Goal: Task Accomplishment & Management: Manage account settings

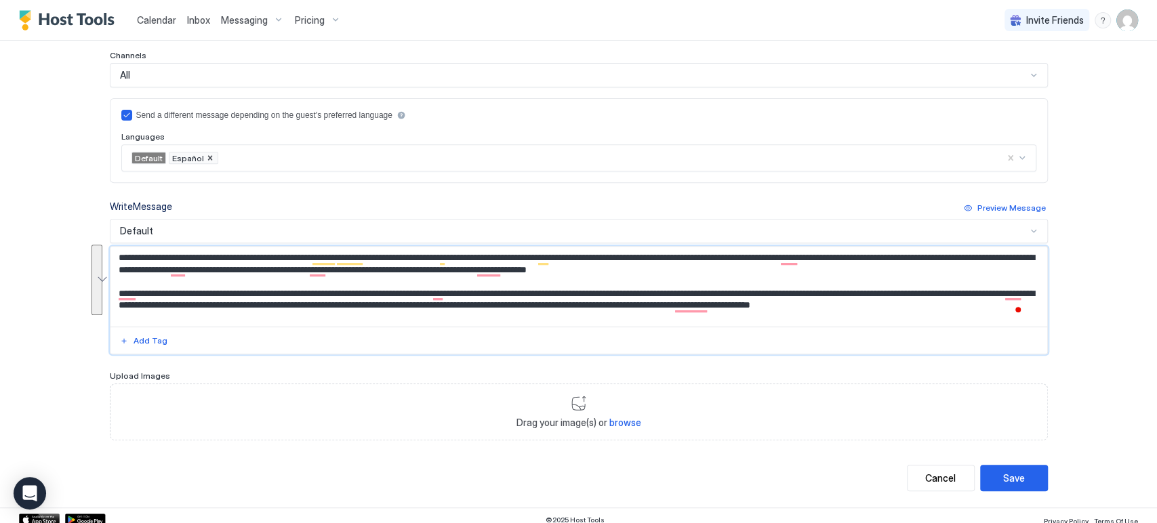
drag, startPoint x: 232, startPoint y: 316, endPoint x: 35, endPoint y: 218, distance: 219.5
click at [35, 219] on div "Calendar Inbox Messaging Pricing Invite Friends CP Home Messaging Edit Message …" at bounding box center [578, 261] width 1157 height 523
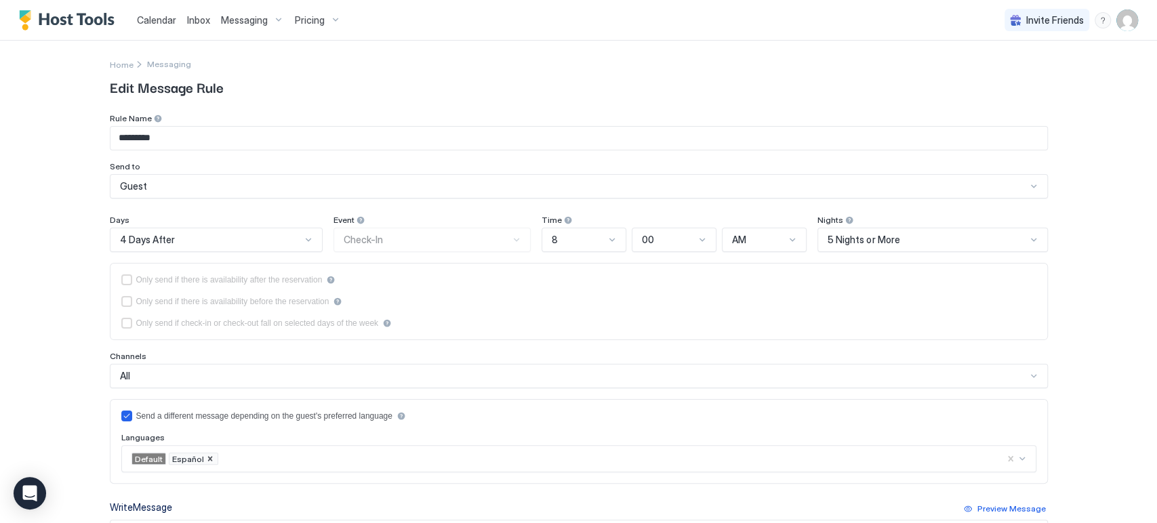
click at [16, 299] on div "Calendar Inbox Messaging Pricing Invite Friends CP Home Messaging Edit Message …" at bounding box center [578, 261] width 1157 height 523
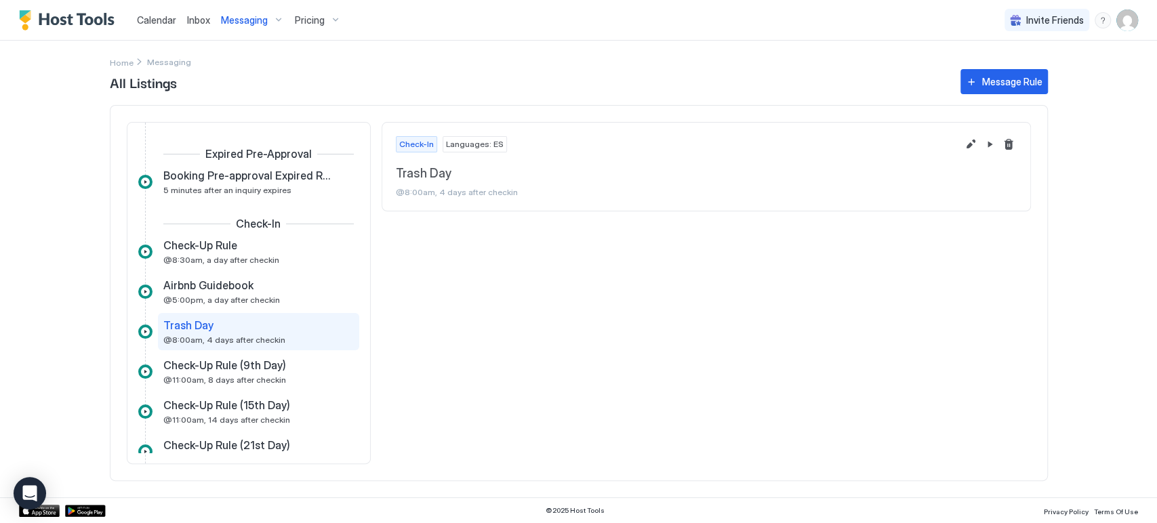
scroll to position [38, 0]
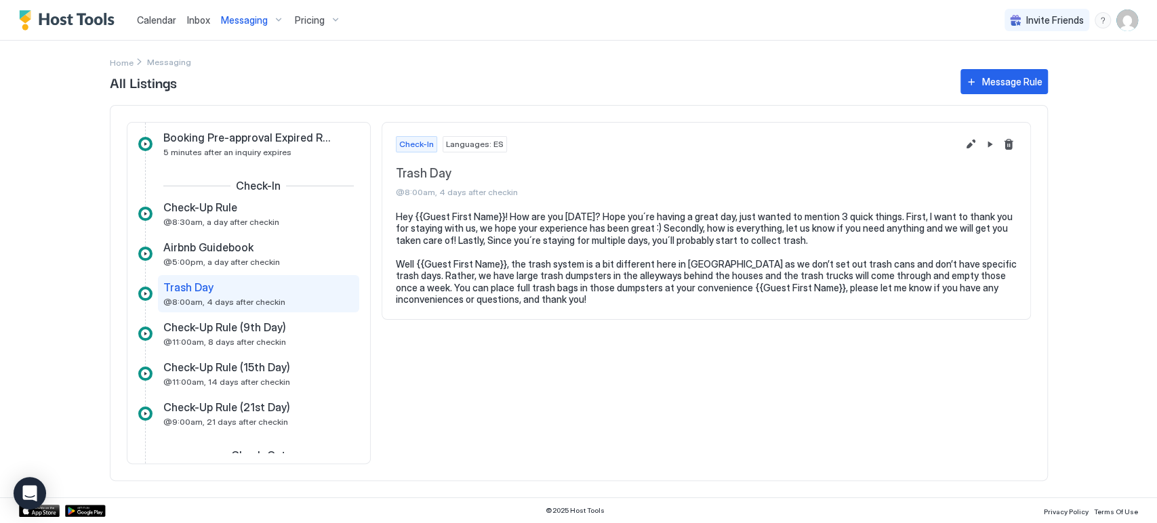
click at [304, 24] on span "Pricing" at bounding box center [310, 20] width 30 height 12
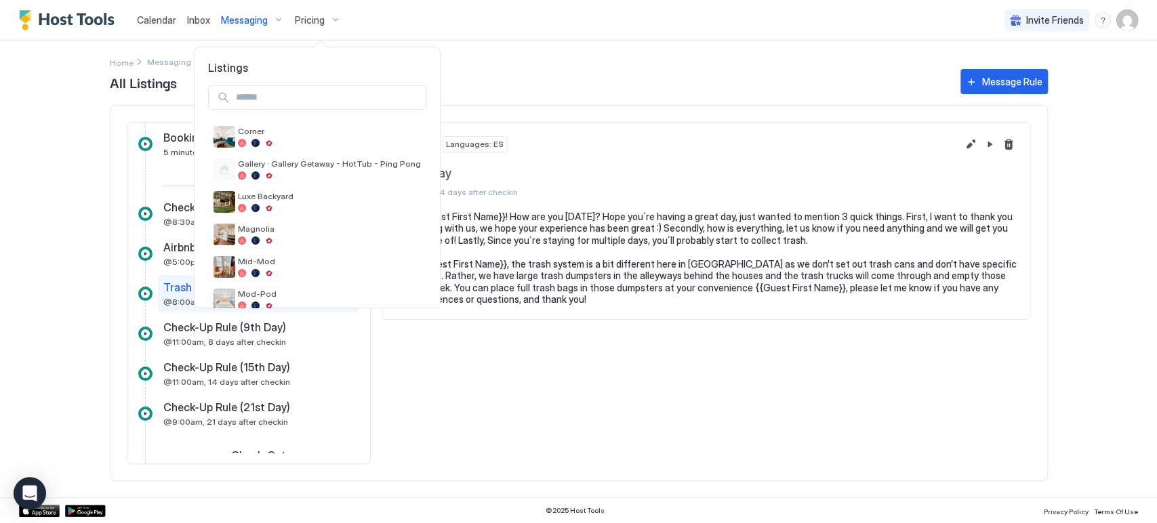
click at [235, 14] on div at bounding box center [578, 261] width 1157 height 523
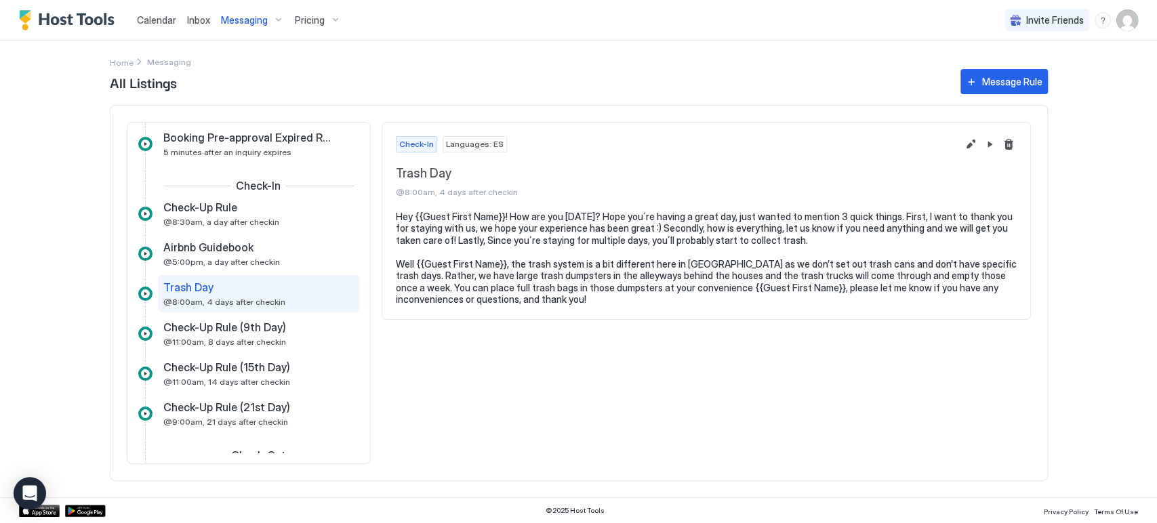
click at [235, 14] on span "Messaging" at bounding box center [244, 20] width 47 height 12
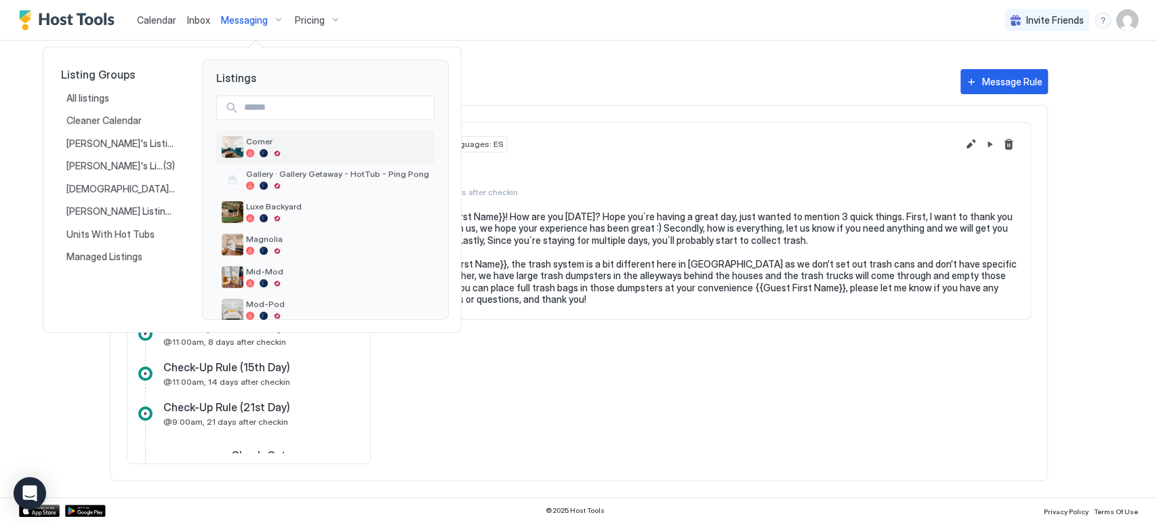
click at [283, 141] on span "Corner" at bounding box center [337, 141] width 183 height 10
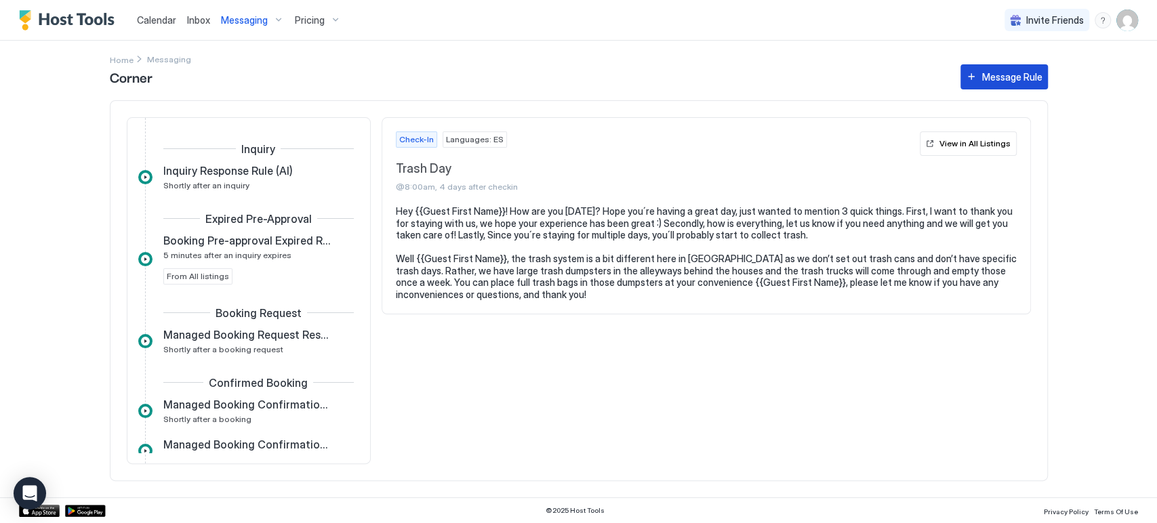
click at [989, 73] on div "Message Rule" at bounding box center [1012, 77] width 60 height 14
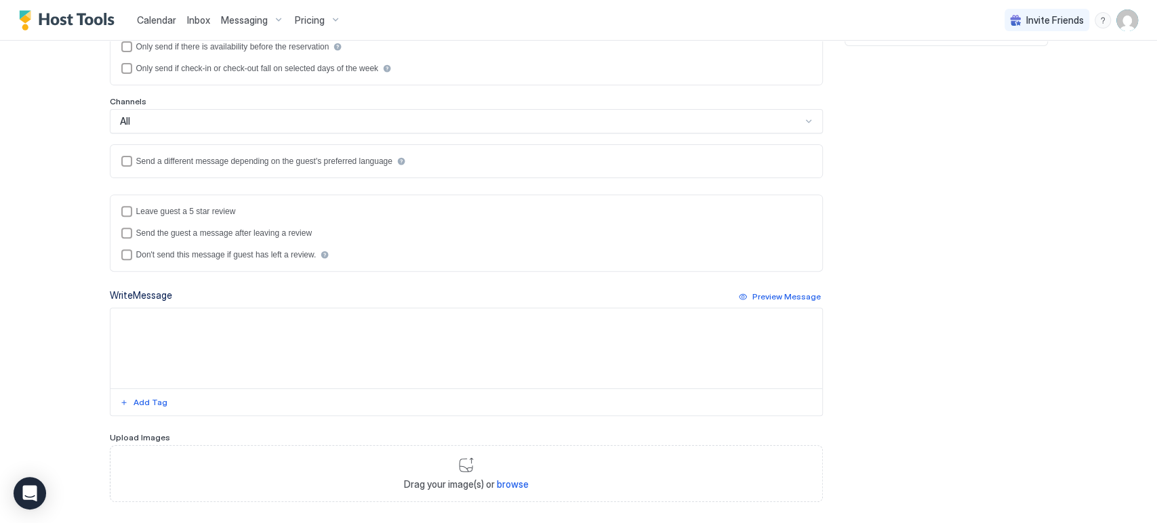
scroll to position [323, 0]
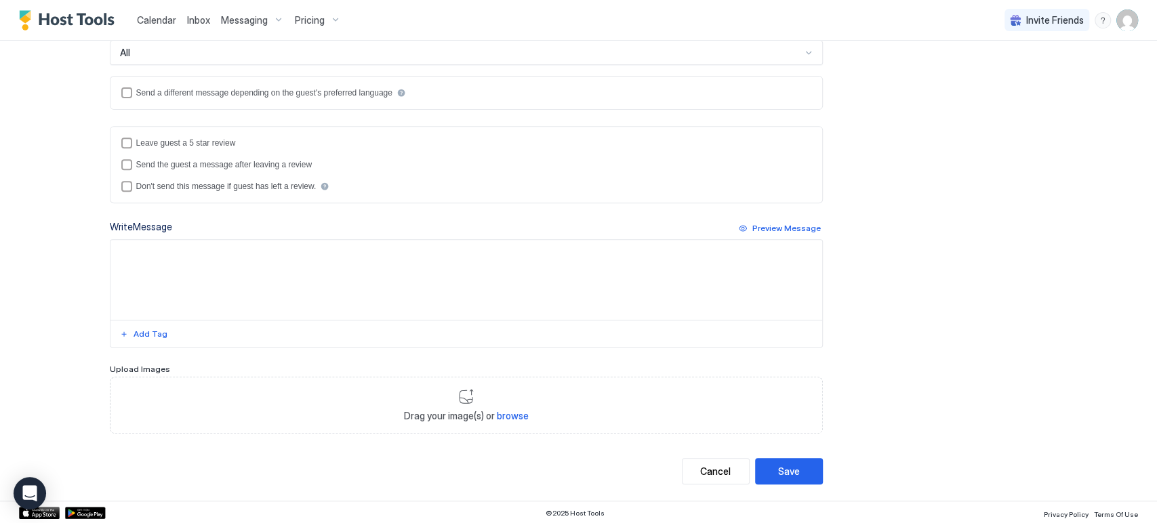
click at [233, 271] on textarea "Input Field" at bounding box center [467, 280] width 712 height 80
click at [235, 262] on textarea "To enrich screen reader interactions, please activate Accessibility in Grammarl…" at bounding box center [467, 280] width 712 height 80
paste textarea "**********"
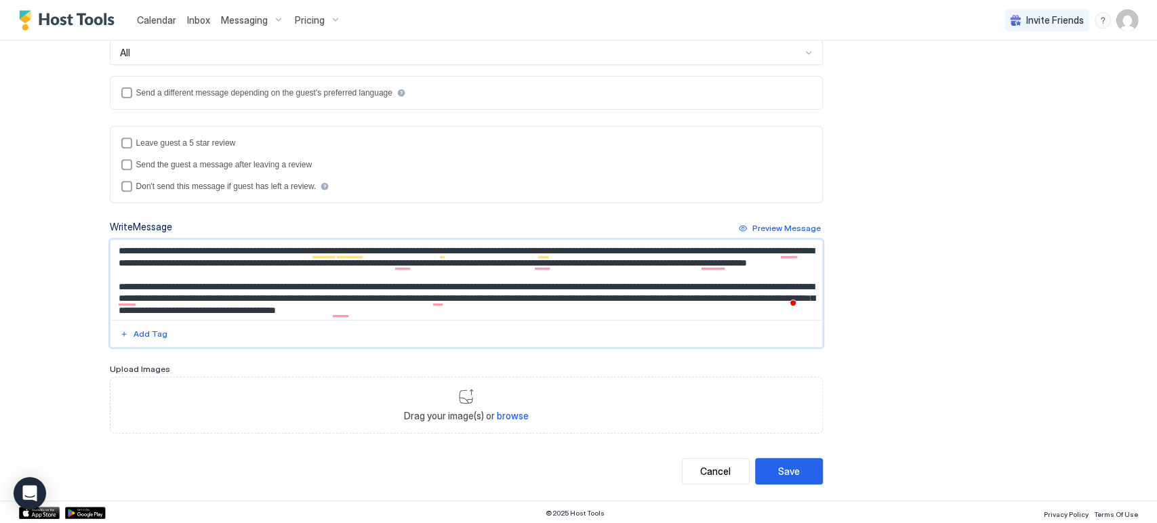
scroll to position [12, 0]
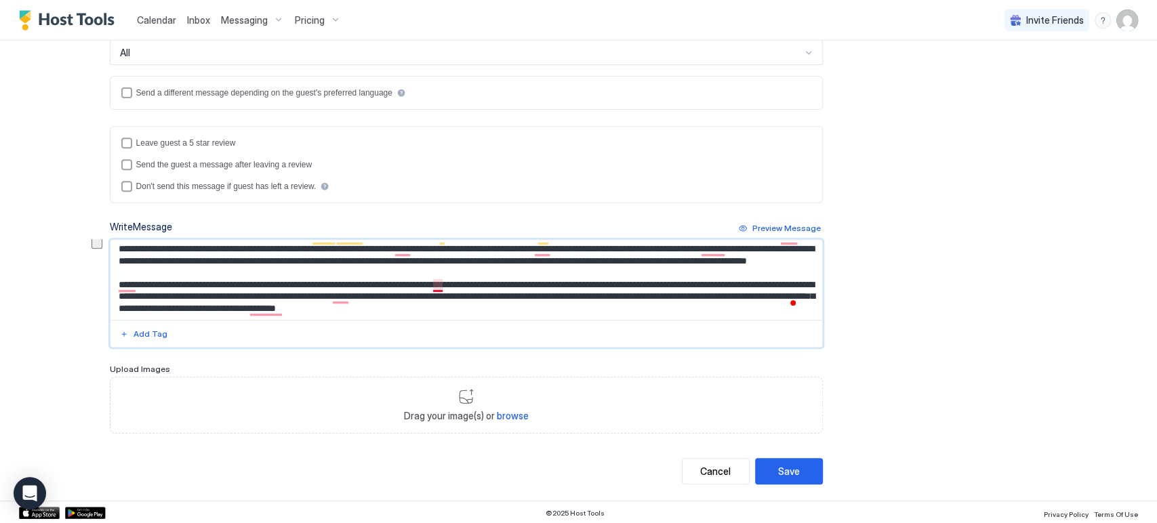
drag, startPoint x: 223, startPoint y: 281, endPoint x: 407, endPoint y: 297, distance: 184.5
click at [407, 297] on textarea "**********" at bounding box center [467, 280] width 712 height 80
type textarea "**********"
click at [693, 473] on button "Cancel" at bounding box center [716, 471] width 68 height 26
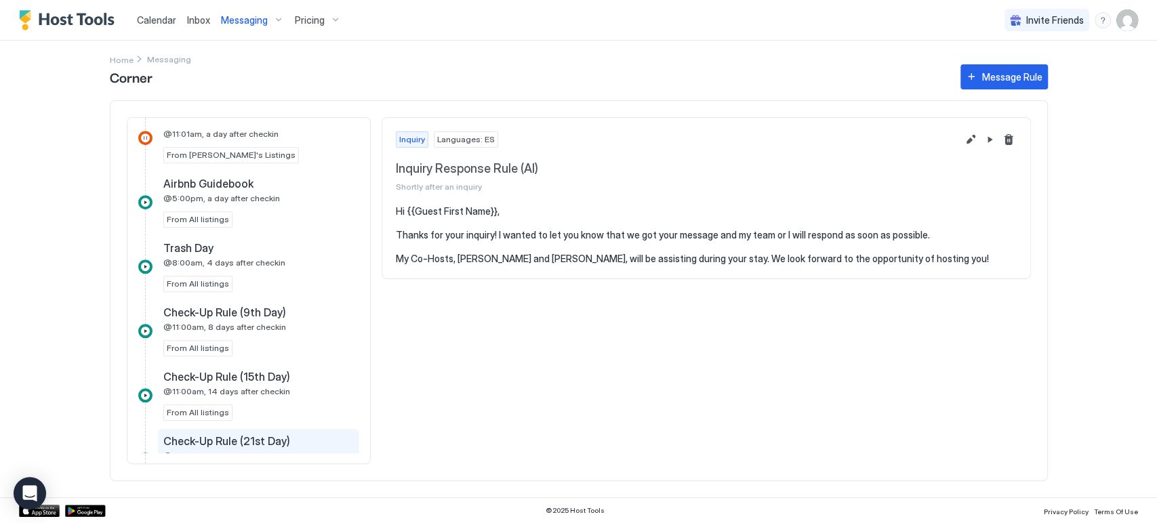
scroll to position [678, 0]
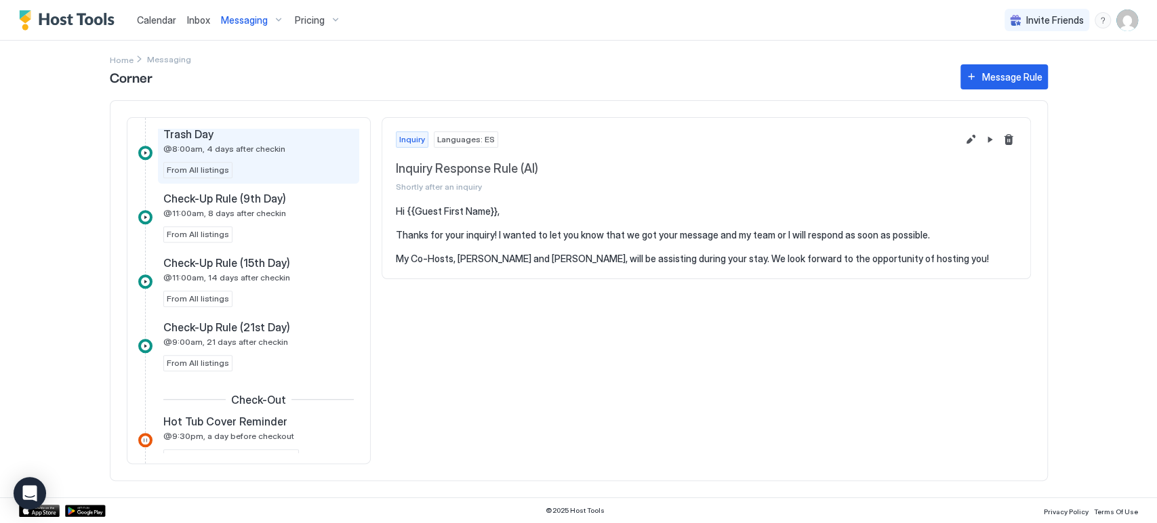
click at [206, 150] on span "@8:00am, 4 days after checkin" at bounding box center [224, 149] width 122 height 10
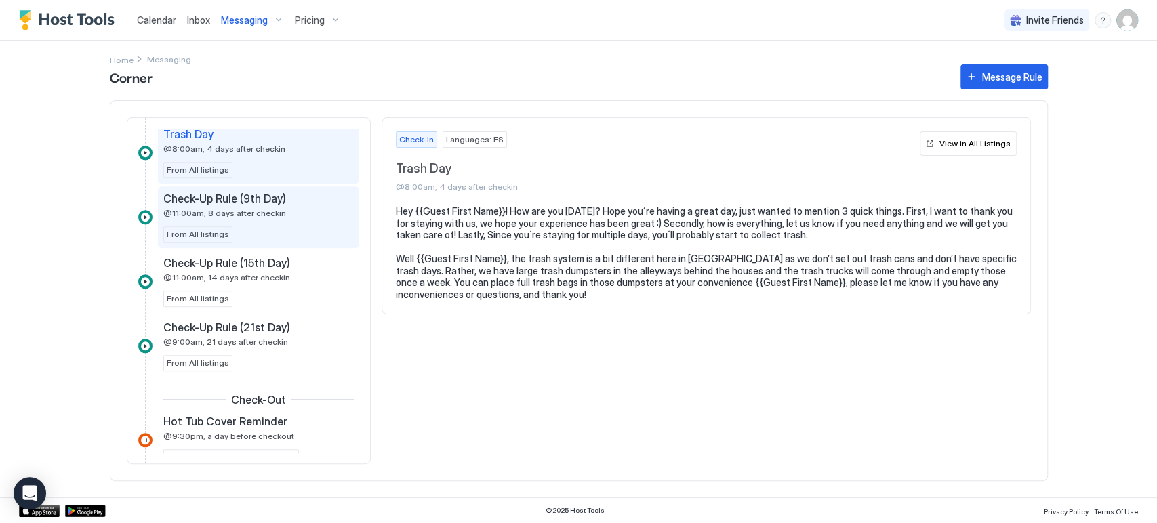
scroll to position [602, 0]
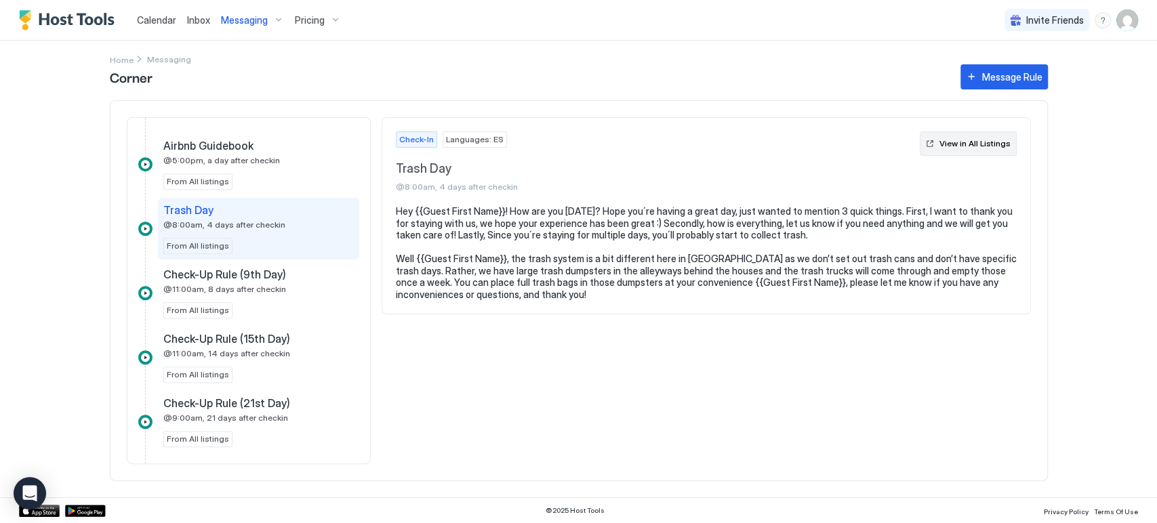
click at [945, 154] on button "View in All Listings" at bounding box center [968, 144] width 97 height 24
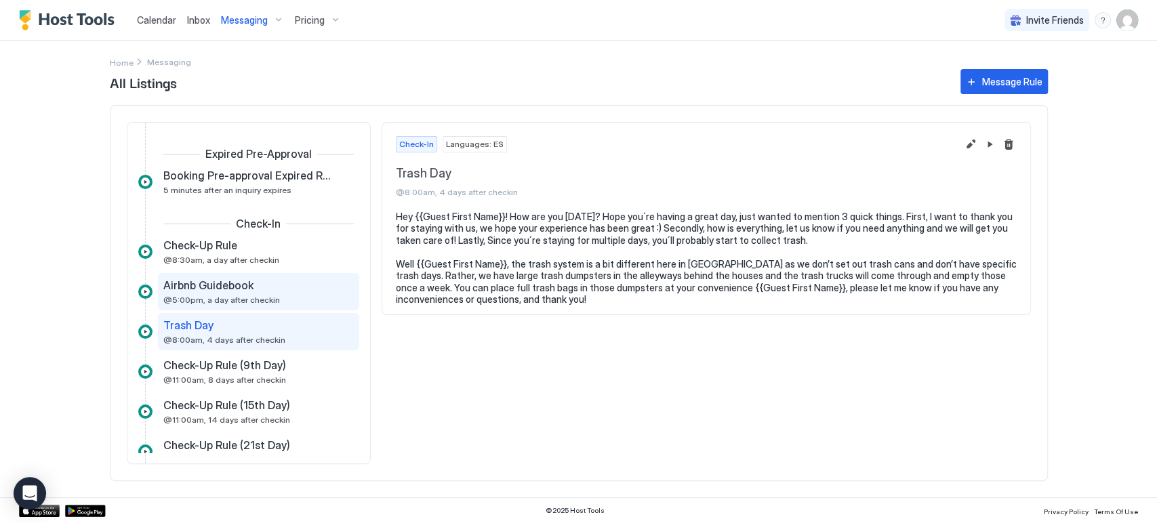
scroll to position [38, 0]
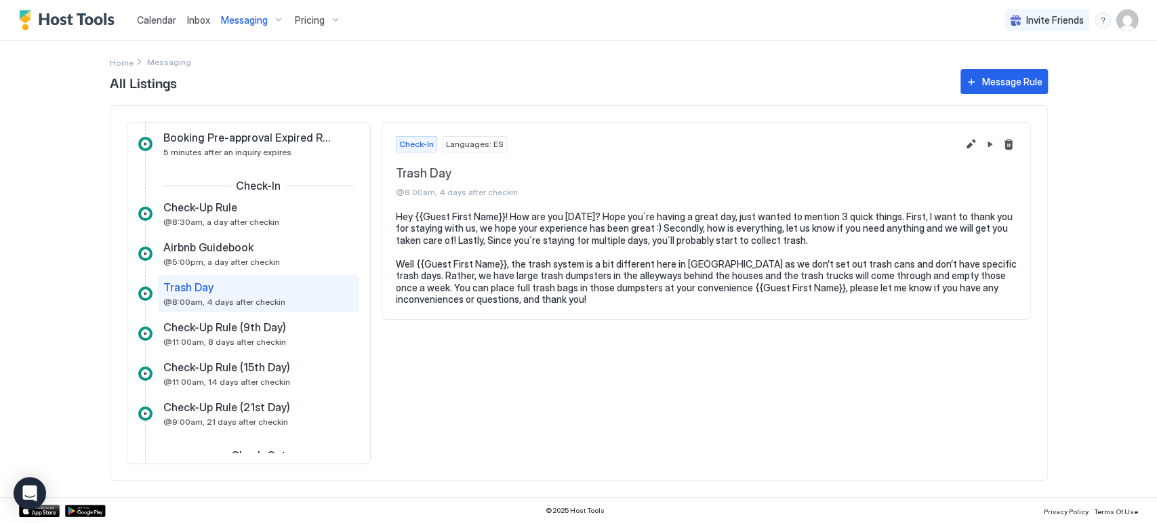
click at [616, 90] on span "All Listings" at bounding box center [528, 82] width 837 height 20
click at [285, 25] on div "Messaging" at bounding box center [253, 20] width 74 height 23
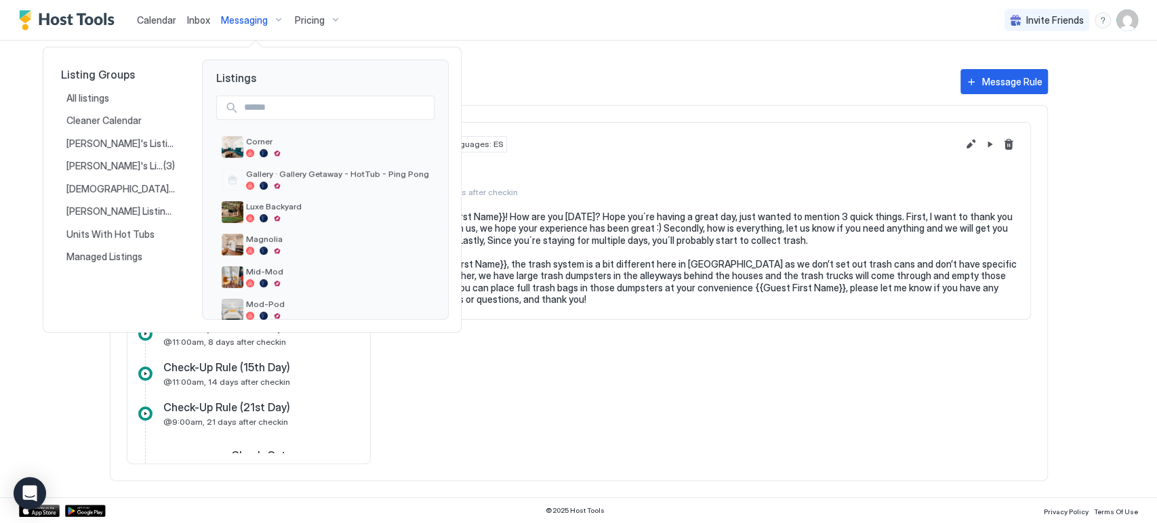
click at [334, 30] on div at bounding box center [578, 261] width 1157 height 523
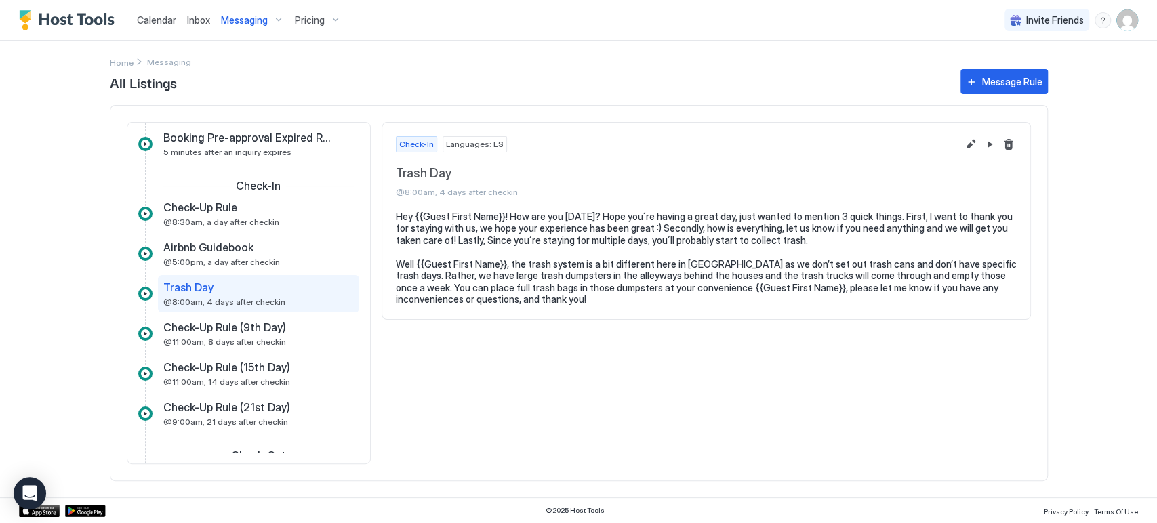
click at [317, 26] on div "Pricing" at bounding box center [318, 20] width 57 height 23
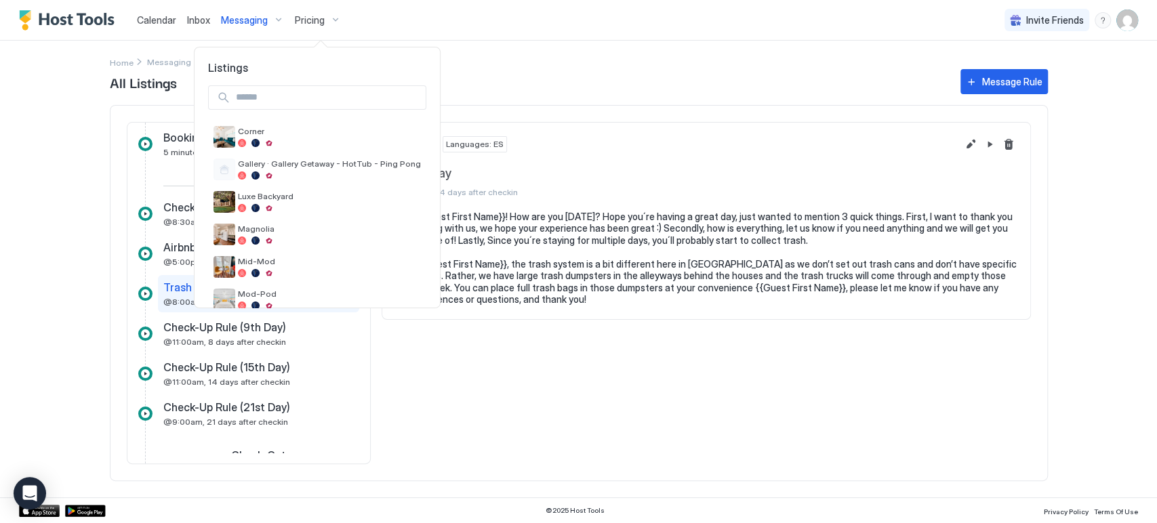
click at [245, 30] on div at bounding box center [578, 261] width 1157 height 523
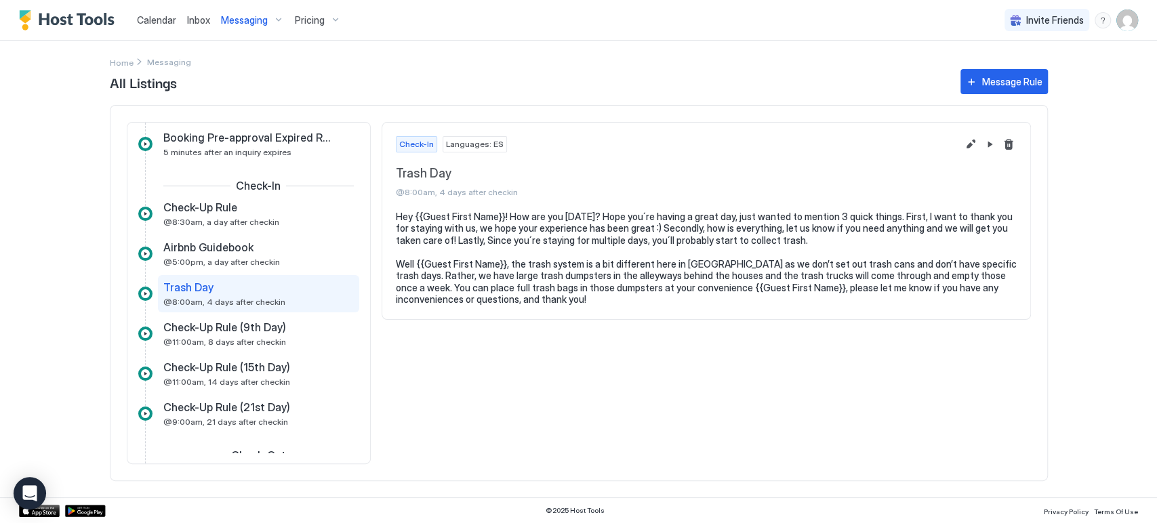
click at [1128, 25] on img "User profile" at bounding box center [1128, 20] width 22 height 22
click at [1006, 83] on div "Settings" at bounding box center [1052, 76] width 172 height 24
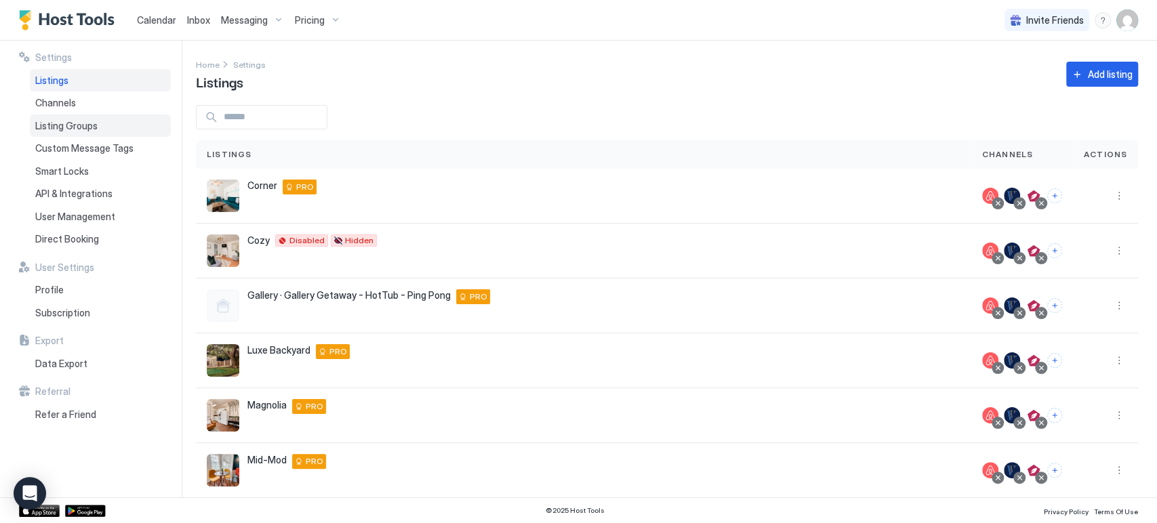
click at [81, 134] on div "Listing Groups" at bounding box center [100, 126] width 141 height 23
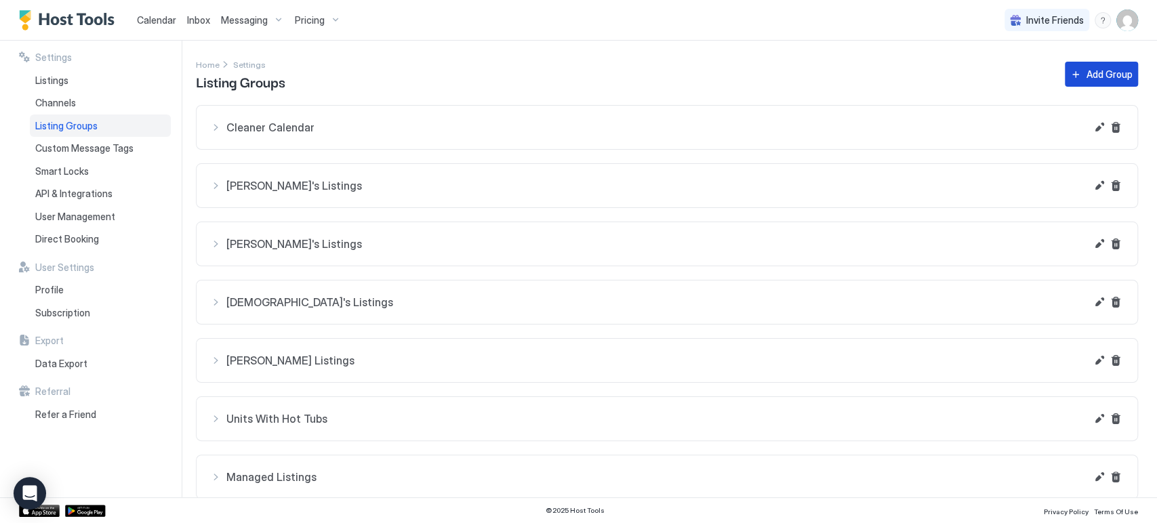
click at [1100, 83] on button "Add Group" at bounding box center [1101, 74] width 73 height 25
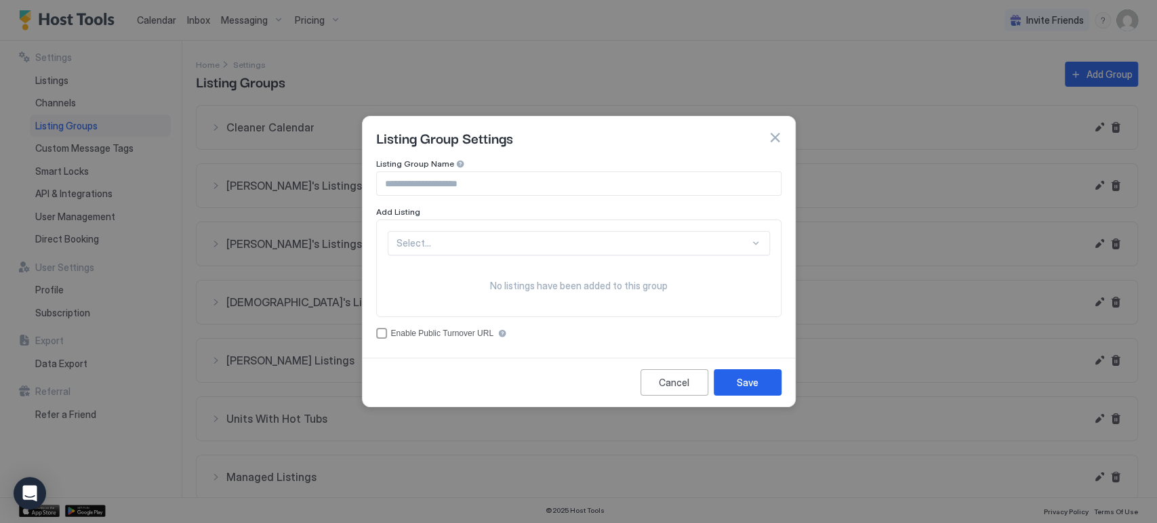
click at [675, 185] on input "Input Field" at bounding box center [579, 183] width 404 height 23
type input "**********"
click at [558, 252] on div "Select..." at bounding box center [579, 243] width 382 height 24
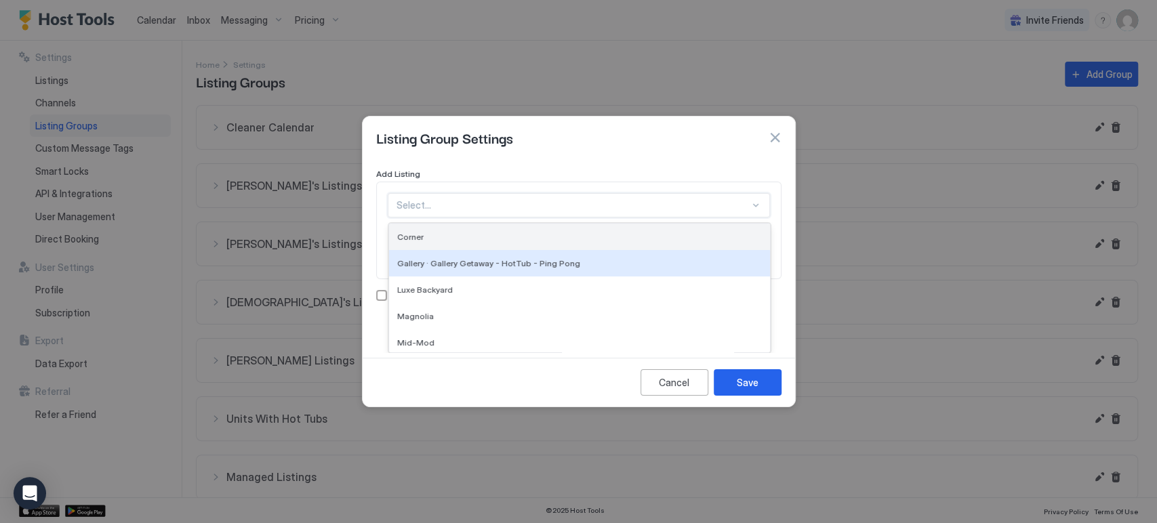
click at [466, 242] on div "Corner" at bounding box center [579, 237] width 381 height 26
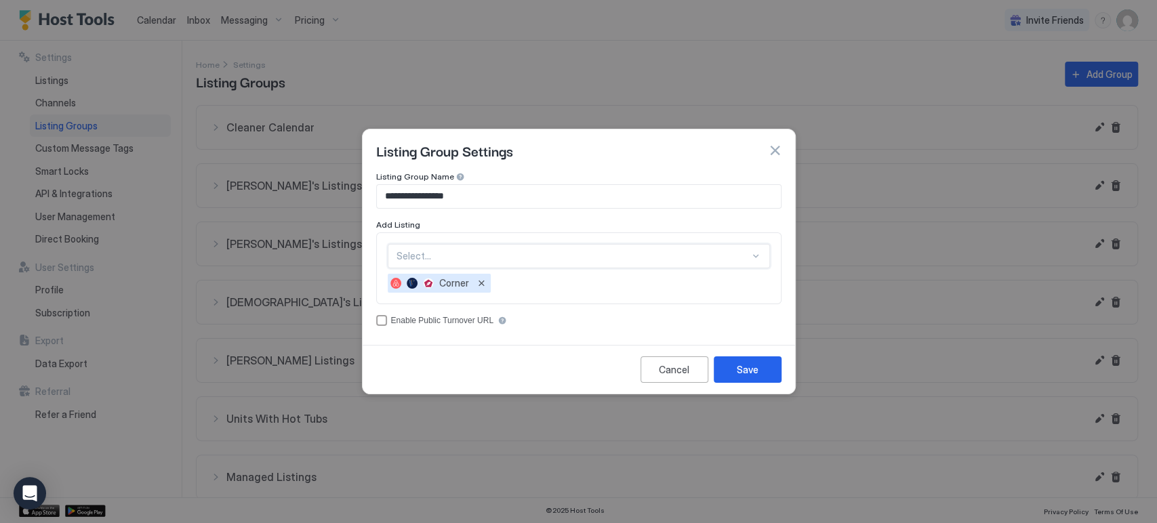
scroll to position [0, 0]
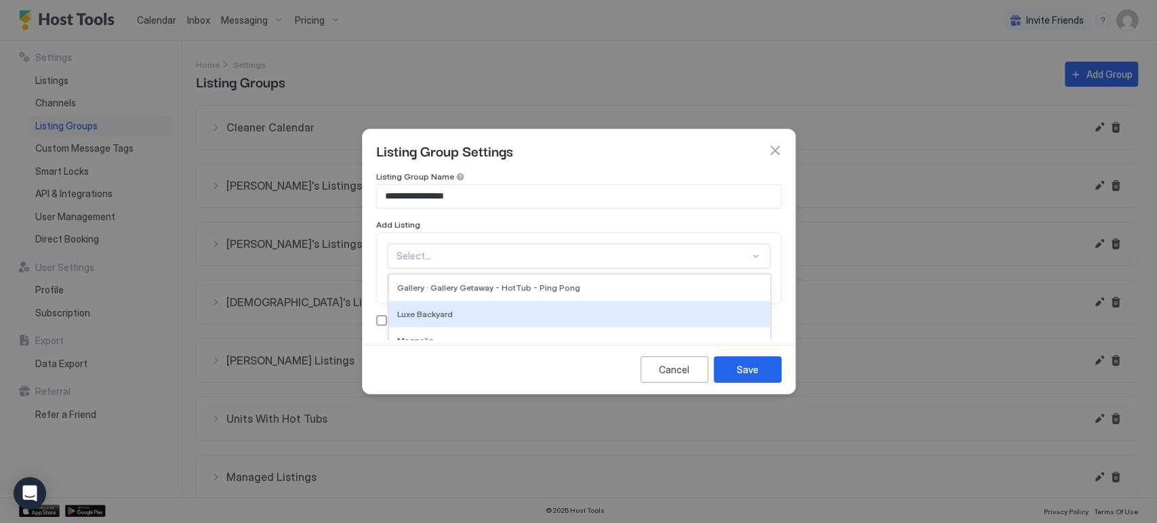
click at [463, 251] on div "option Corner, selected. 11 results available. Use Up and Down to choose option…" at bounding box center [579, 256] width 382 height 24
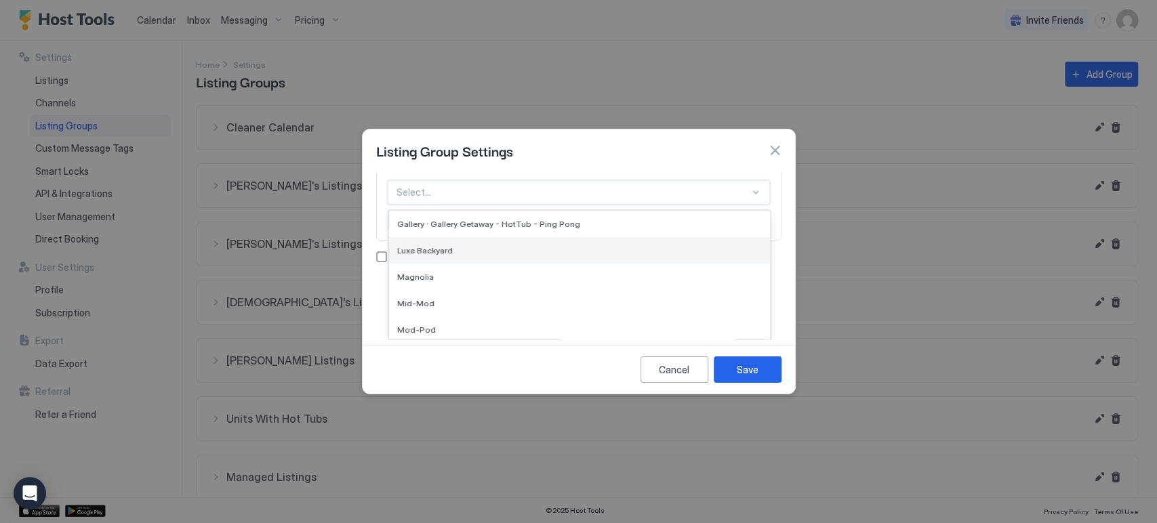
click at [460, 249] on div "Luxe Backyard" at bounding box center [579, 250] width 365 height 10
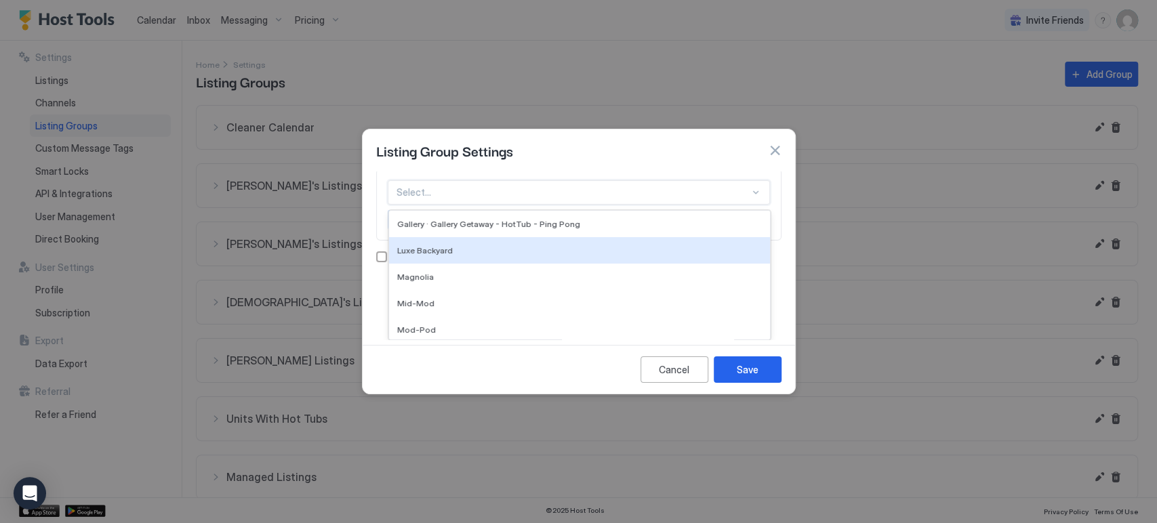
scroll to position [0, 0]
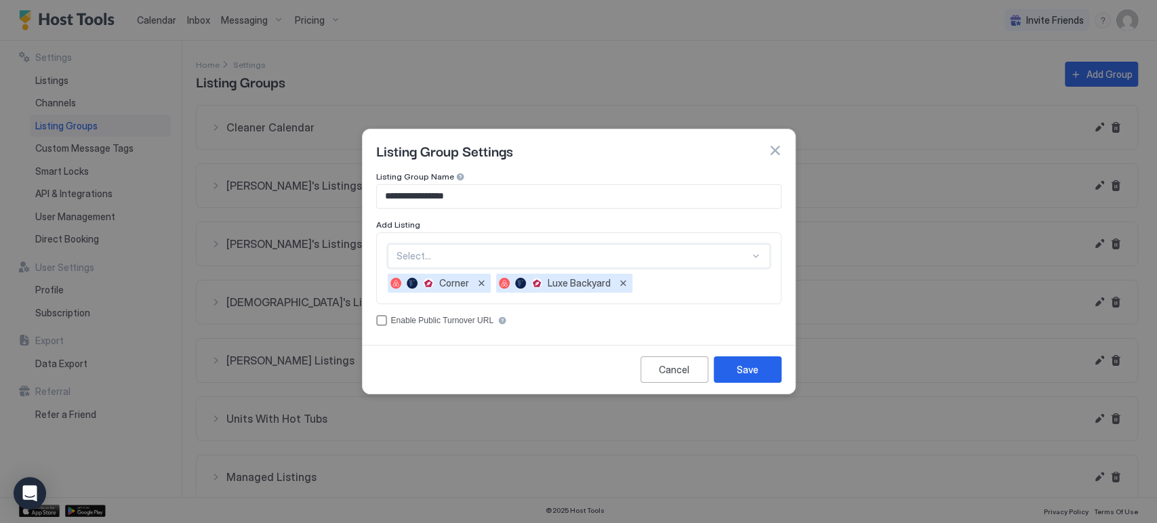
click at [463, 254] on div "option Luxe Backyard, selected. Select..." at bounding box center [579, 256] width 382 height 24
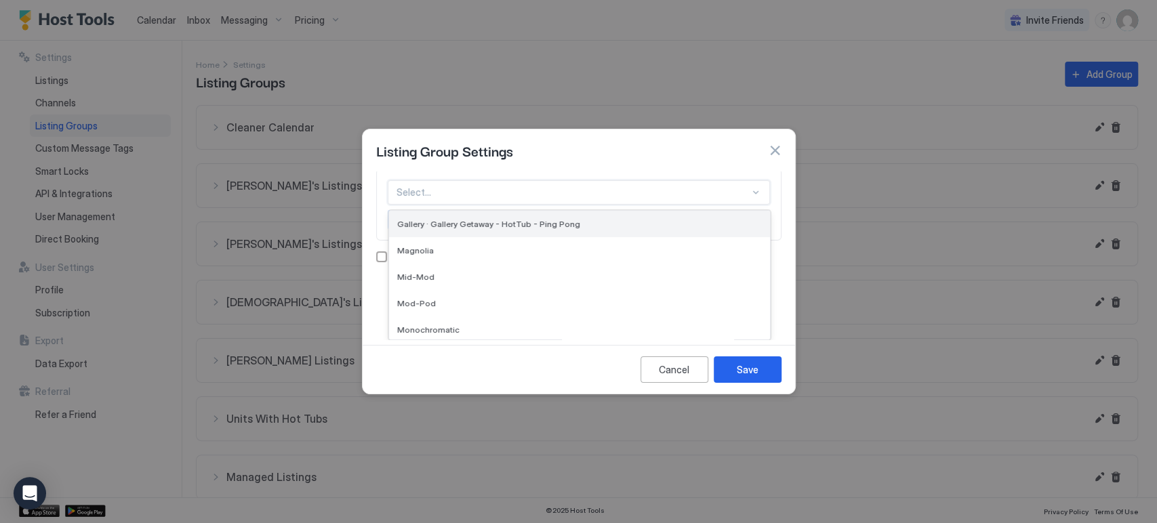
click at [467, 229] on div "Gallery · Gallery Getaway - HotTub - Ping Pong" at bounding box center [579, 224] width 381 height 26
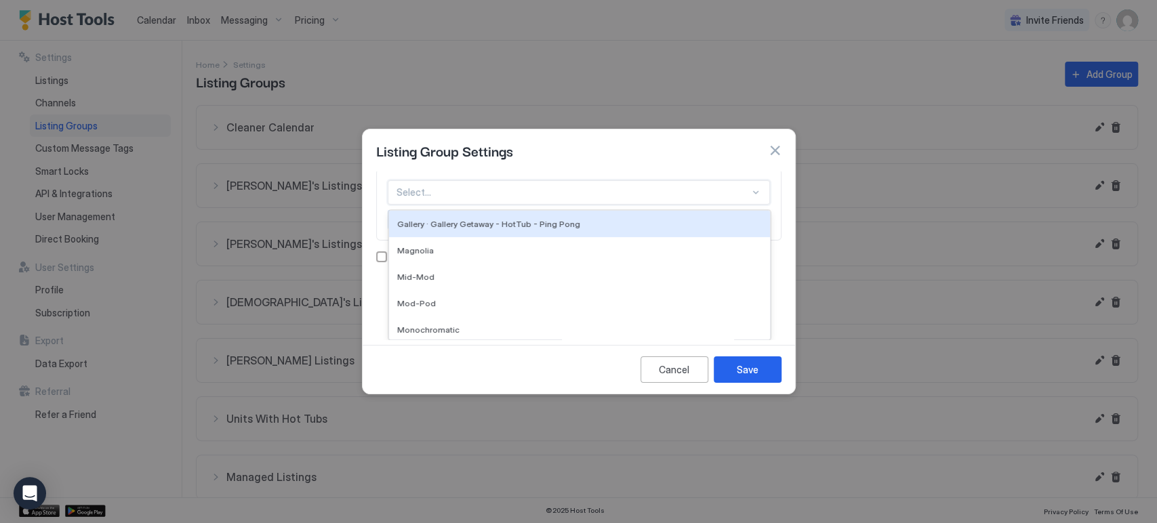
scroll to position [0, 0]
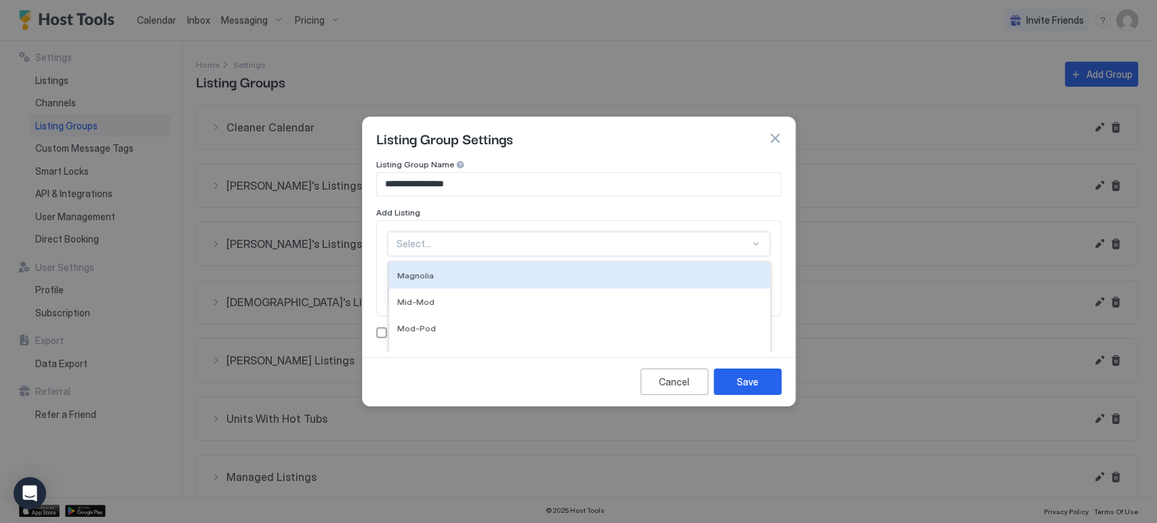
click at [471, 243] on div "option Gallery · Gallery Getaway - HotTub - Ping Pong, selected. 9 results avai…" at bounding box center [579, 244] width 382 height 24
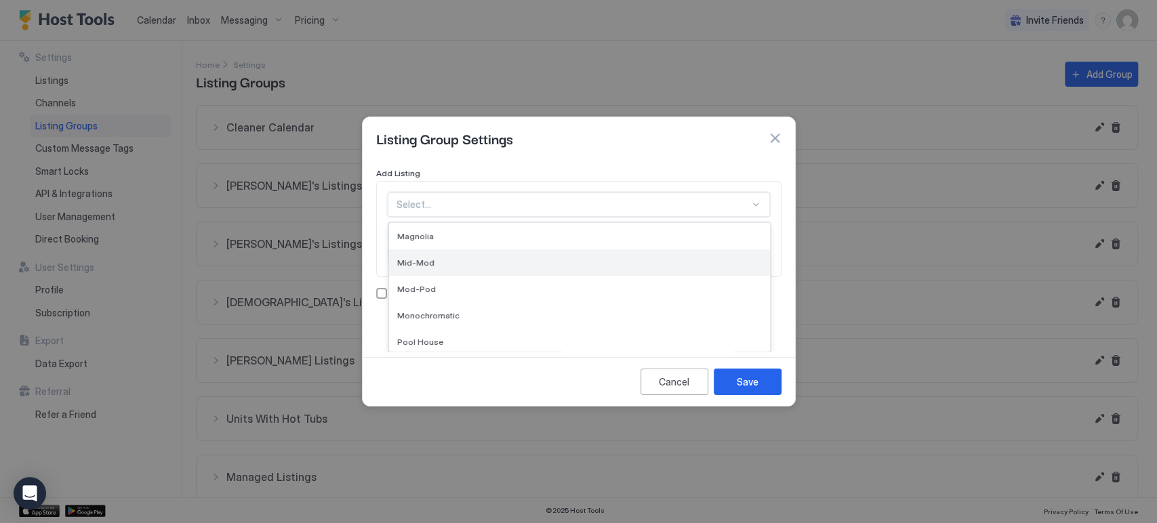
click at [466, 250] on div "Mid-Mod" at bounding box center [579, 263] width 381 height 26
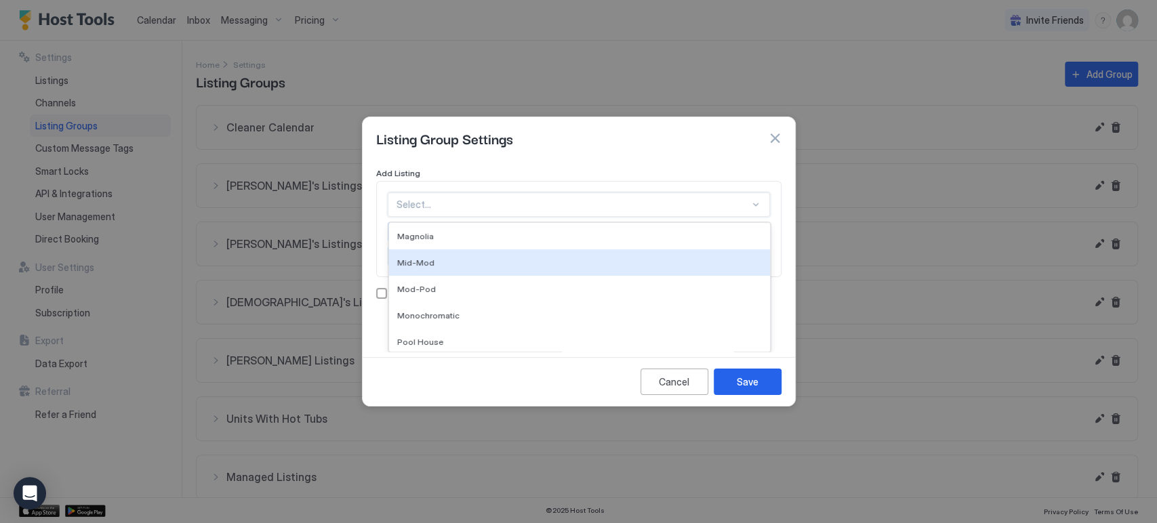
scroll to position [0, 0]
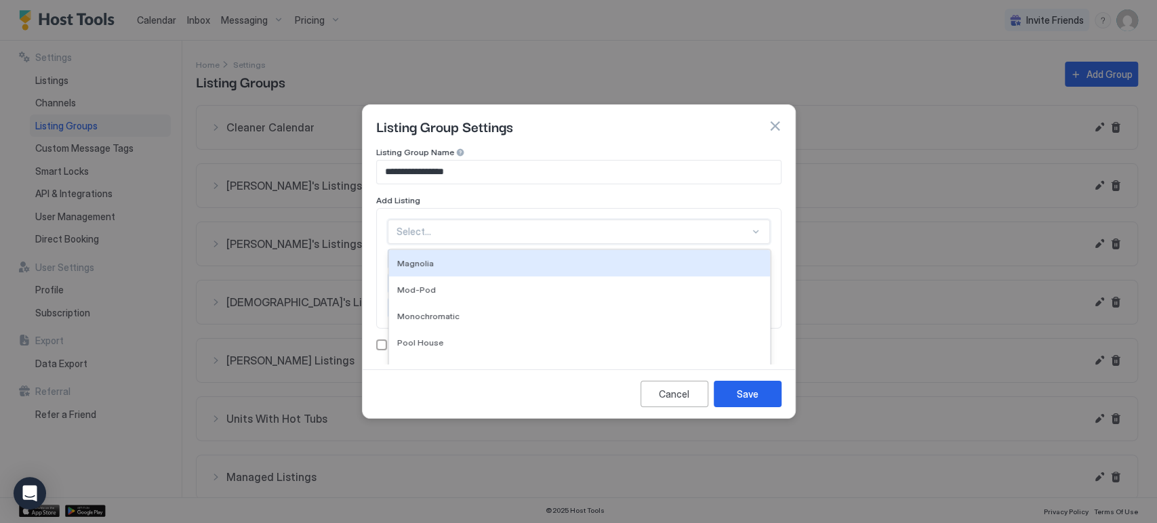
click at [468, 237] on div "option Mid-Mod, selected. 8 results available. Use Up and Down to choose option…" at bounding box center [579, 232] width 382 height 24
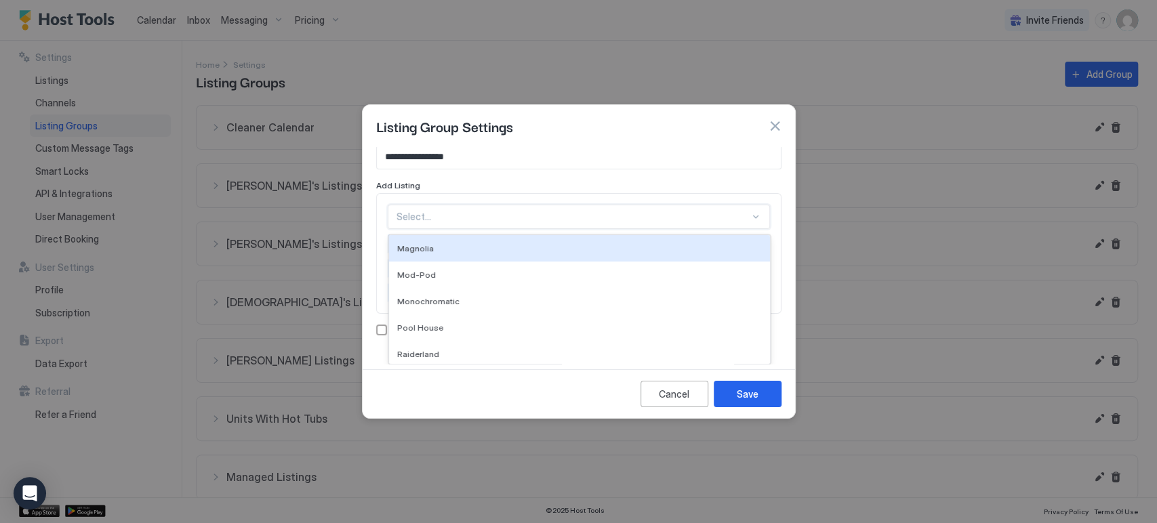
click at [468, 237] on div "Magnolia" at bounding box center [579, 248] width 381 height 26
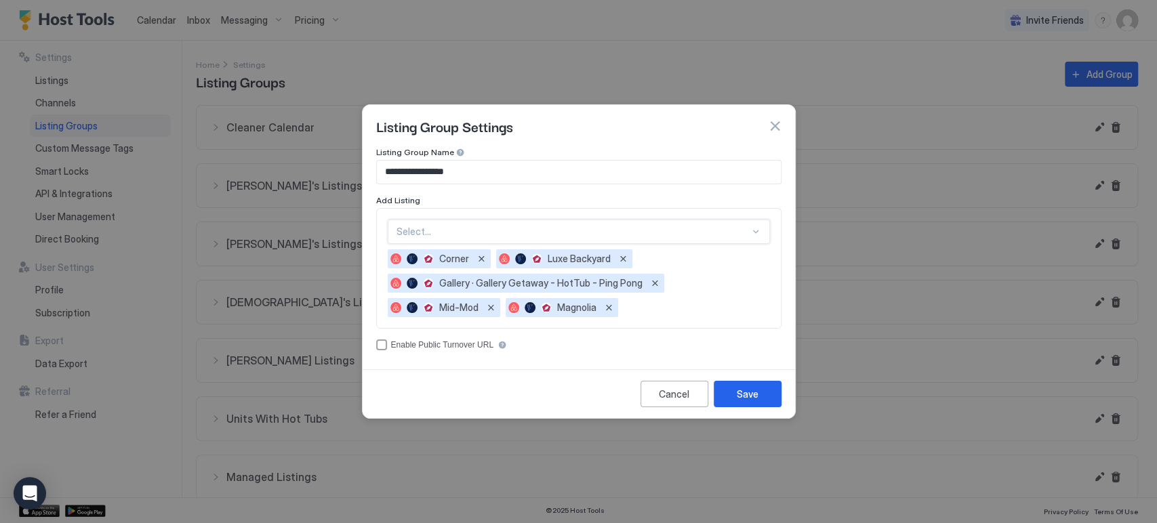
click at [466, 241] on div "option Magnolia, selected. Select..." at bounding box center [579, 232] width 382 height 24
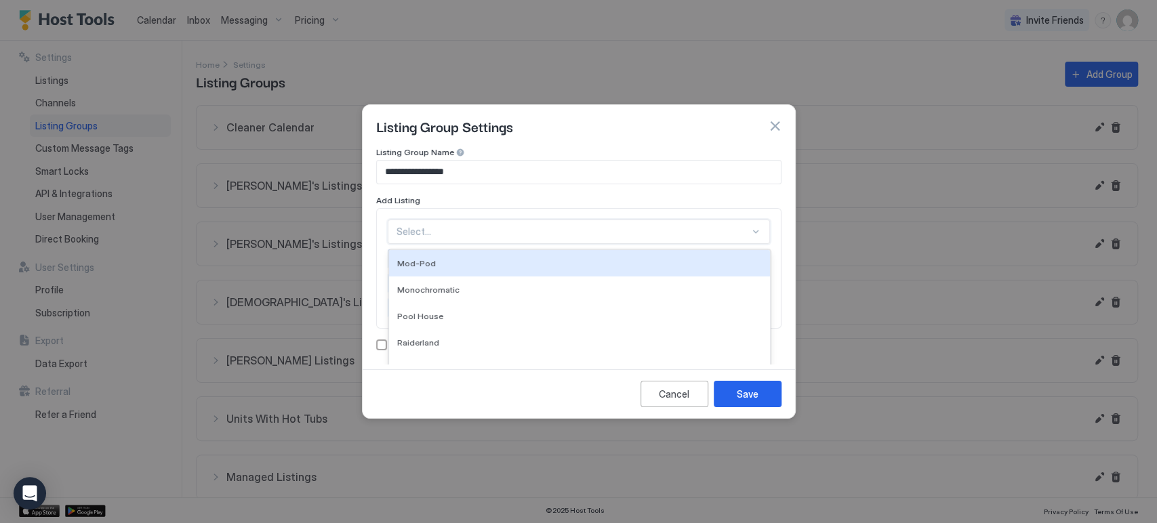
scroll to position [15, 0]
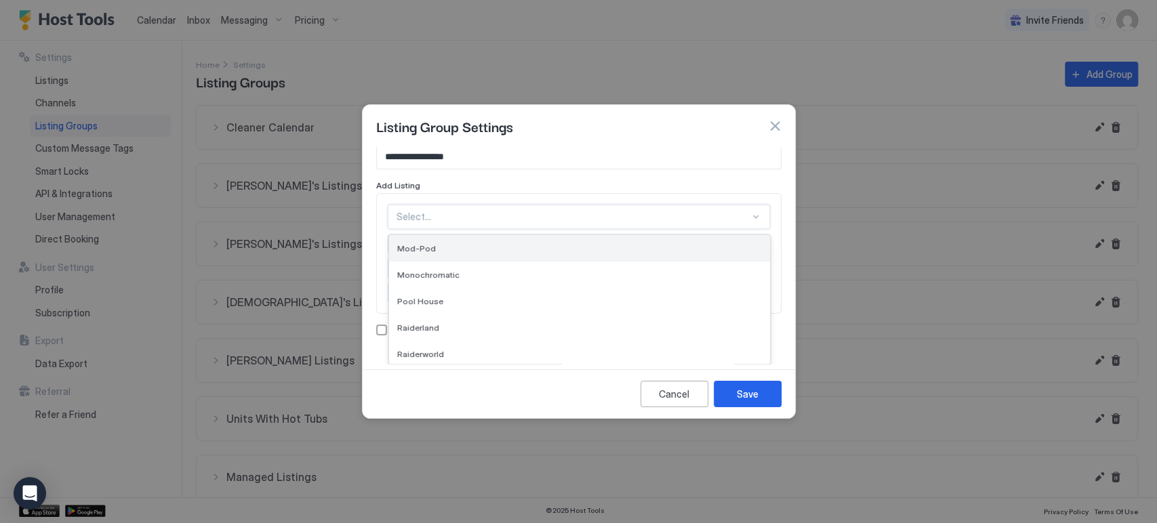
click at [464, 248] on div "Mod-Pod" at bounding box center [579, 248] width 365 height 10
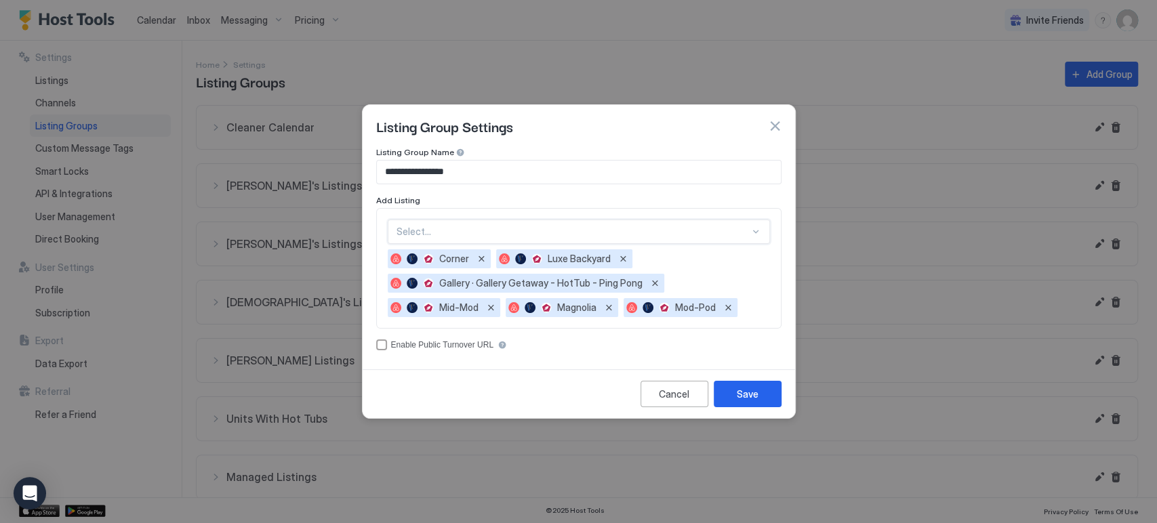
click at [469, 237] on div "option Mod-Pod, selected. Select..." at bounding box center [579, 232] width 382 height 24
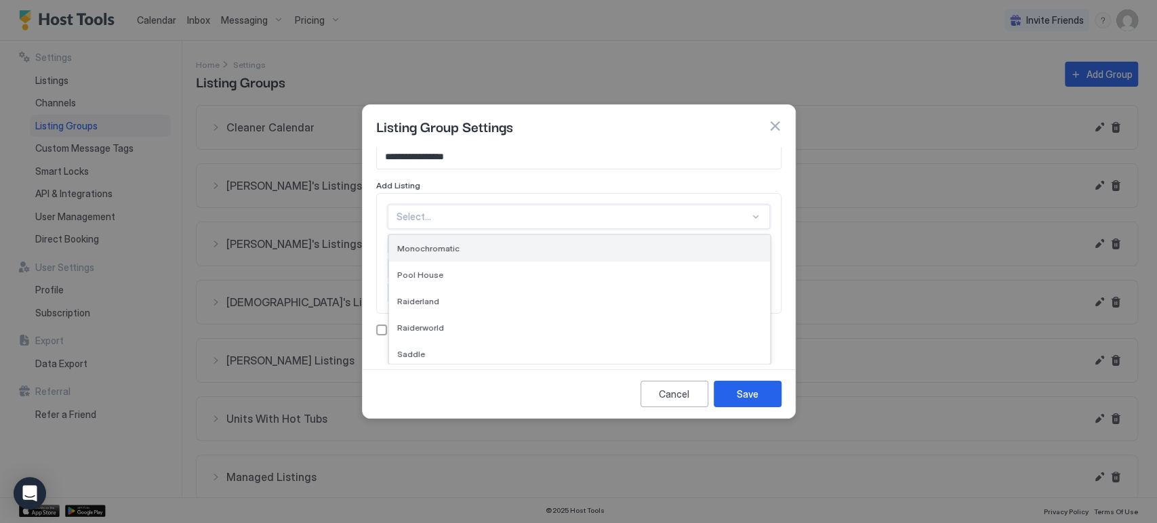
click at [464, 254] on div "Monochromatic" at bounding box center [579, 248] width 381 height 26
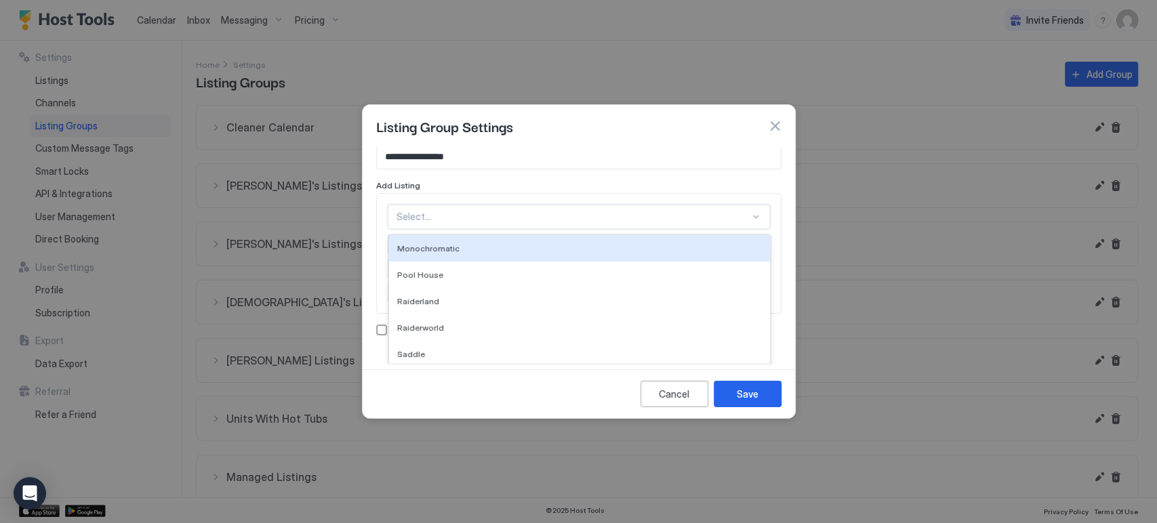
scroll to position [0, 0]
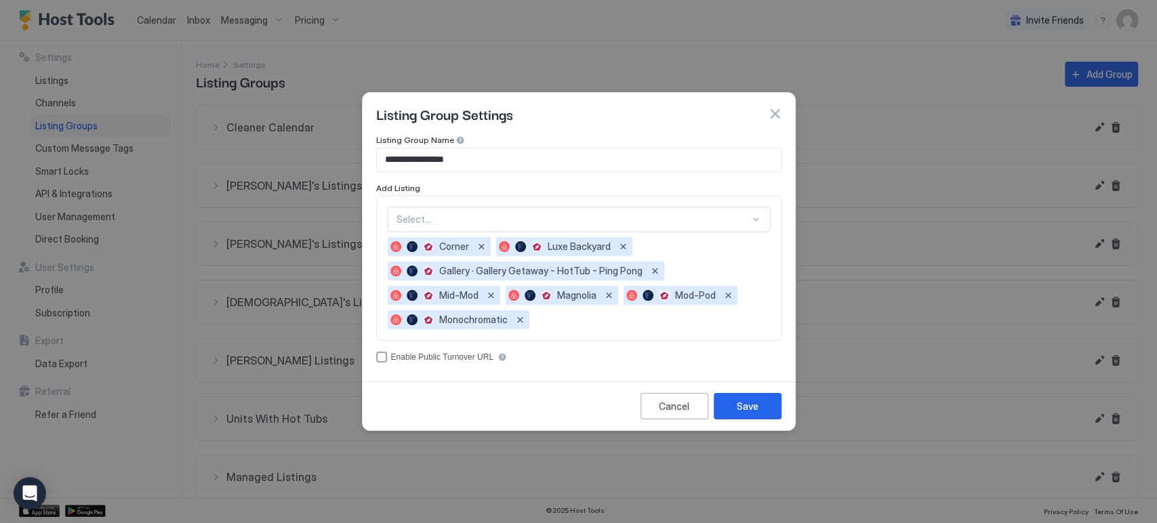
click at [472, 229] on div "Select..." at bounding box center [579, 219] width 382 height 24
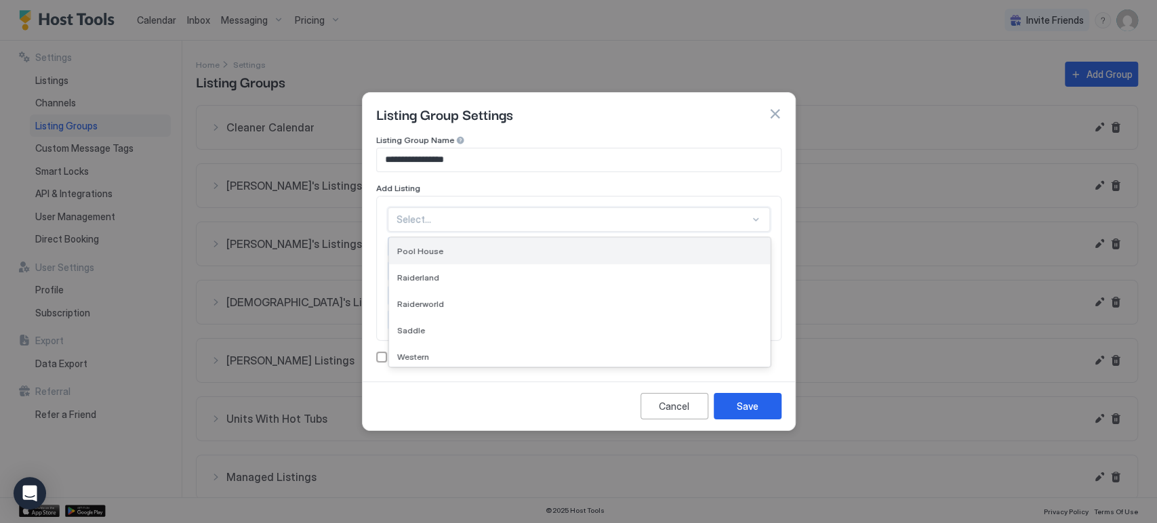
click at [466, 247] on div "Pool House" at bounding box center [579, 251] width 365 height 10
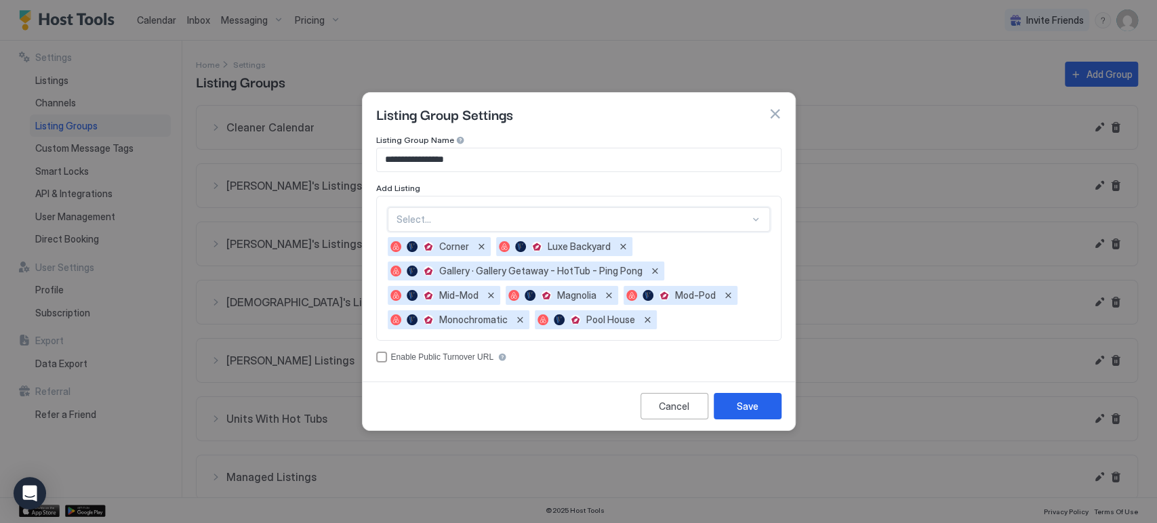
click at [472, 224] on div at bounding box center [573, 220] width 353 height 12
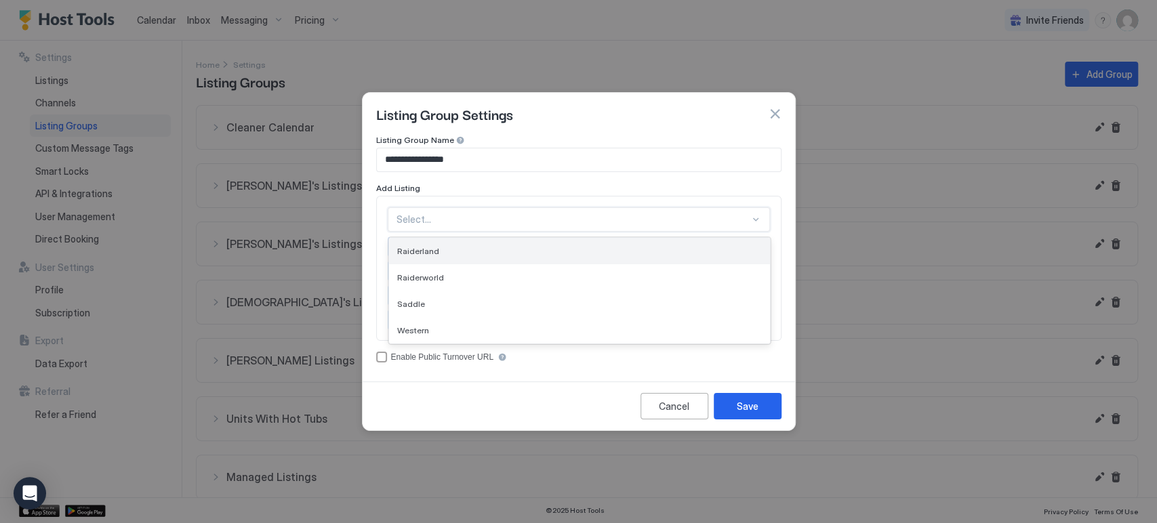
click at [469, 250] on div "Raiderland" at bounding box center [579, 251] width 365 height 10
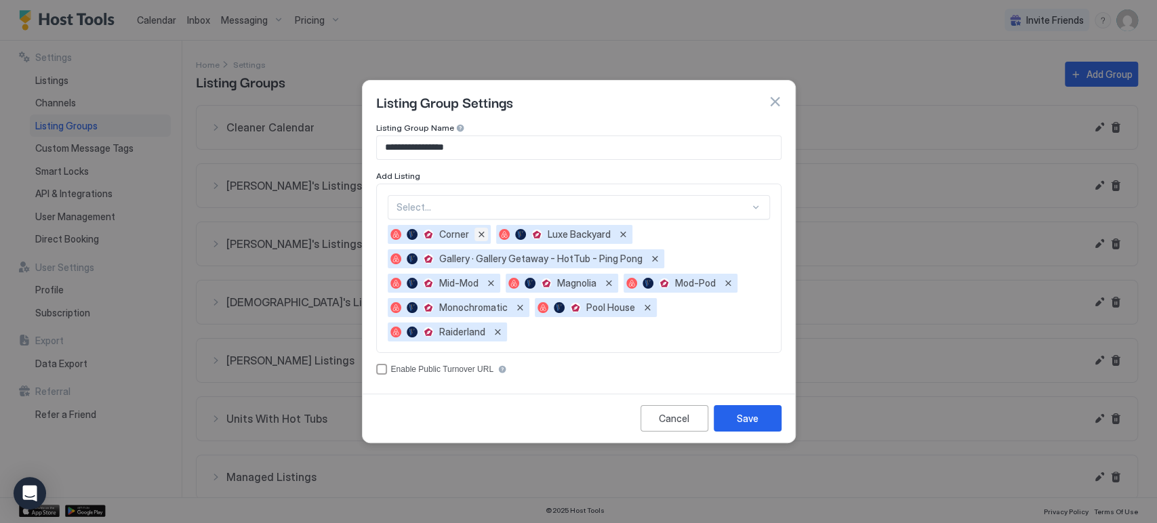
click at [475, 230] on button "Remove" at bounding box center [482, 235] width 14 height 14
click at [499, 208] on div at bounding box center [573, 207] width 353 height 12
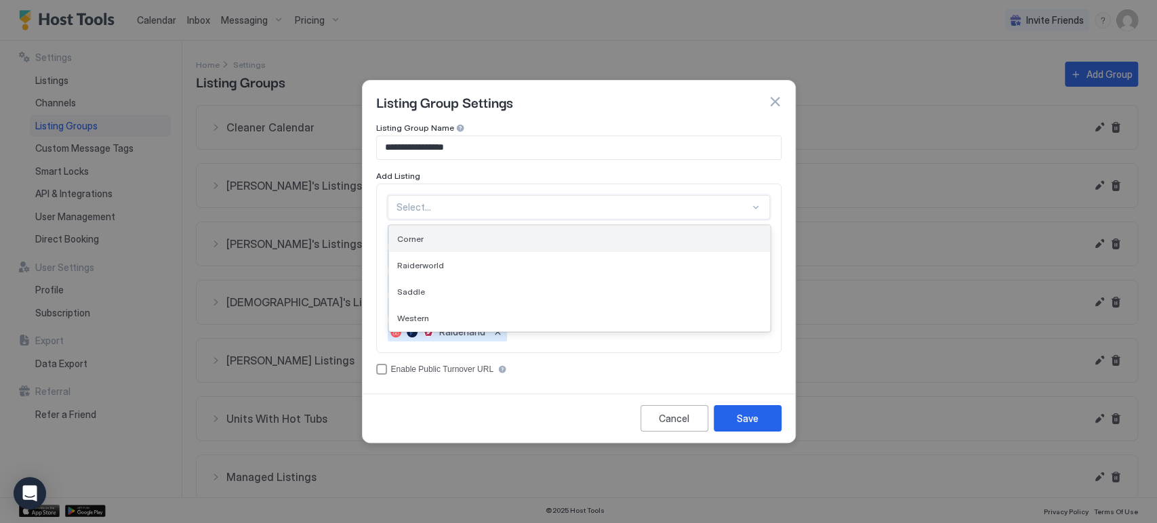
click at [475, 242] on div "Corner" at bounding box center [579, 239] width 365 height 10
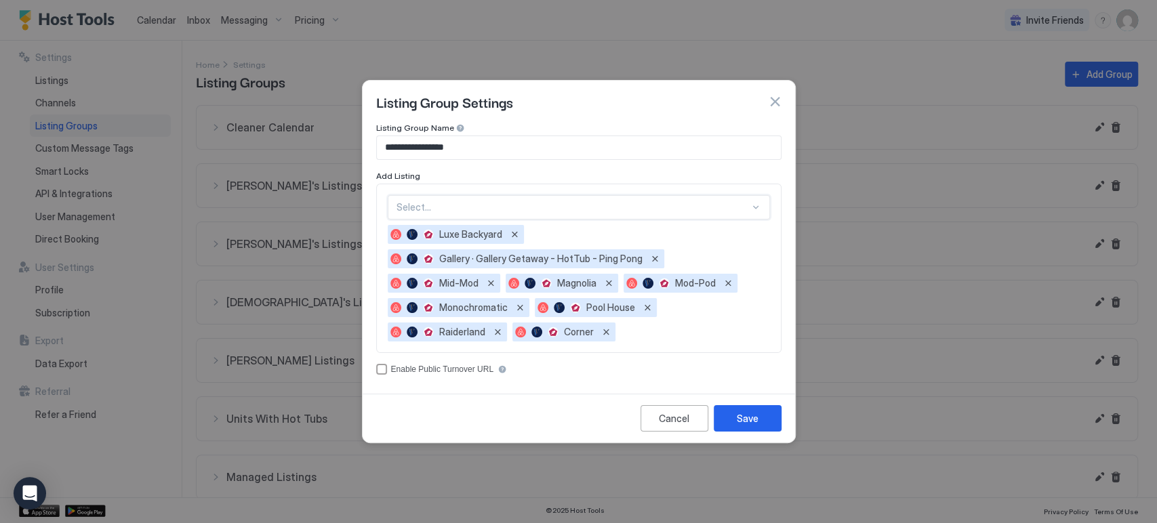
click at [480, 207] on div at bounding box center [573, 207] width 353 height 12
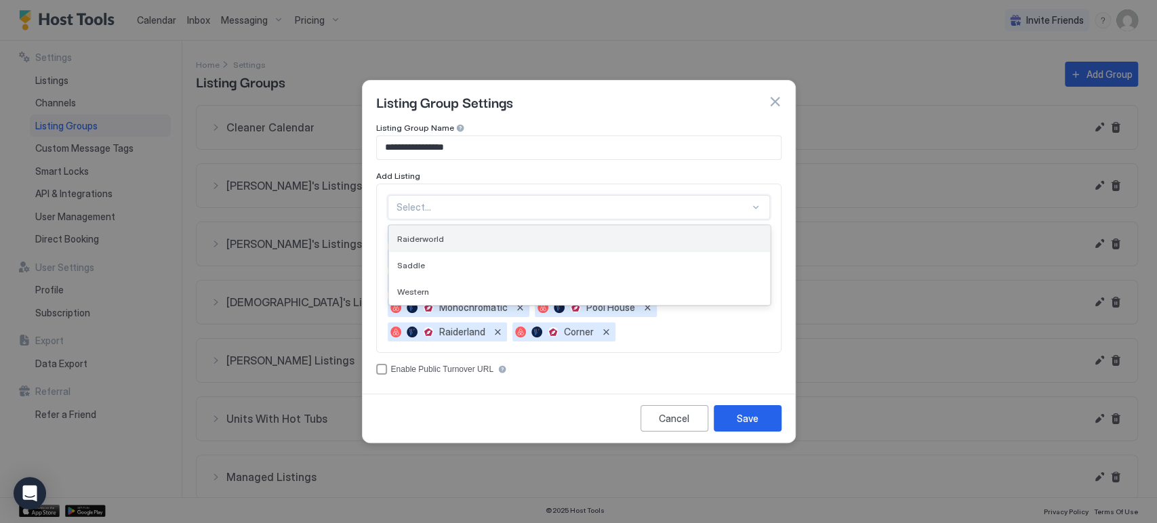
click at [471, 239] on div "Raiderworld" at bounding box center [579, 239] width 365 height 10
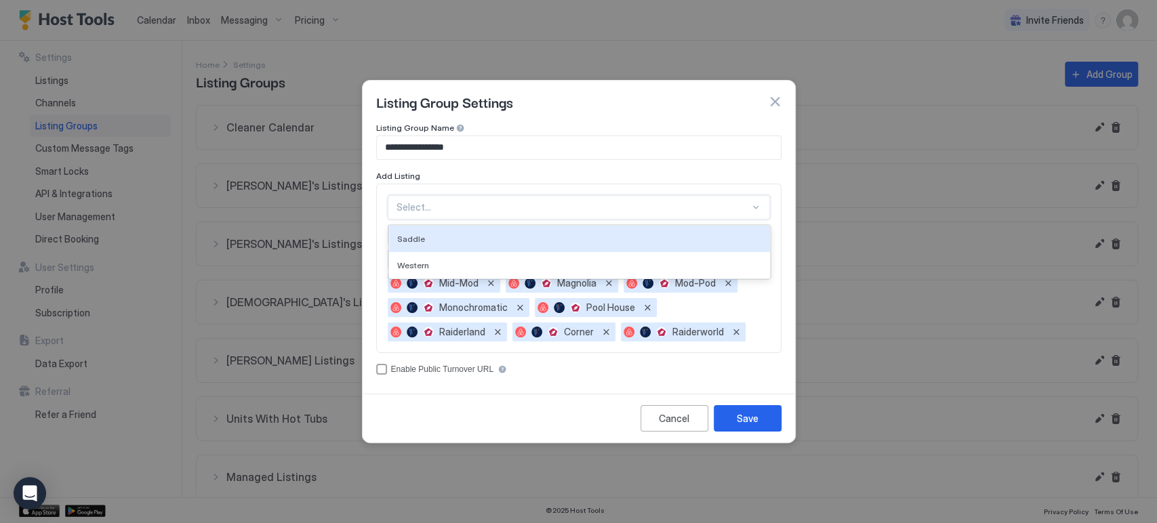
click at [477, 205] on div at bounding box center [573, 207] width 353 height 12
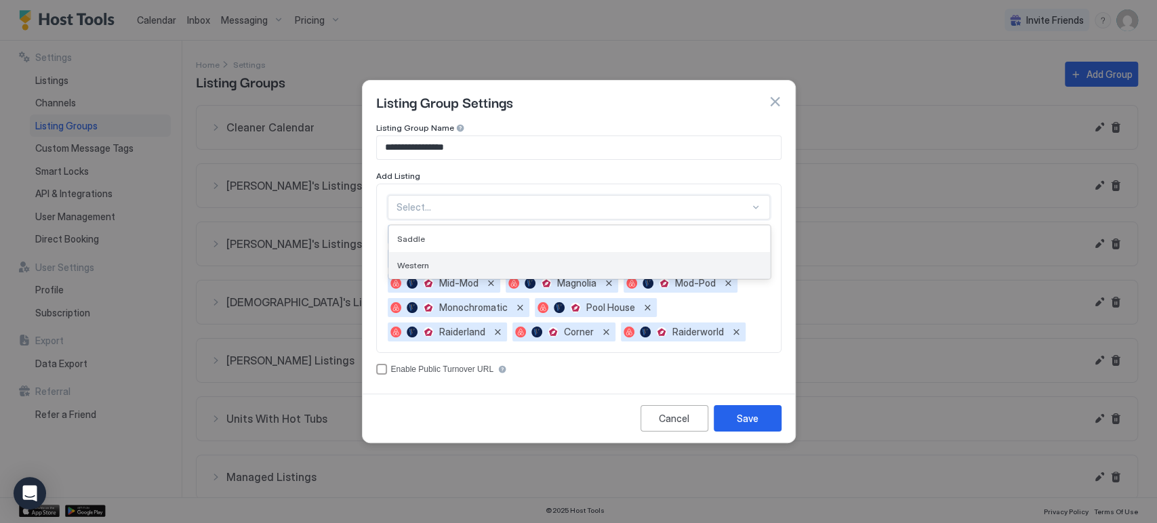
click at [456, 260] on div "Western" at bounding box center [579, 265] width 365 height 10
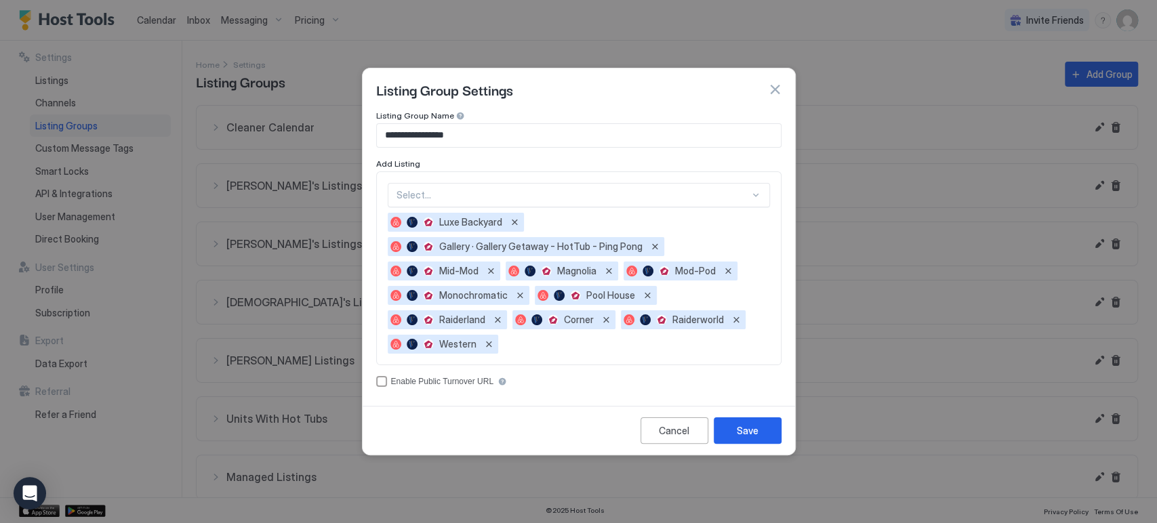
click at [602, 374] on div "**********" at bounding box center [578, 249] width 405 height 277
click at [736, 421] on button "Save" at bounding box center [748, 431] width 68 height 26
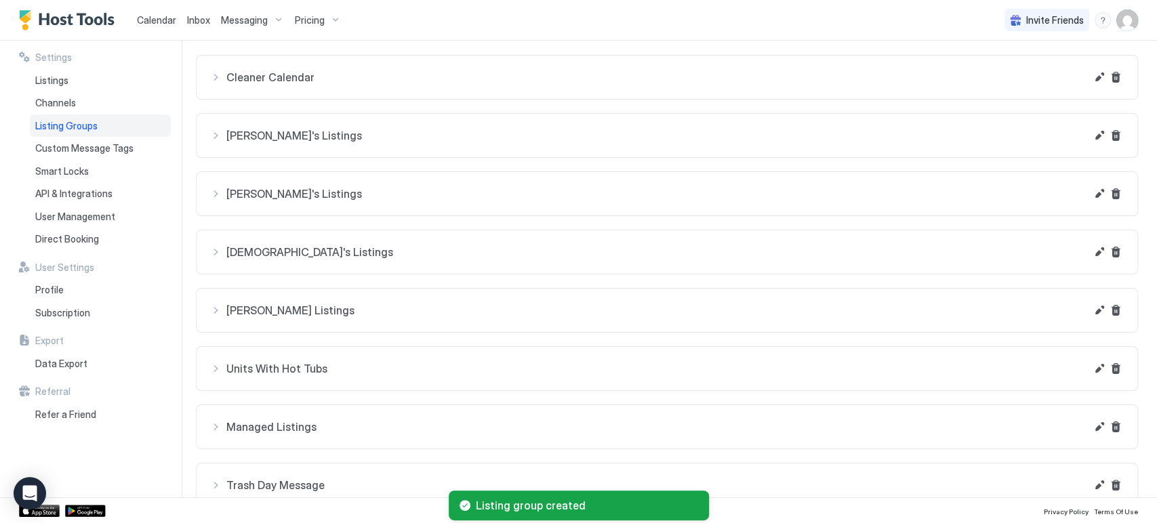
scroll to position [75, 0]
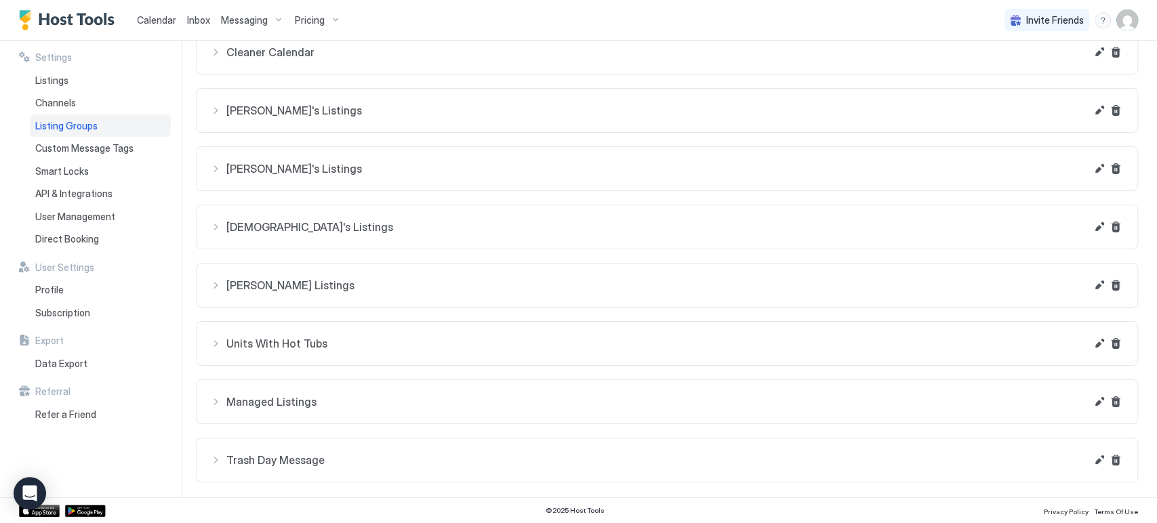
click at [233, 20] on span "Messaging" at bounding box center [244, 20] width 47 height 12
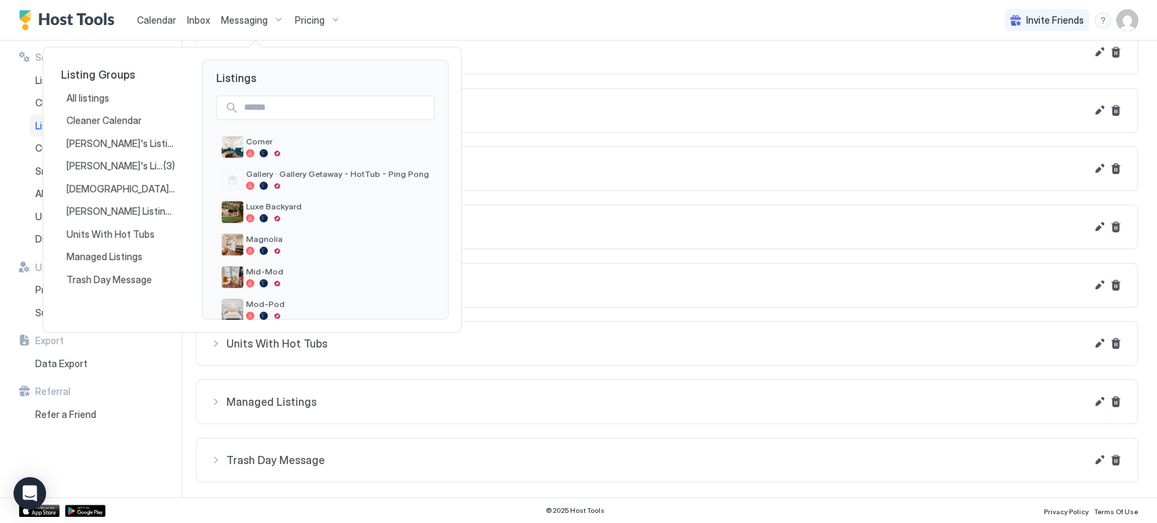
drag, startPoint x: 269, startPoint y: 148, endPoint x: 493, endPoint y: 64, distance: 239.9
click at [493, 64] on div at bounding box center [578, 261] width 1157 height 523
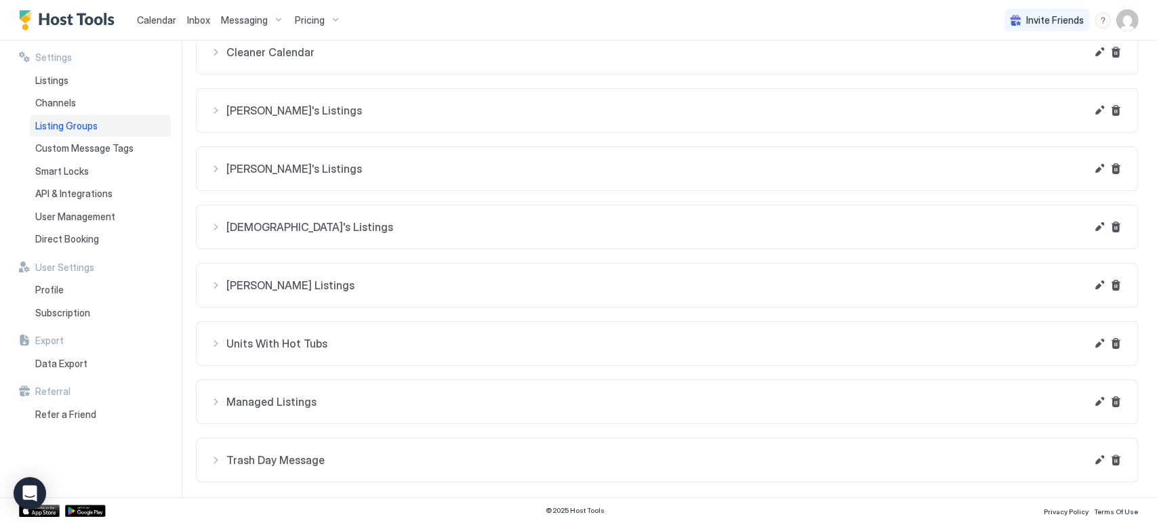
click at [300, 26] on div "Pricing" at bounding box center [318, 20] width 57 height 23
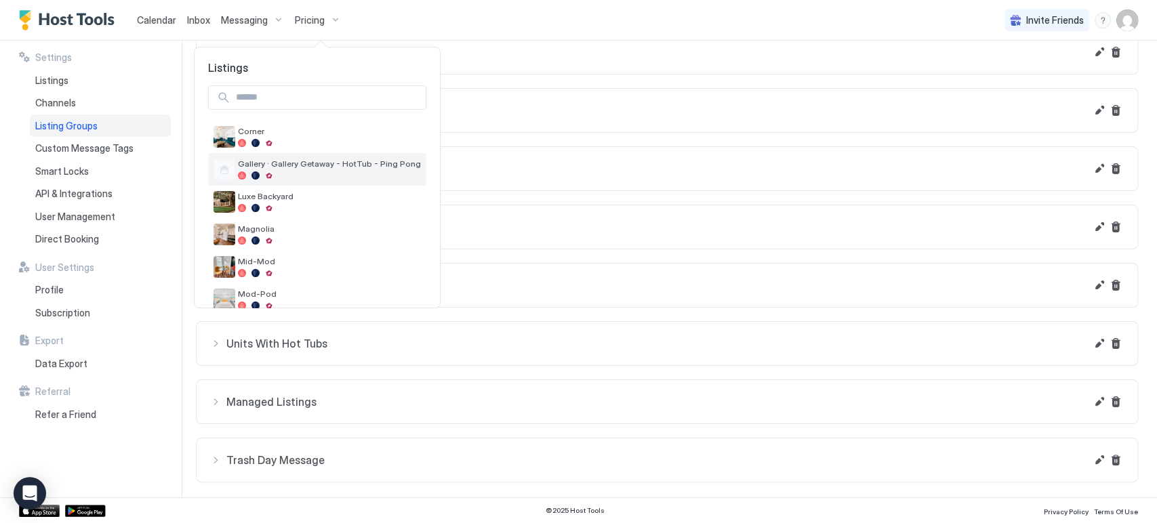
click at [302, 174] on div at bounding box center [329, 176] width 183 height 8
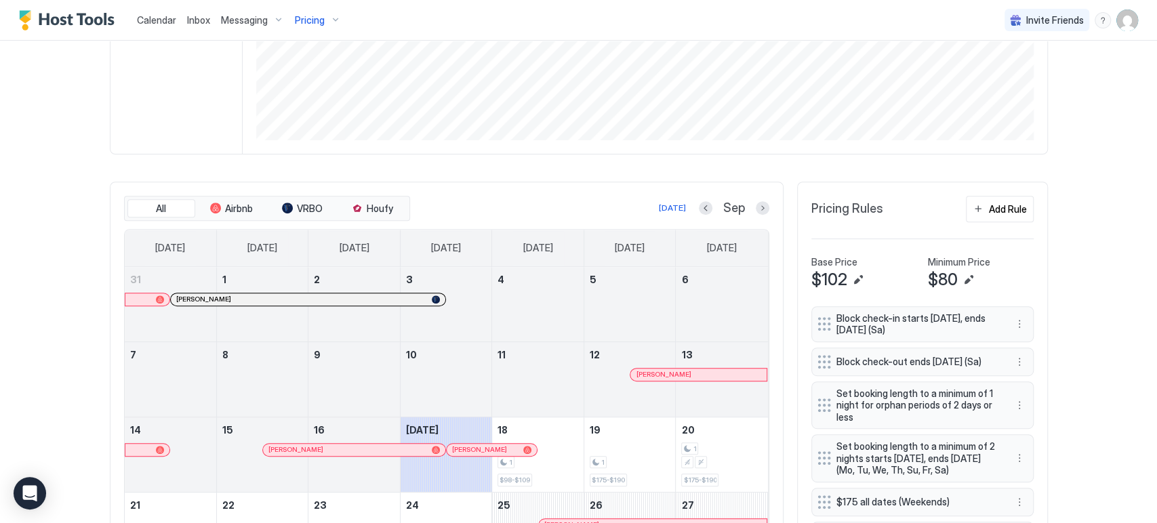
scroll to position [214, 0]
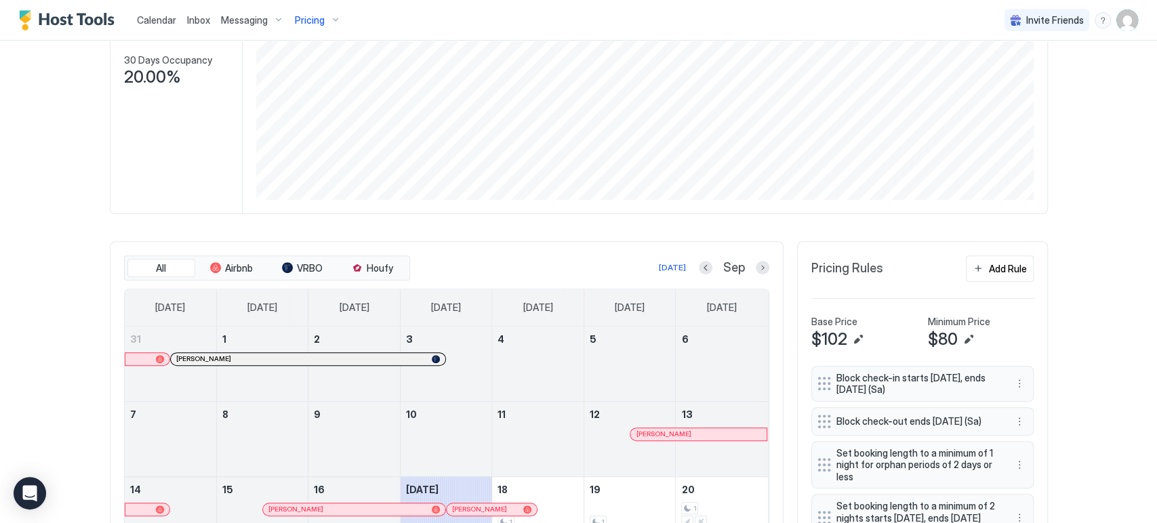
click at [275, 20] on div "Messaging" at bounding box center [253, 20] width 74 height 23
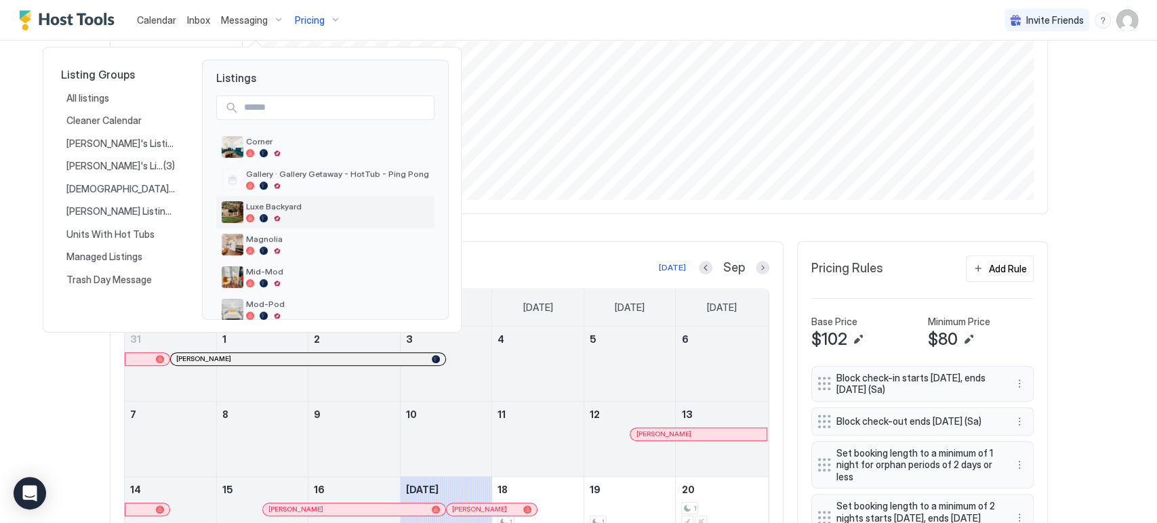
click at [306, 217] on div at bounding box center [337, 218] width 183 height 8
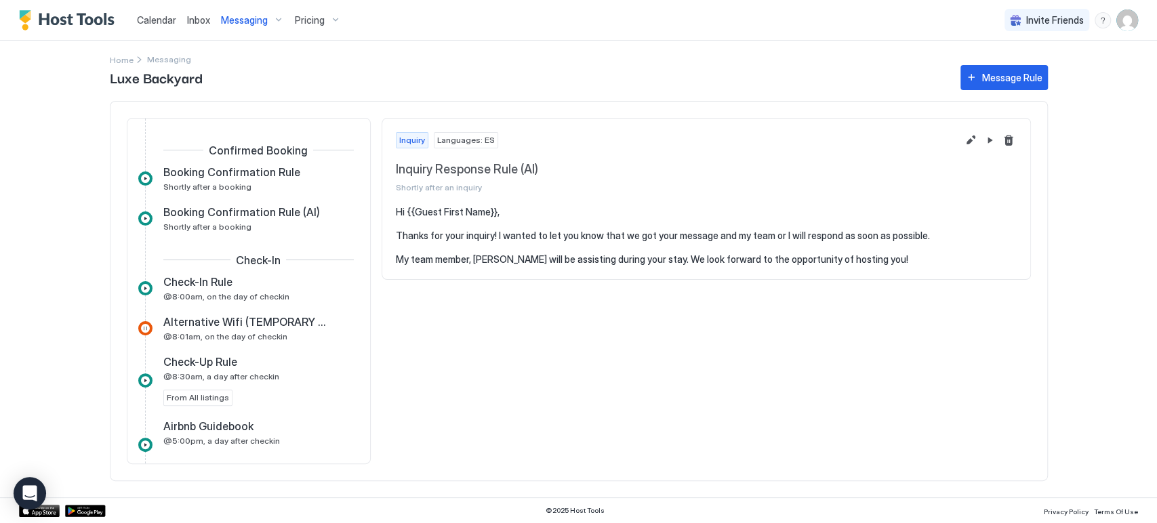
scroll to position [376, 0]
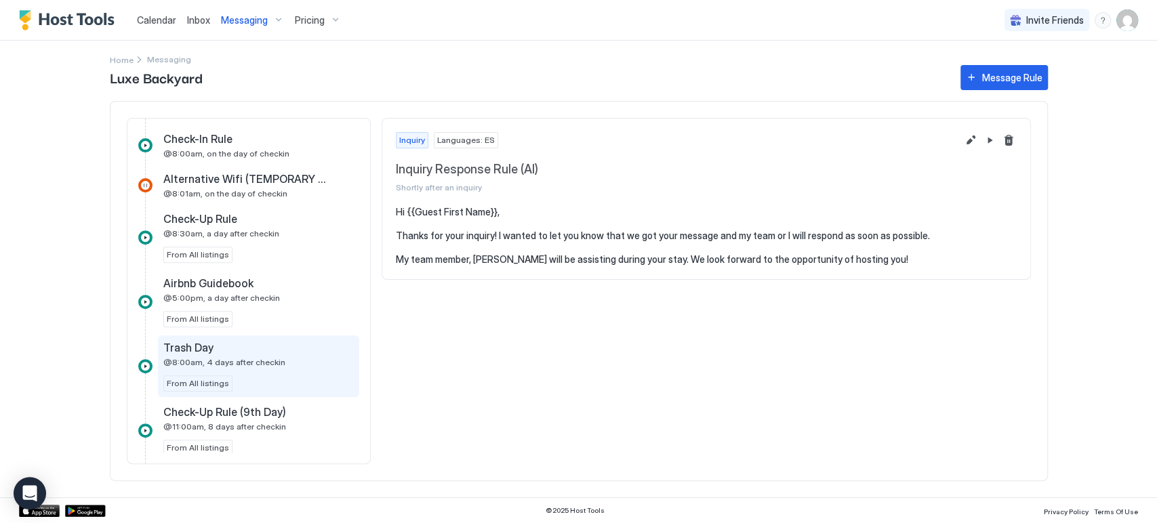
click at [229, 341] on div "Trash Day" at bounding box center [249, 348] width 172 height 14
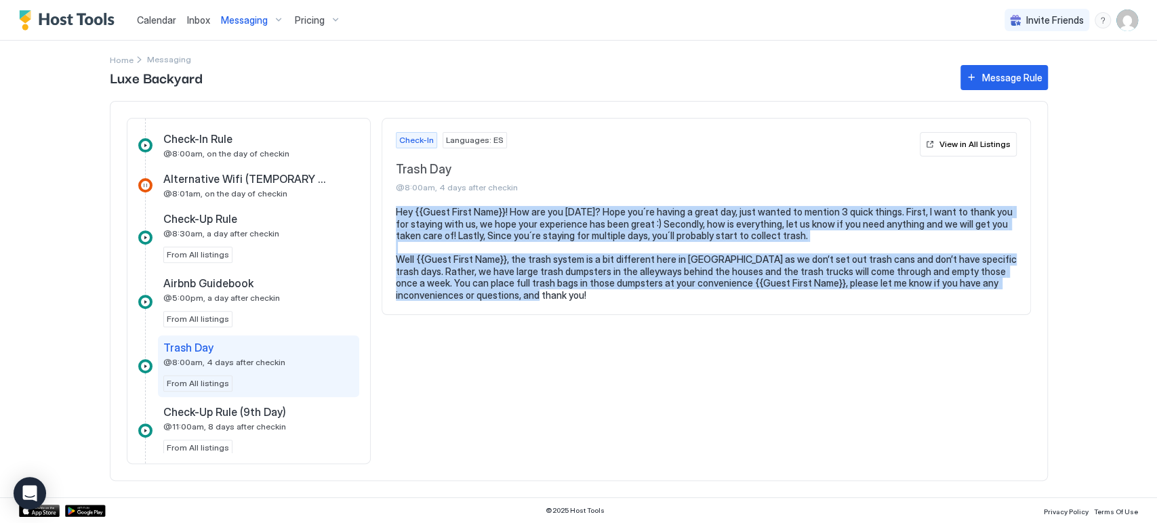
drag, startPoint x: 498, startPoint y: 303, endPoint x: 390, endPoint y: 210, distance: 142.8
click at [390, 210] on section "Hey {{Guest First Name}}! How are you [DATE]? Hope you´re having a great day, j…" at bounding box center [706, 260] width 648 height 108
copy pre "Hey {{Guest First Name}}! How are you [DATE]? Hope you´re having a great day, j…"
click at [243, 17] on span "Messaging" at bounding box center [244, 20] width 47 height 12
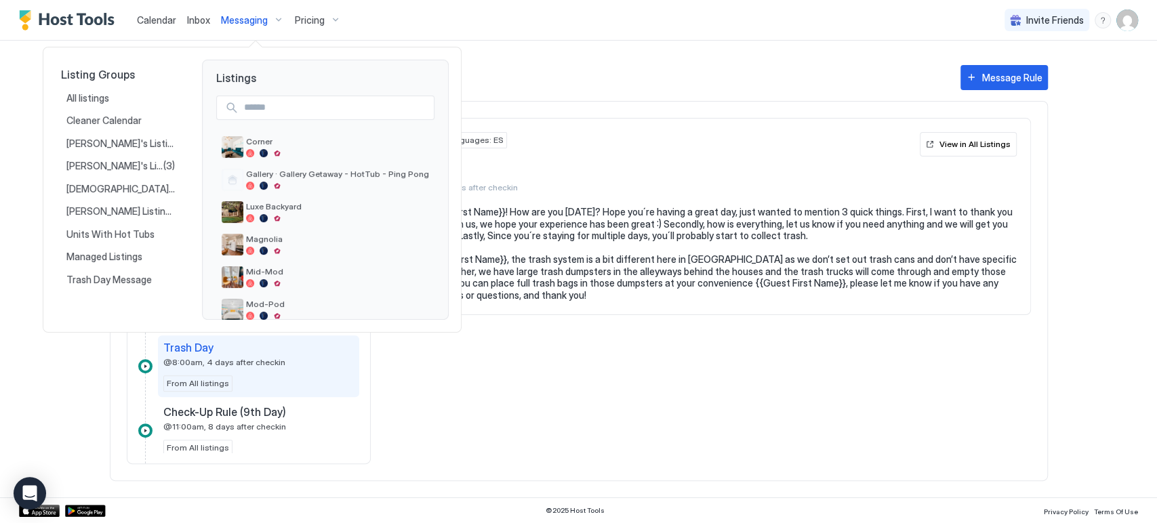
click at [82, 347] on div at bounding box center [578, 261] width 1157 height 523
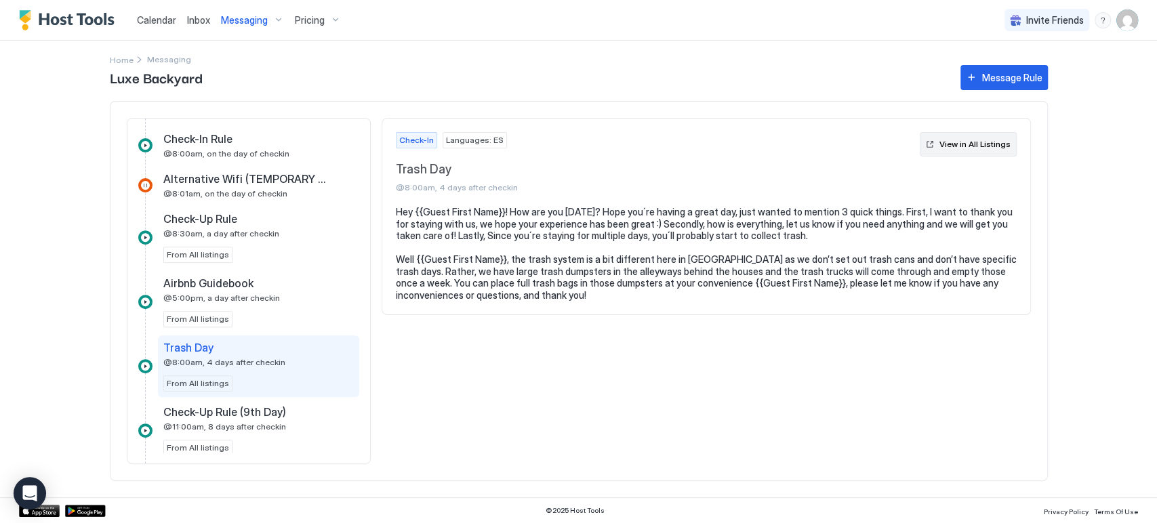
click at [944, 135] on button "View in All Listings" at bounding box center [968, 144] width 97 height 24
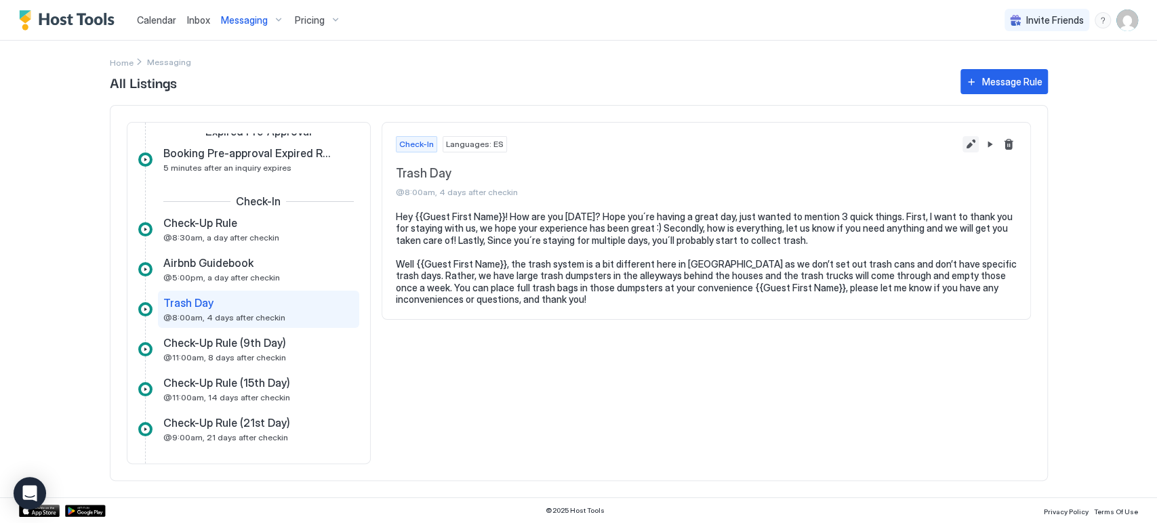
click at [971, 146] on button "Edit message rule" at bounding box center [971, 144] width 16 height 16
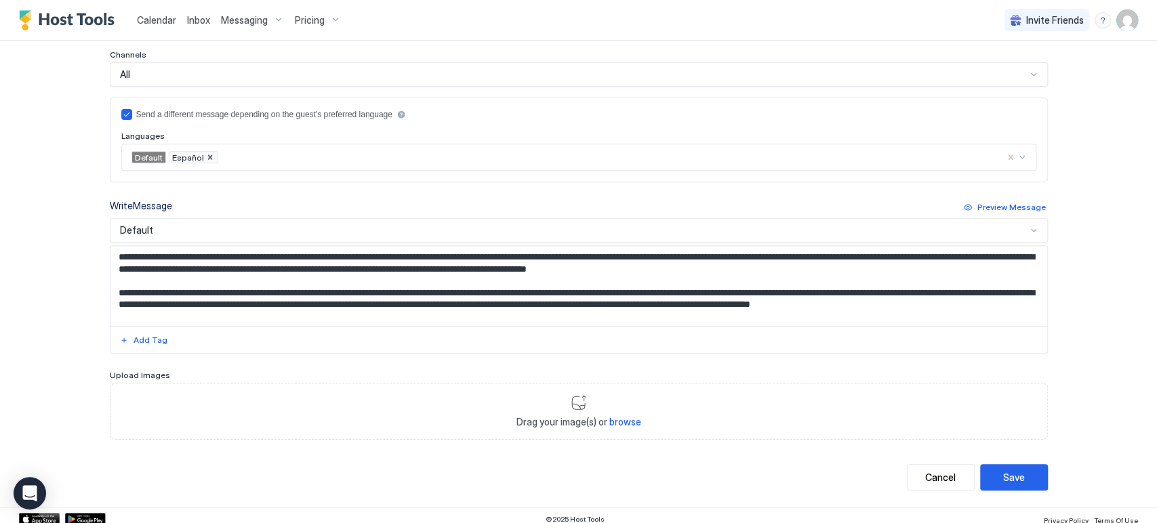
scroll to position [306, 0]
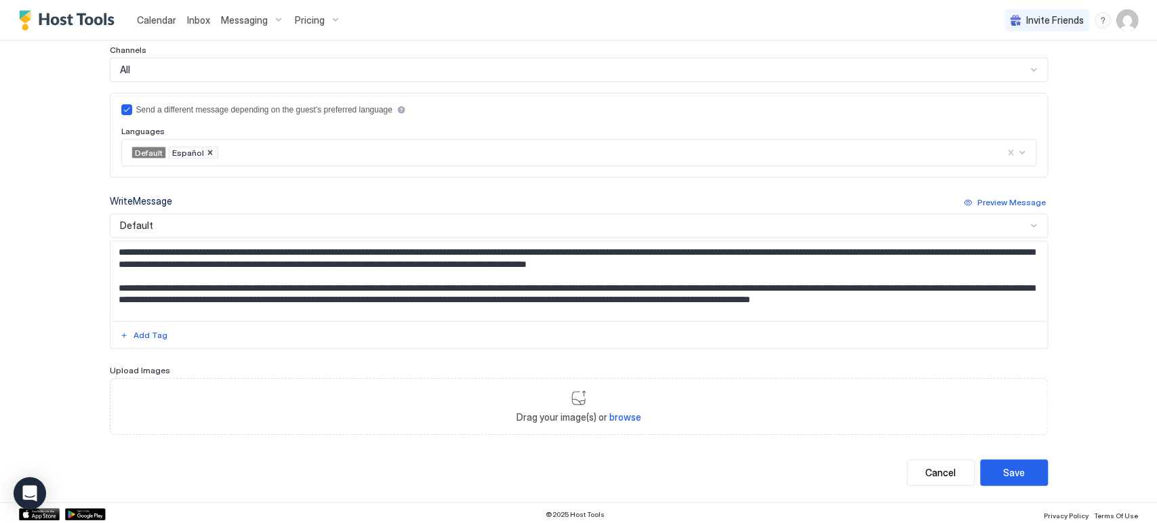
click at [191, 226] on div "Default" at bounding box center [573, 226] width 907 height 12
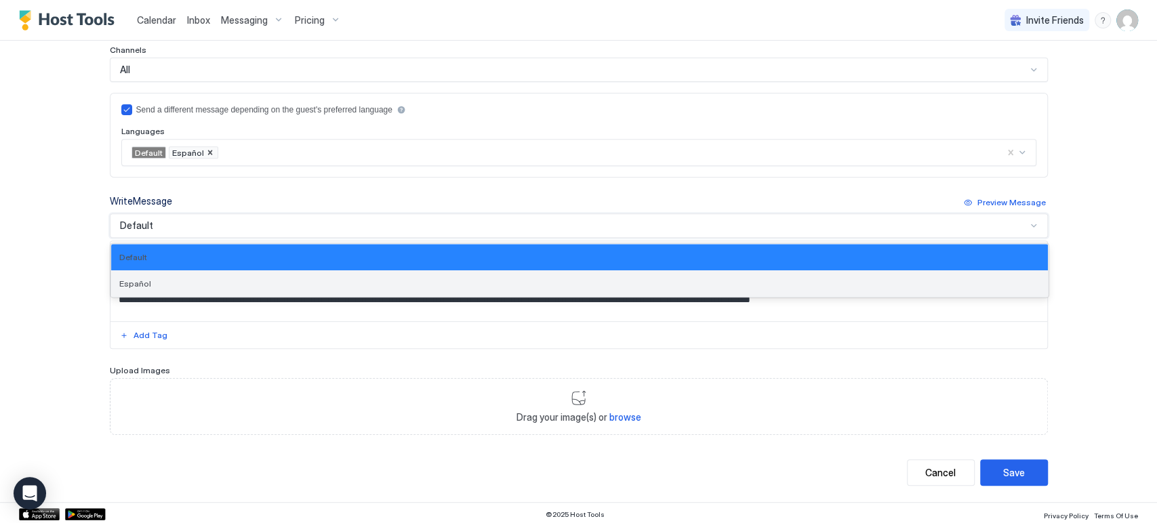
click at [161, 286] on div "Español" at bounding box center [579, 284] width 921 height 10
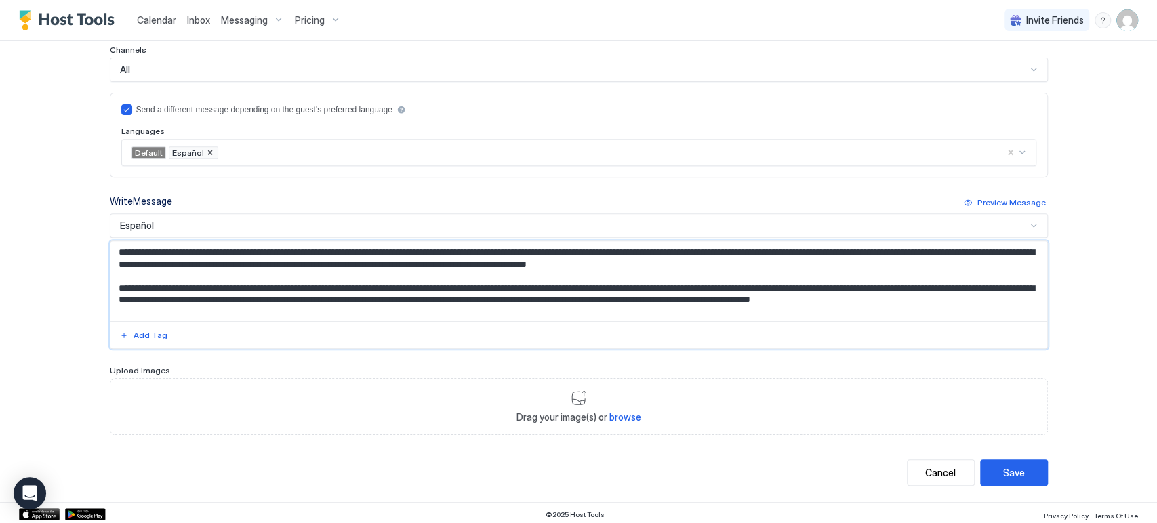
drag, startPoint x: 524, startPoint y: 313, endPoint x: 115, endPoint y: 234, distance: 416.5
click at [115, 234] on div "**********" at bounding box center [579, 271] width 938 height 155
click at [443, 319] on textarea "**********" at bounding box center [579, 281] width 937 height 80
drag, startPoint x: 509, startPoint y: 313, endPoint x: 82, endPoint y: 241, distance: 433.2
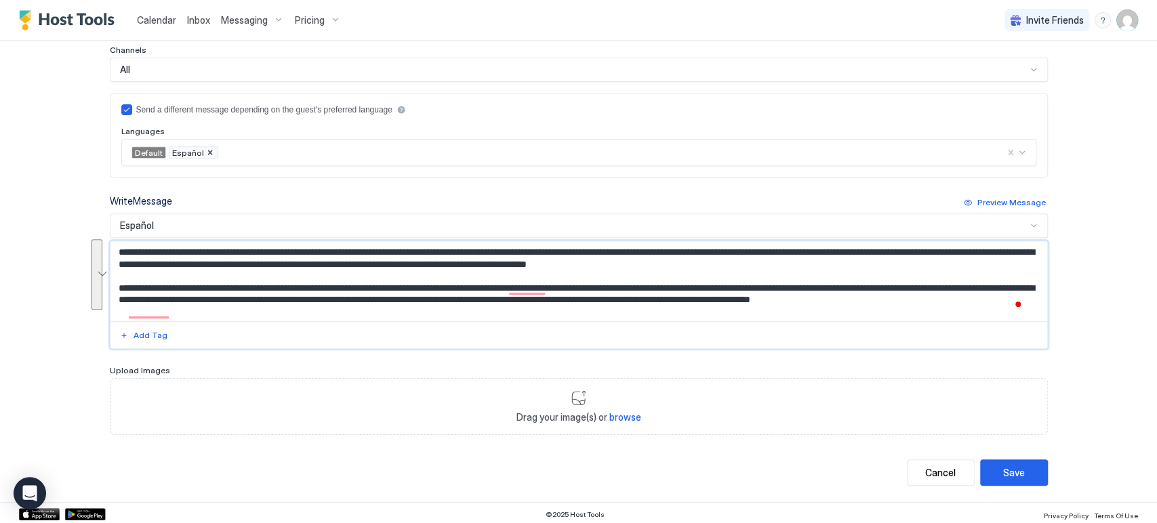
click at [82, 241] on div "Calendar Inbox Messaging Pricing Invite Friends CP Home Messaging Edit Message …" at bounding box center [578, 261] width 1157 height 523
type textarea "**********"
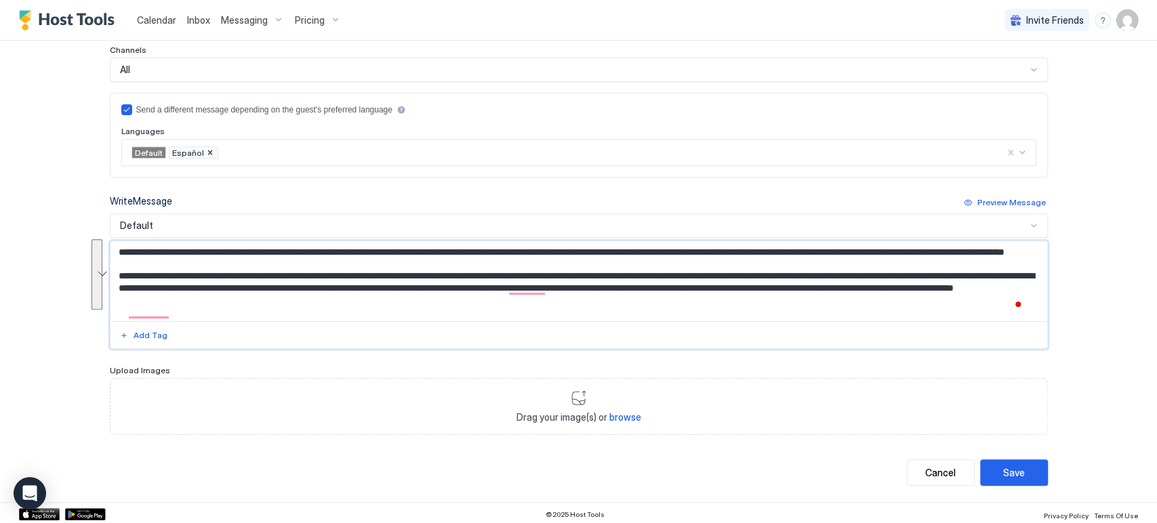
scroll to position [1, 0]
click at [945, 466] on div "Cancel" at bounding box center [941, 473] width 31 height 14
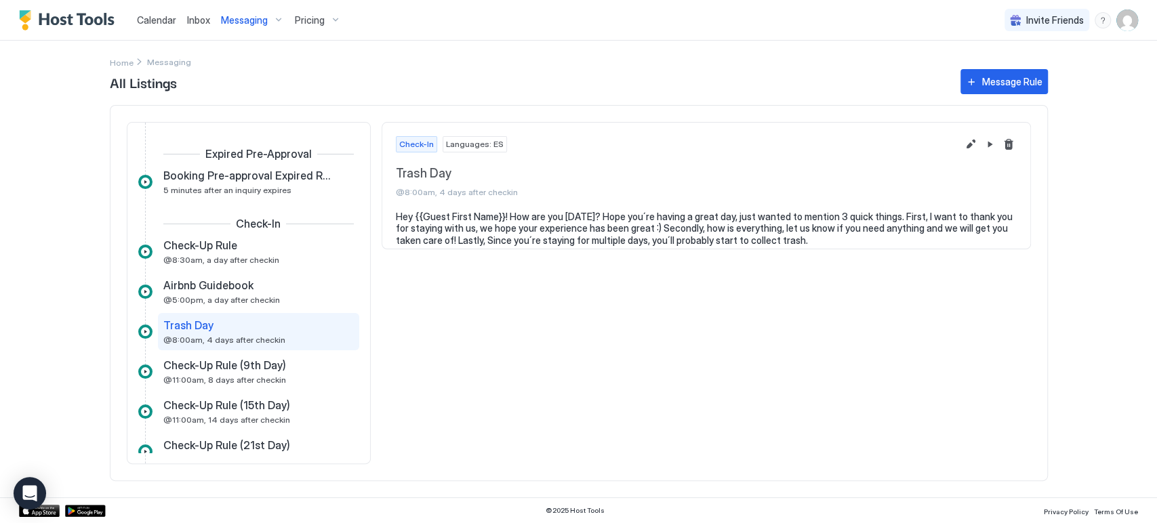
scroll to position [38, 0]
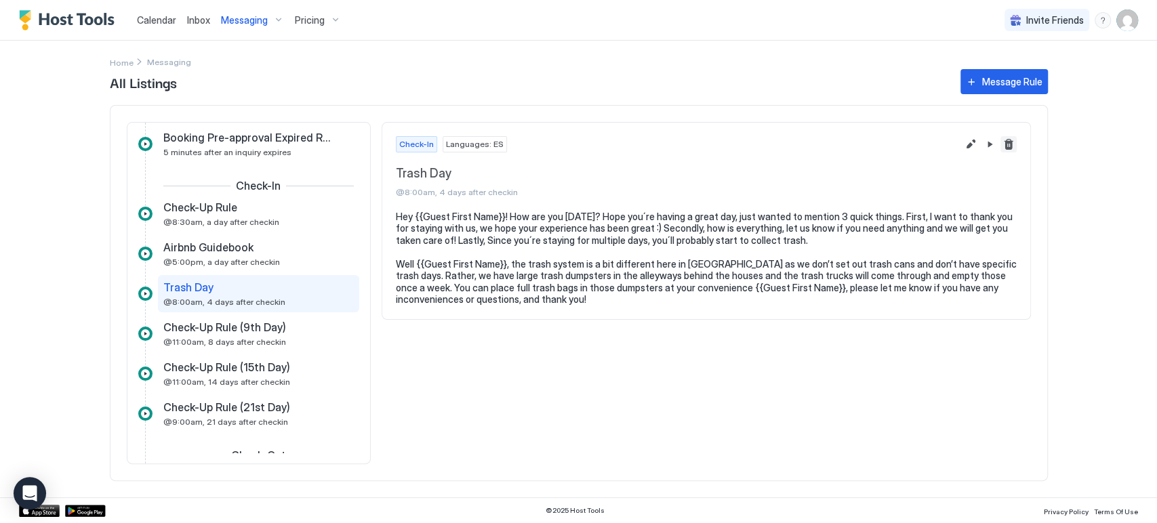
click at [1004, 144] on button "Delete message rule" at bounding box center [1009, 144] width 16 height 16
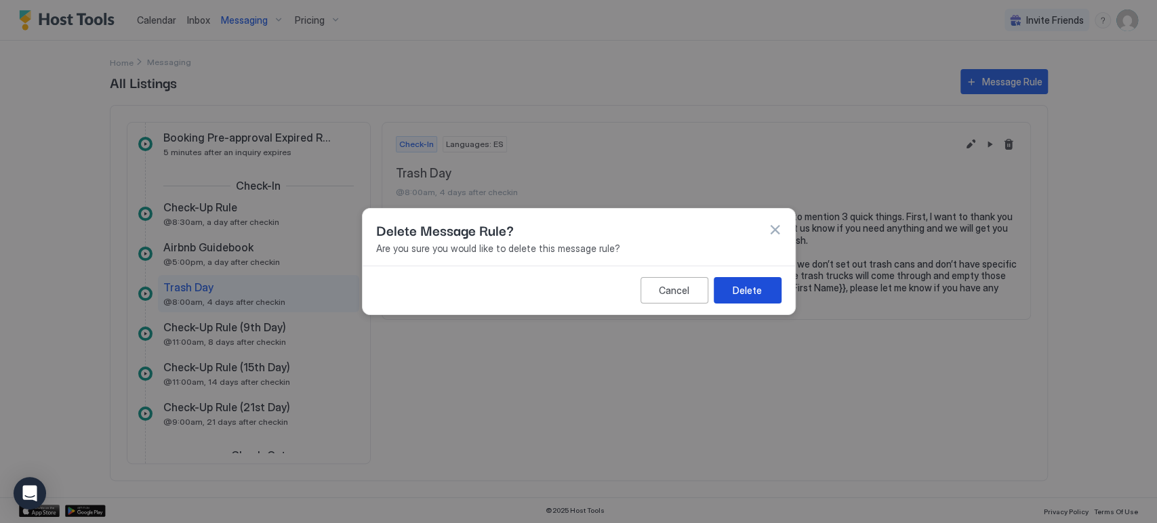
click at [763, 294] on button "Delete" at bounding box center [748, 290] width 68 height 26
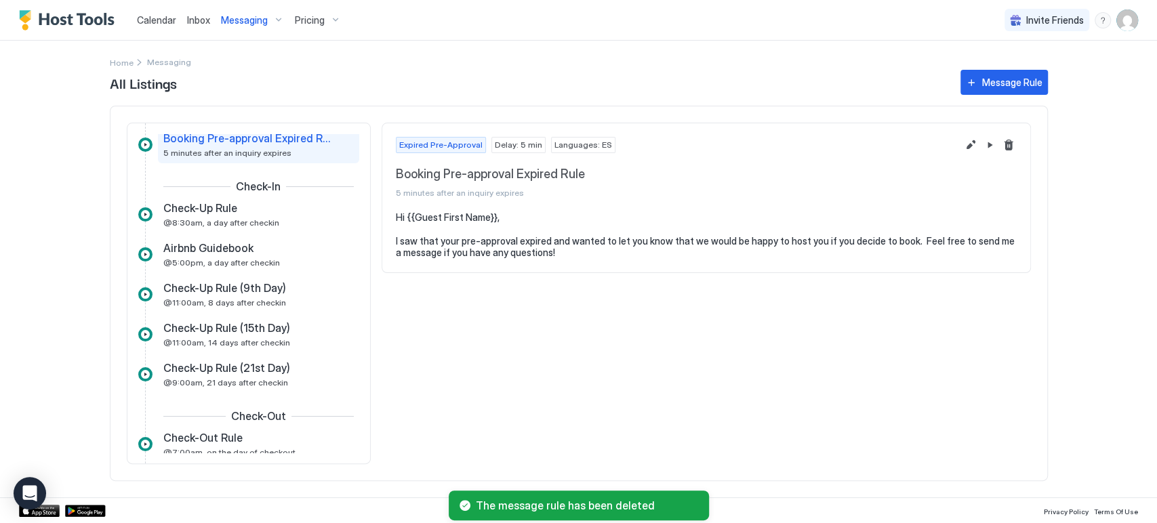
click at [263, 19] on span "Messaging" at bounding box center [244, 20] width 47 height 12
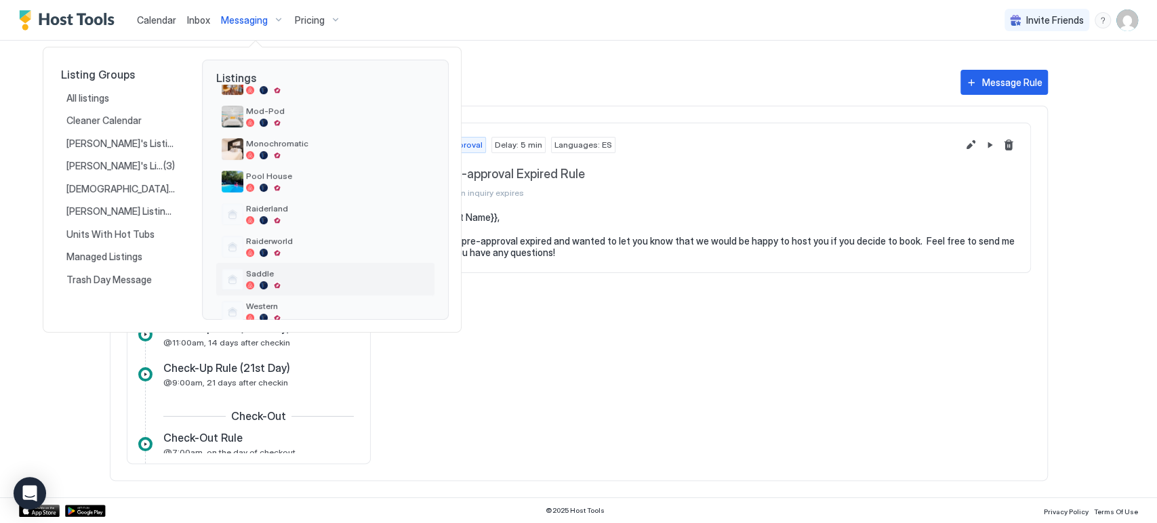
scroll to position [215, 0]
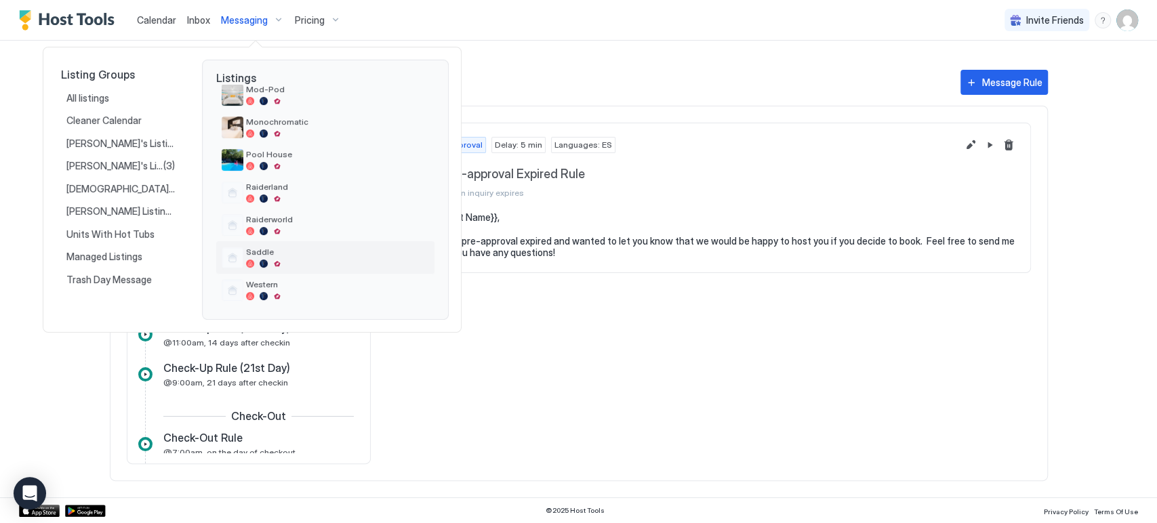
click at [331, 252] on span "Saddle" at bounding box center [337, 252] width 183 height 10
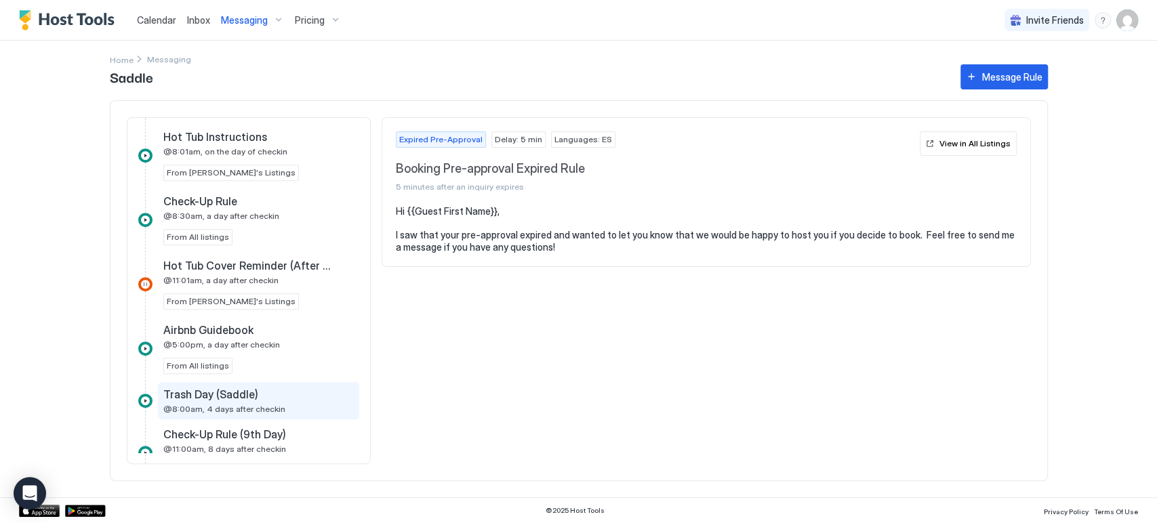
scroll to position [452, 0]
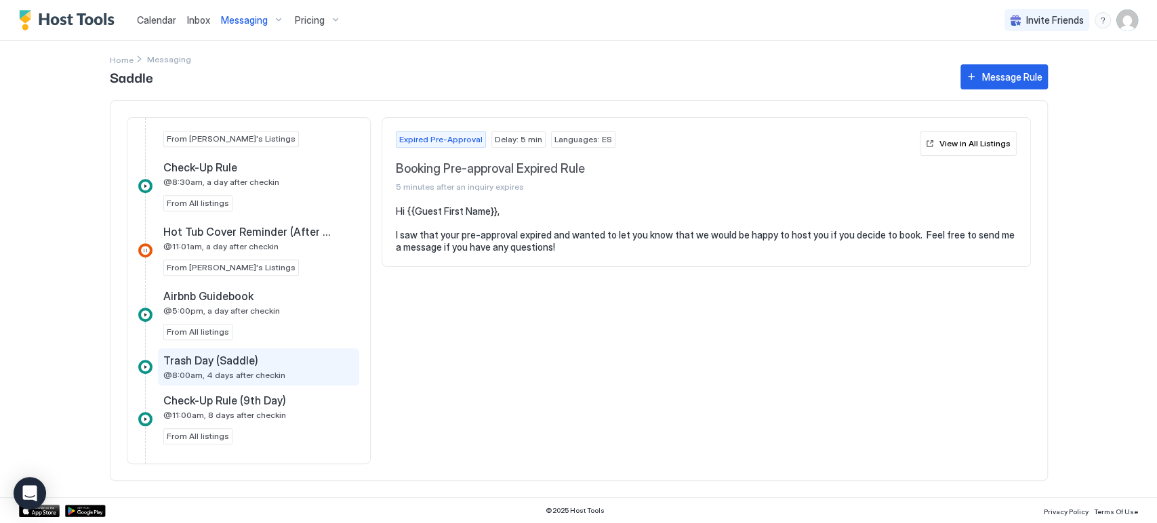
click at [255, 358] on div "Trash Day (Saddle)" at bounding box center [249, 361] width 172 height 14
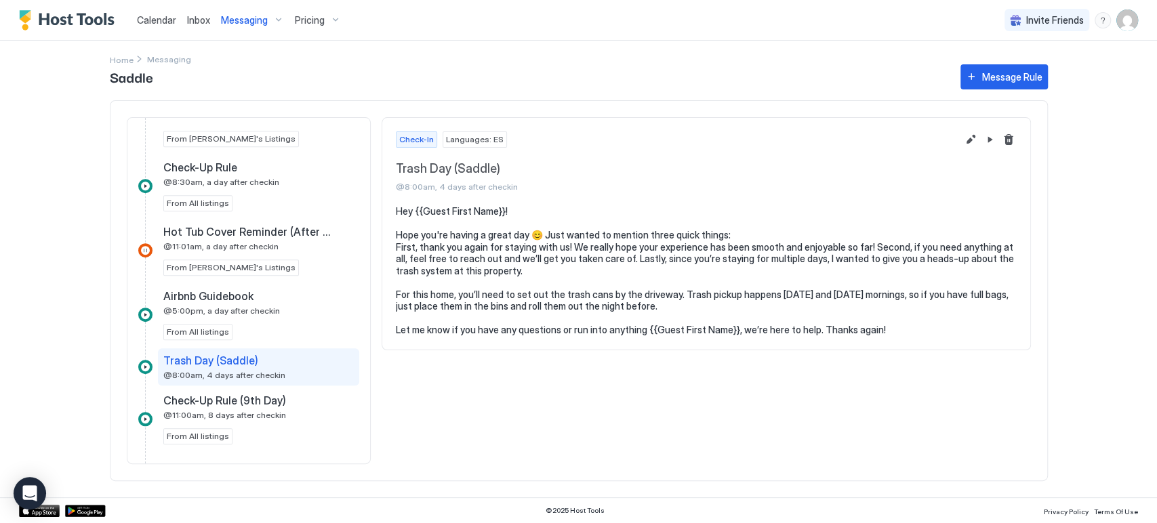
drag, startPoint x: 152, startPoint y: 20, endPoint x: 153, endPoint y: 1, distance: 19.0
click at [152, 20] on span "Calendar" at bounding box center [156, 20] width 39 height 12
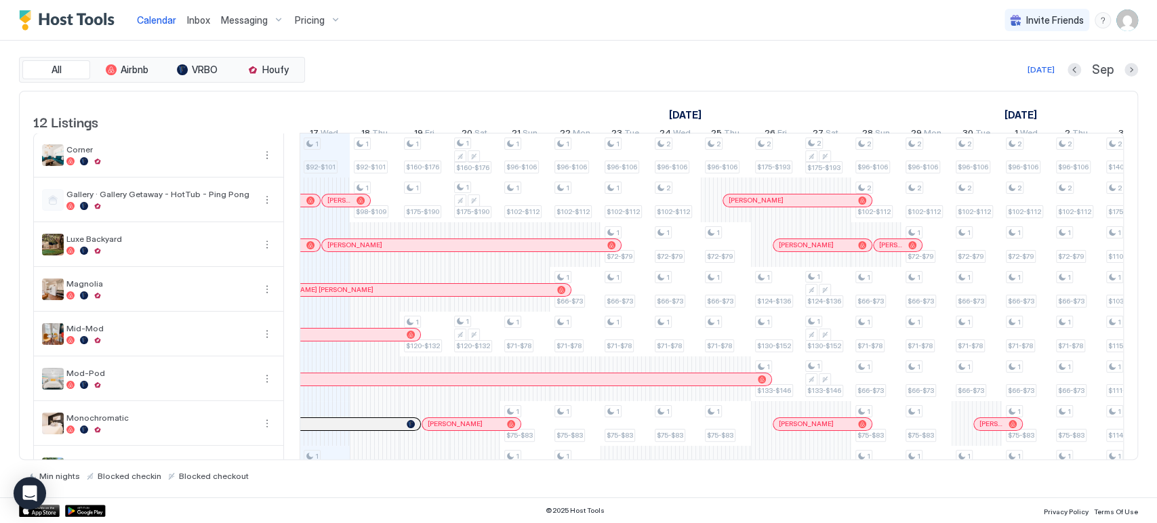
click at [299, 20] on span "Pricing" at bounding box center [310, 20] width 30 height 12
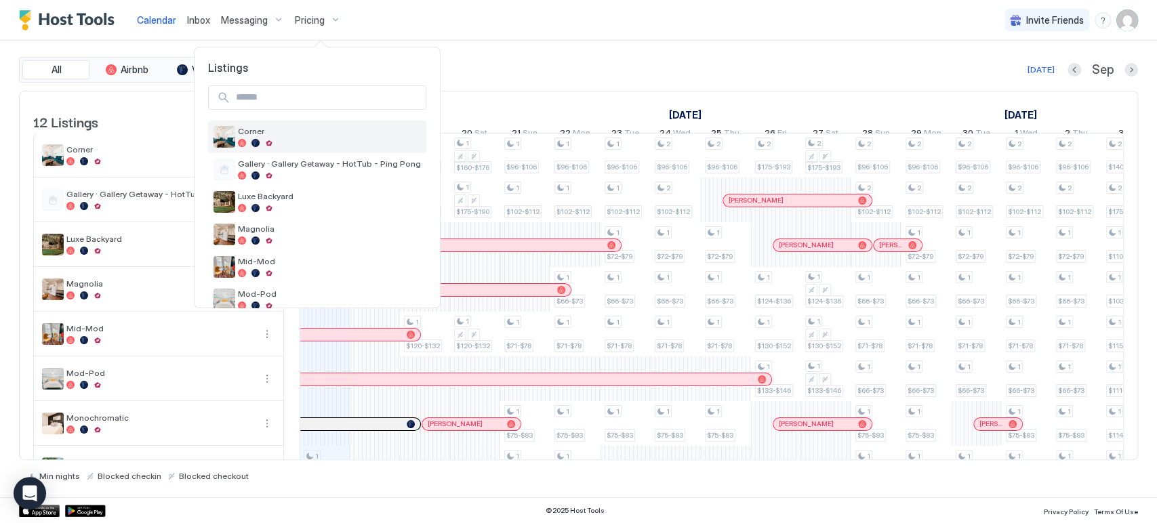
click at [302, 145] on div at bounding box center [329, 143] width 183 height 8
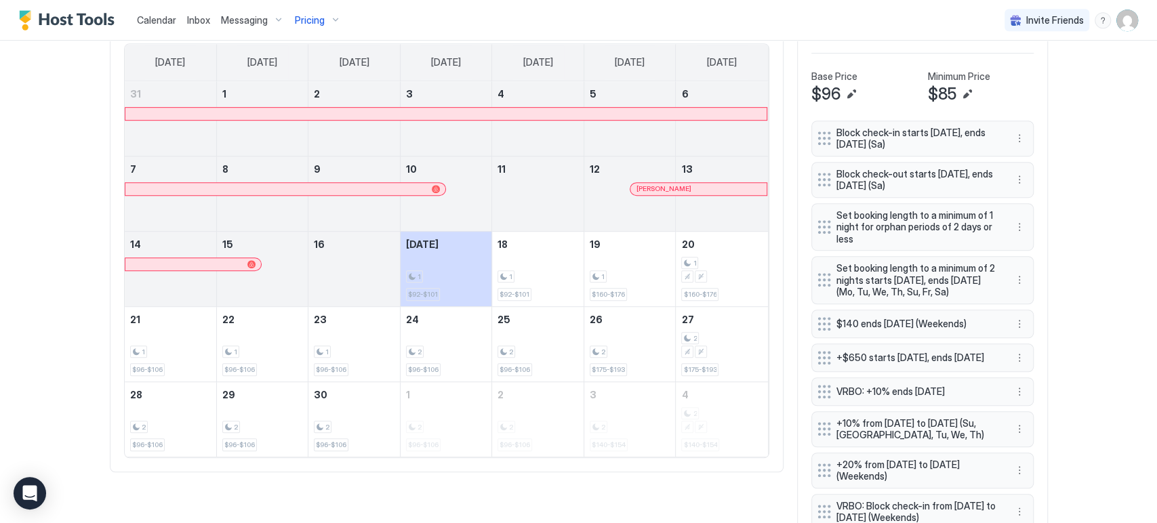
scroll to position [233, 0]
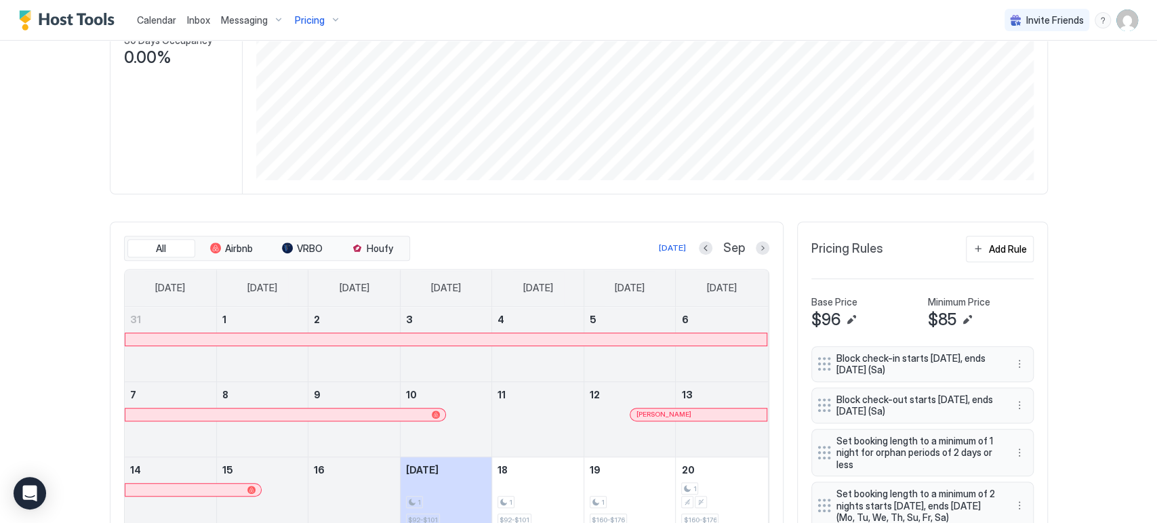
click at [323, 14] on div "Pricing" at bounding box center [318, 20] width 57 height 23
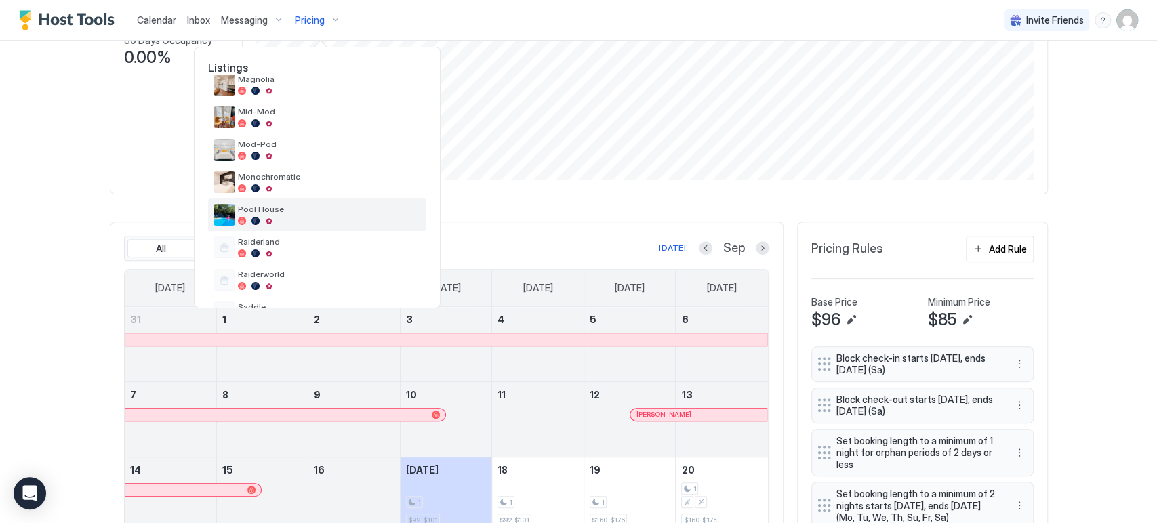
scroll to position [151, 0]
click at [282, 118] on div "Mid-Mod" at bounding box center [329, 116] width 183 height 21
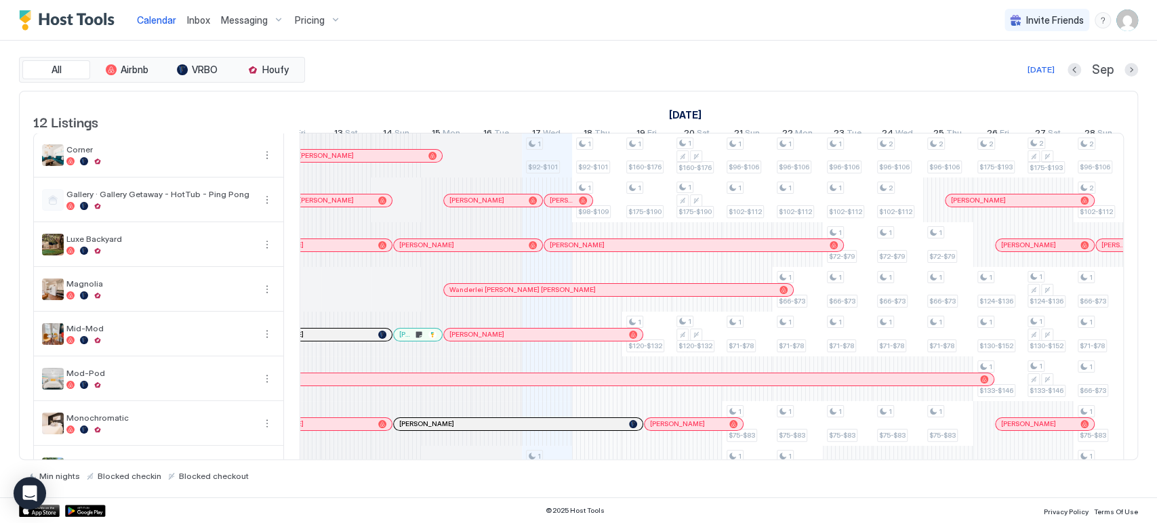
click at [236, 22] on span "Messaging" at bounding box center [244, 20] width 47 height 12
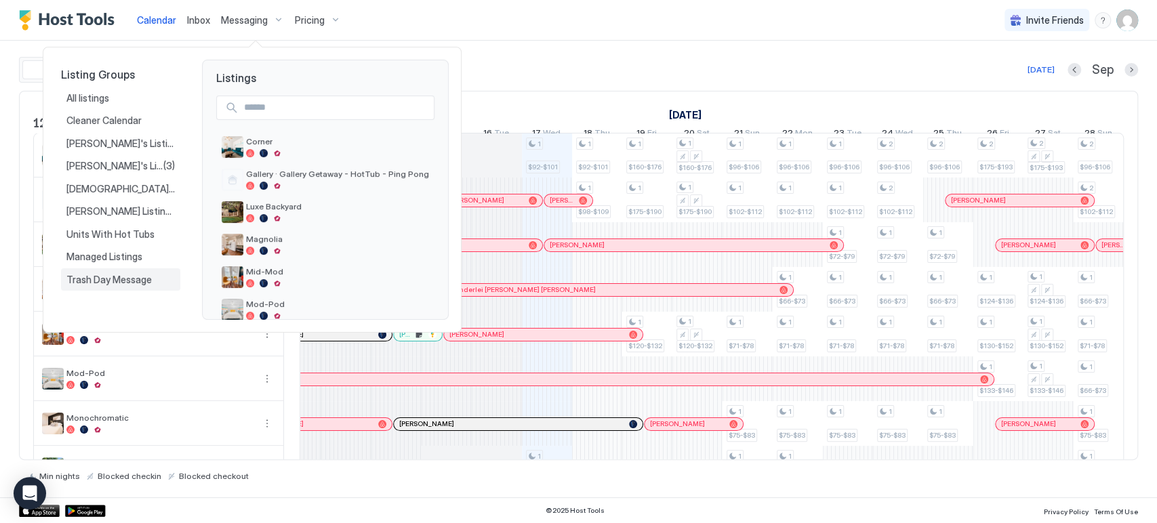
click at [148, 274] on span "Trash Day Message" at bounding box center [109, 280] width 87 height 12
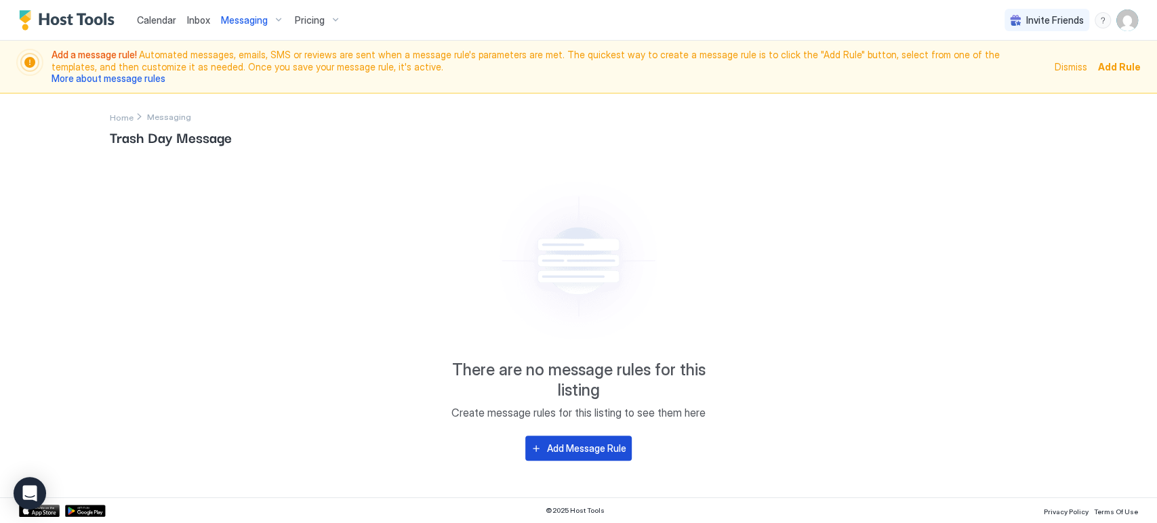
click at [572, 450] on div "Add Message Rule" at bounding box center [586, 448] width 79 height 14
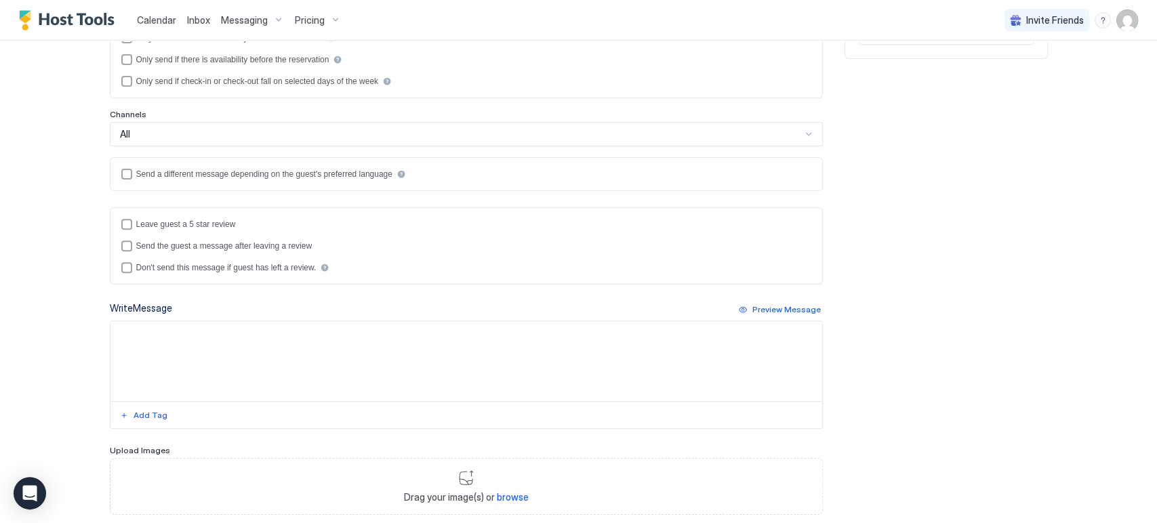
scroll to position [301, 0]
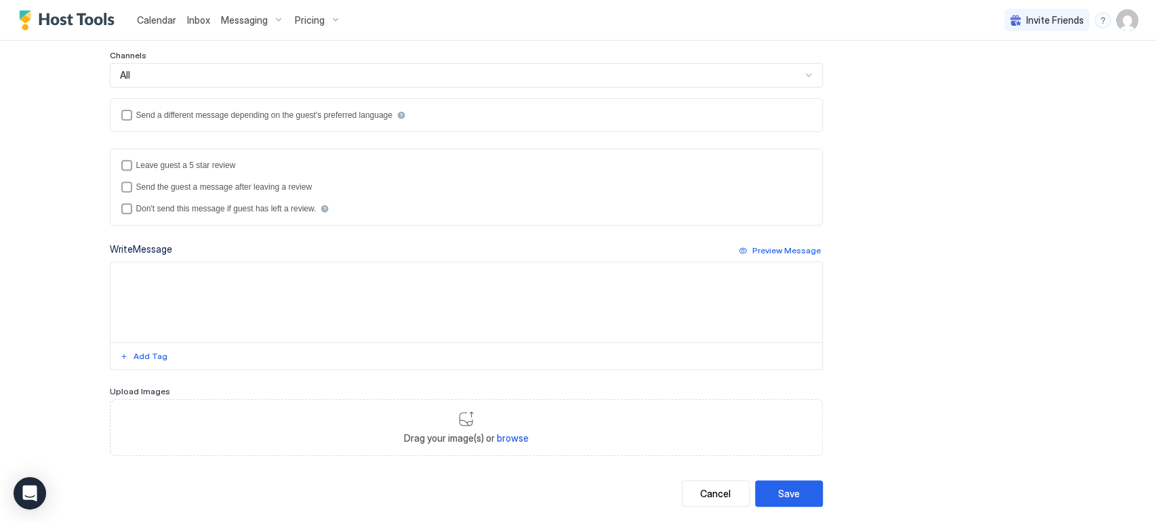
click at [214, 270] on textarea "Input Field" at bounding box center [467, 302] width 712 height 80
paste textarea "**********"
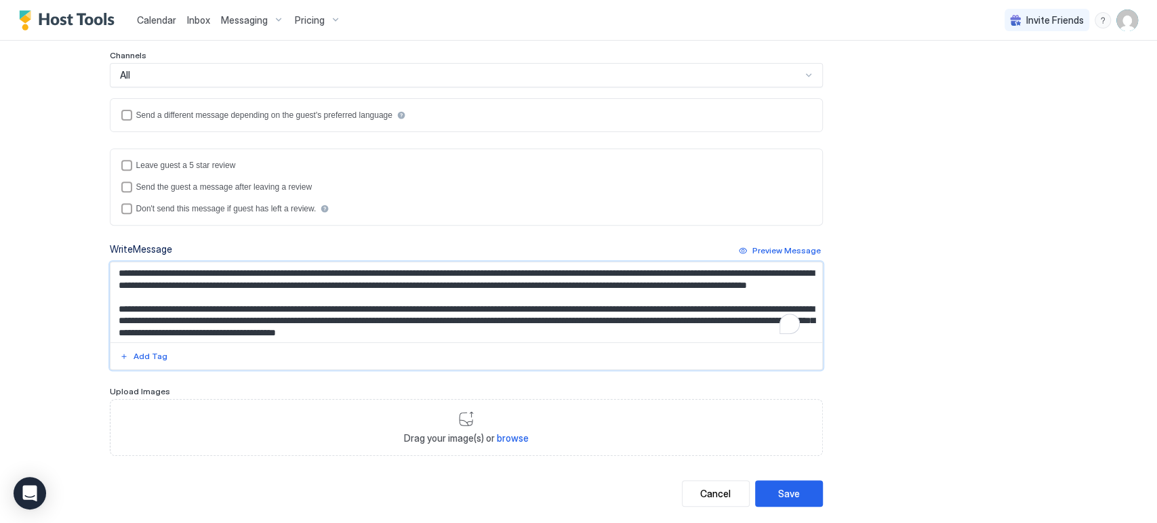
scroll to position [8, 0]
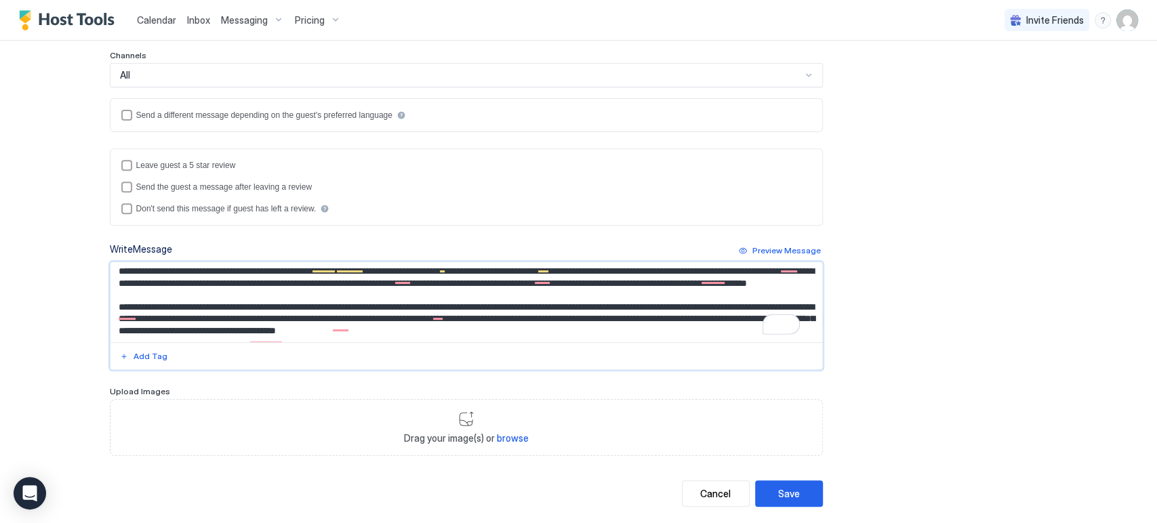
type textarea "**********"
click at [136, 111] on div "Send a different message depending on the guest's preferred language" at bounding box center [264, 115] width 256 height 9
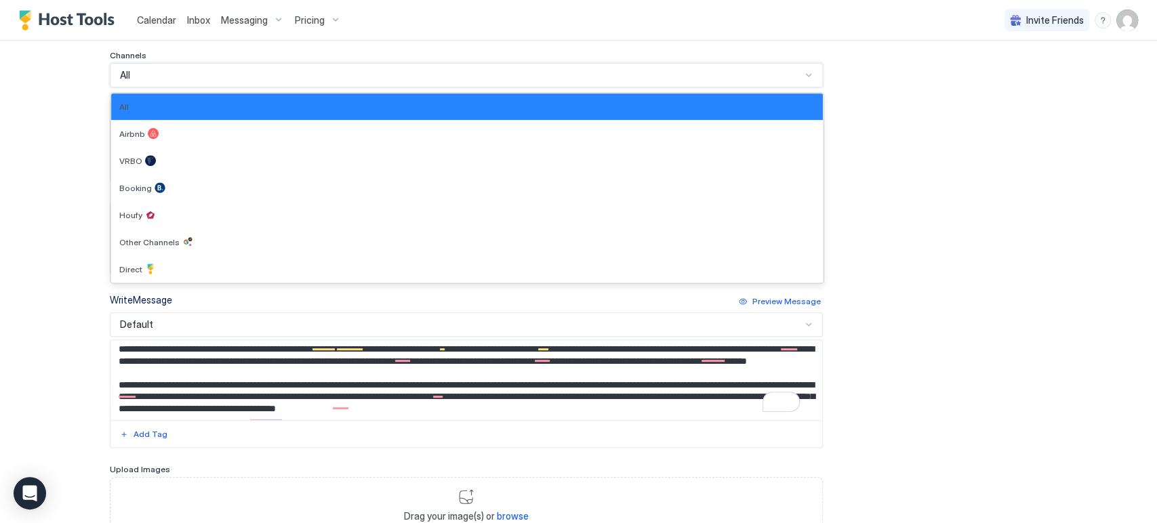
click at [156, 82] on div "All" at bounding box center [466, 75] width 713 height 24
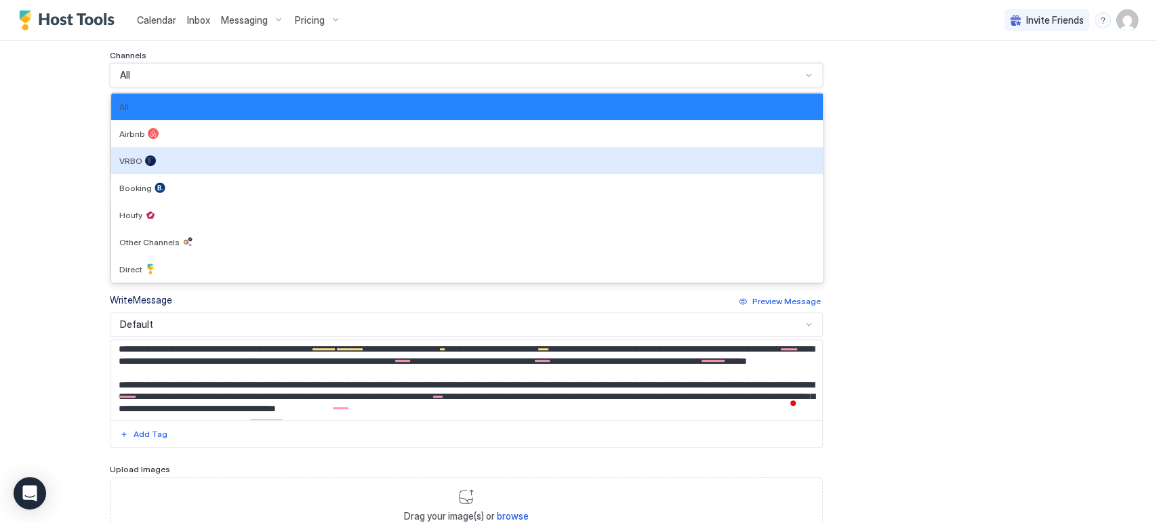
click at [35, 114] on div "Calendar Inbox Messaging Pricing Invite Friends CP Home Messaging Add New Messa…" at bounding box center [578, 261] width 1157 height 523
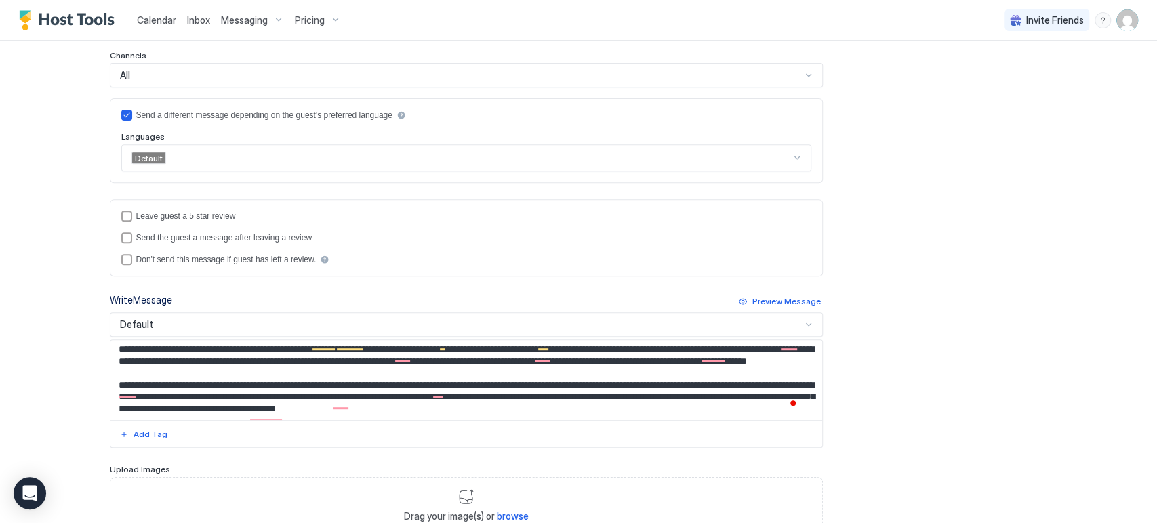
click at [167, 157] on div at bounding box center [479, 158] width 624 height 12
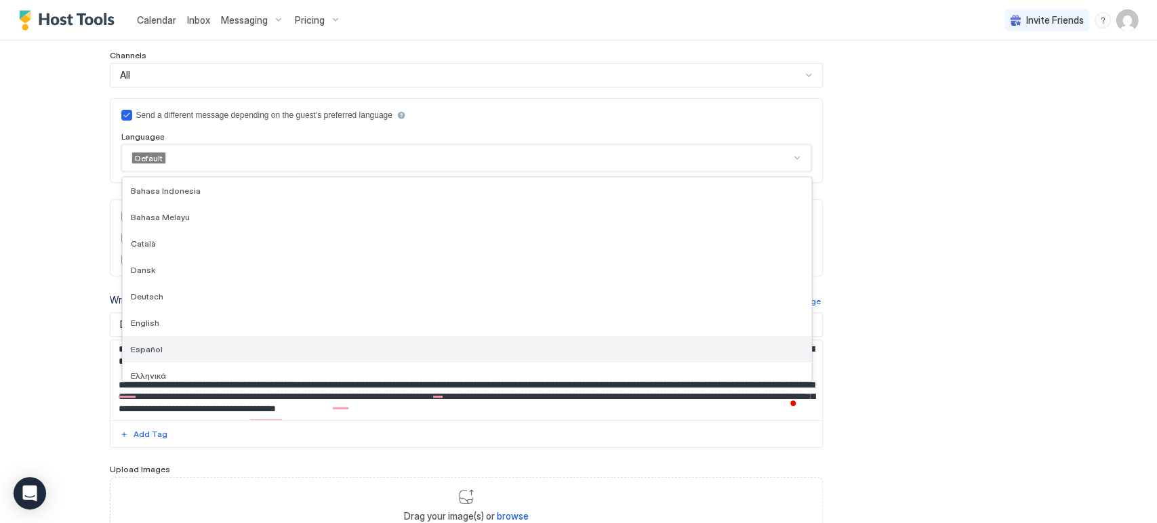
click at [166, 349] on div "Español" at bounding box center [467, 349] width 673 height 10
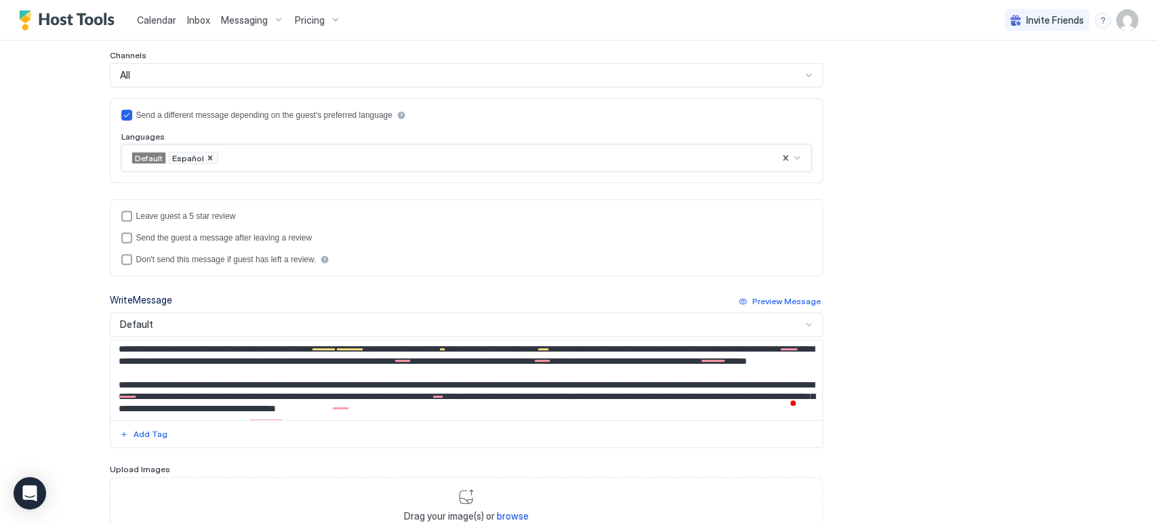
drag, startPoint x: 60, startPoint y: 224, endPoint x: 71, endPoint y: 167, distance: 58.5
click at [60, 218] on div "Calendar Inbox Messaging Pricing Invite Friends CP Home Messaging Add New Messa…" at bounding box center [578, 261] width 1157 height 523
click at [73, 231] on div "Calendar Inbox Messaging Pricing Invite Friends CP Home Messaging Add New Messa…" at bounding box center [578, 261] width 1157 height 523
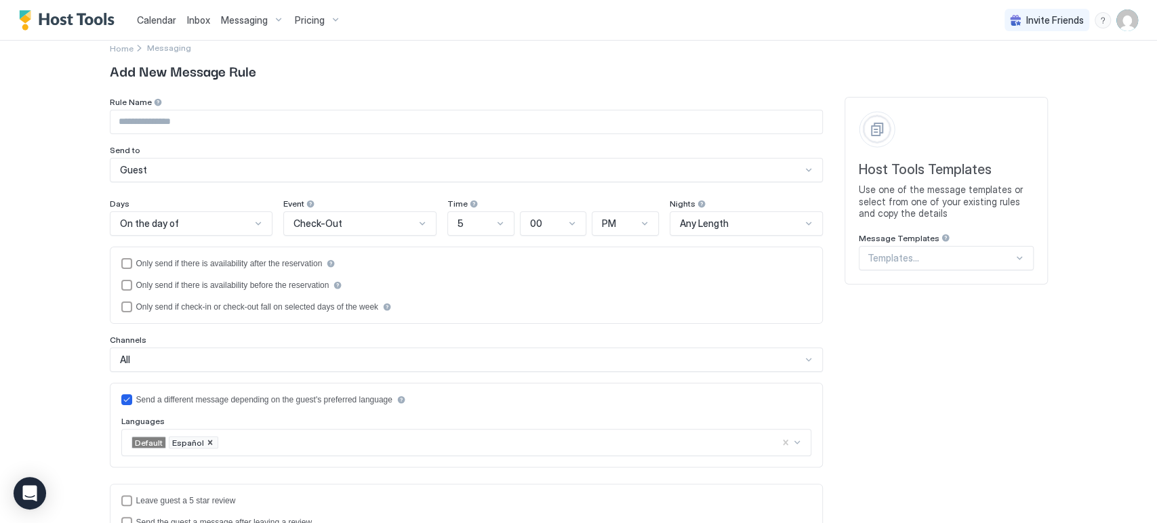
scroll to position [0, 0]
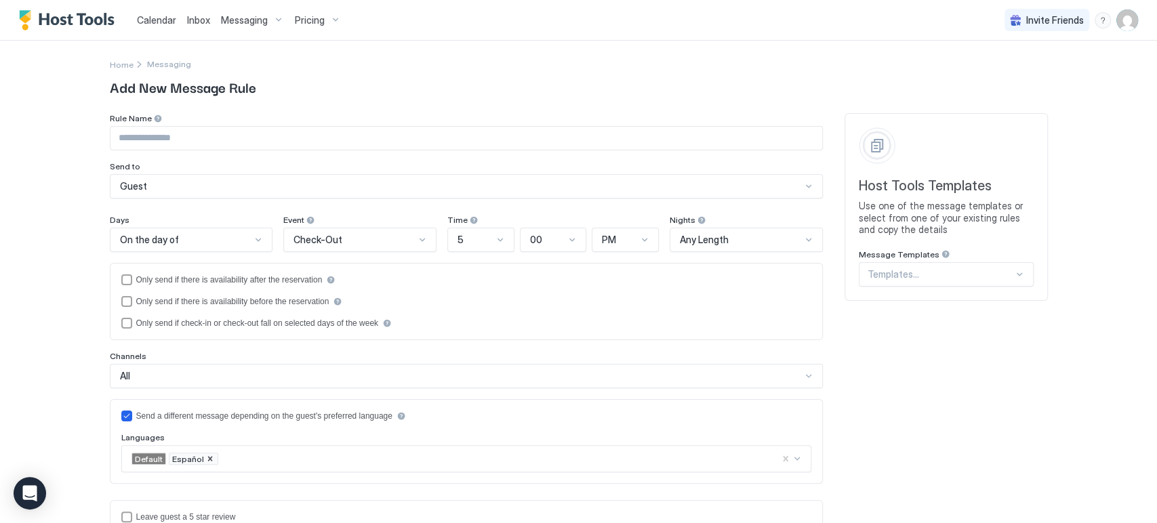
click at [190, 146] on input "Input Field" at bounding box center [467, 138] width 712 height 23
type input "**********"
click at [21, 151] on div "**********" at bounding box center [578, 261] width 1157 height 523
click at [20, 199] on div "**********" at bounding box center [578, 261] width 1157 height 523
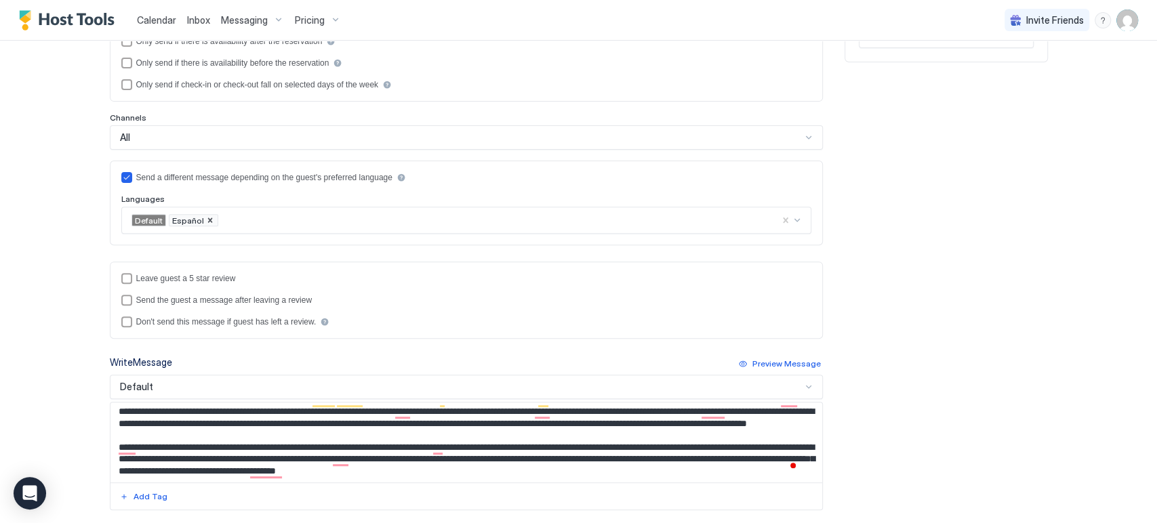
scroll to position [301, 0]
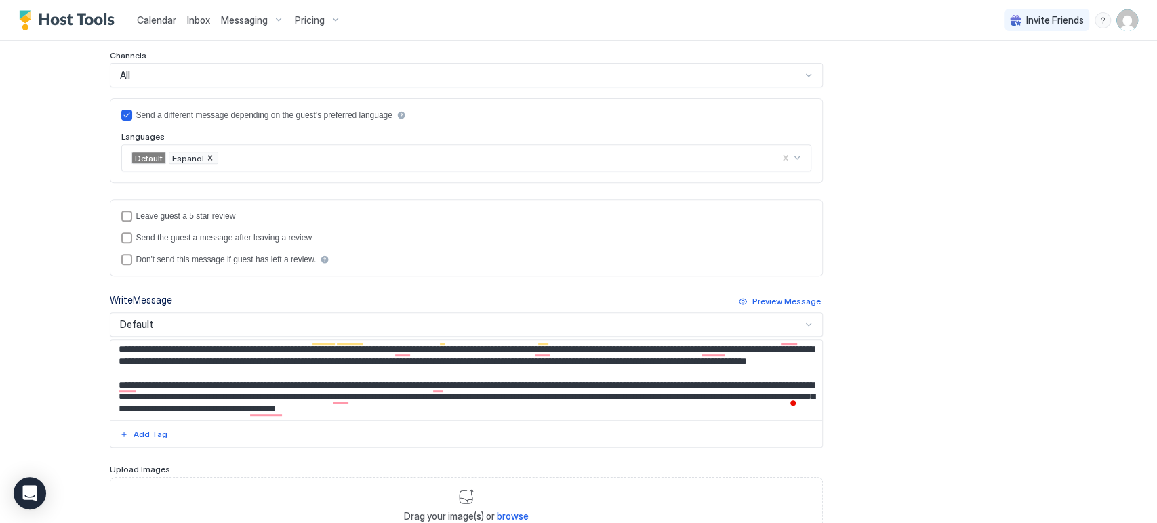
click at [37, 193] on div "**********" at bounding box center [578, 261] width 1157 height 523
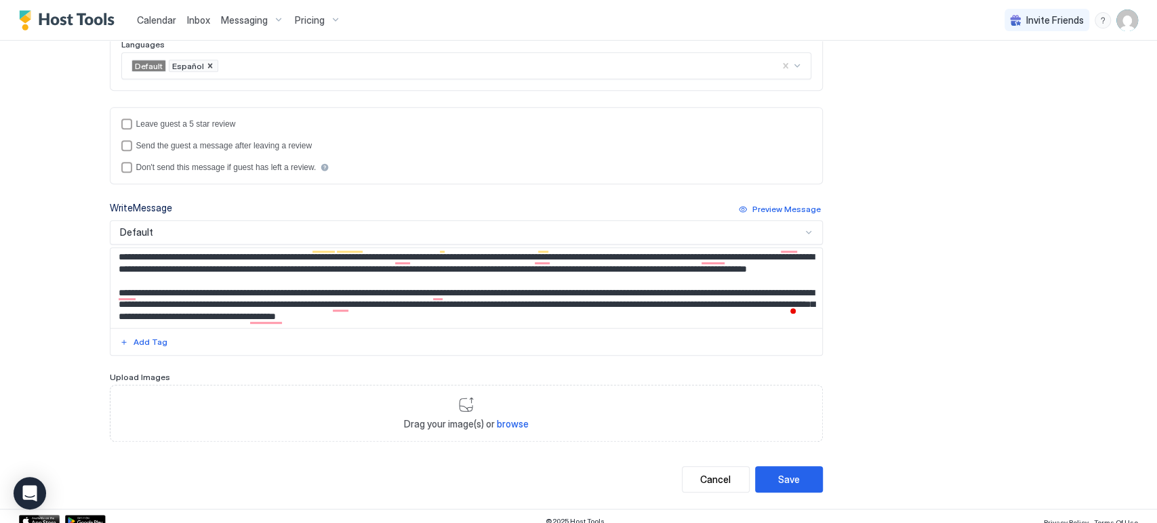
scroll to position [400, 0]
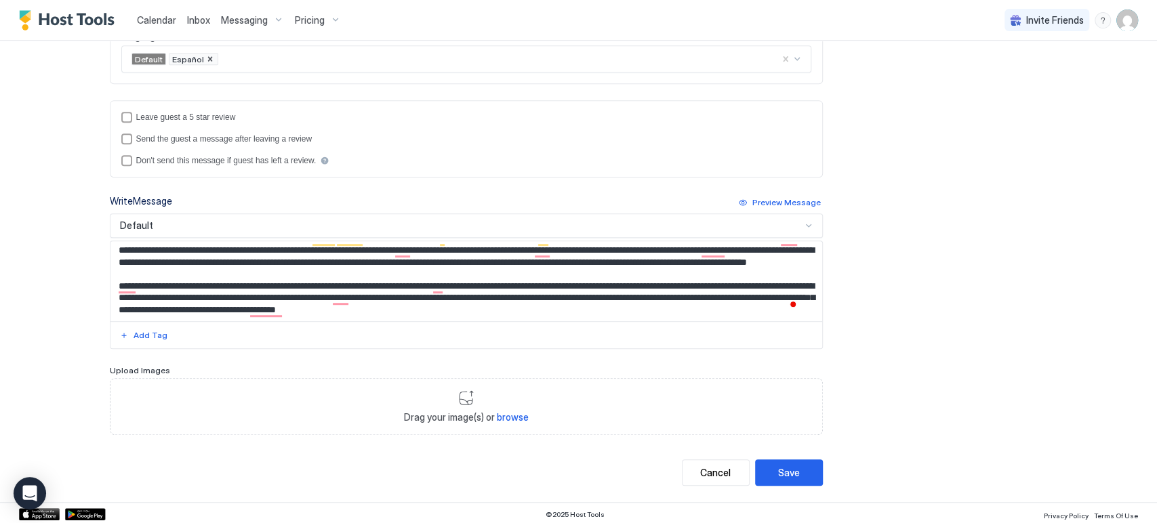
click at [44, 219] on div "**********" at bounding box center [578, 261] width 1157 height 523
click at [72, 156] on div "**********" at bounding box center [578, 261] width 1157 height 523
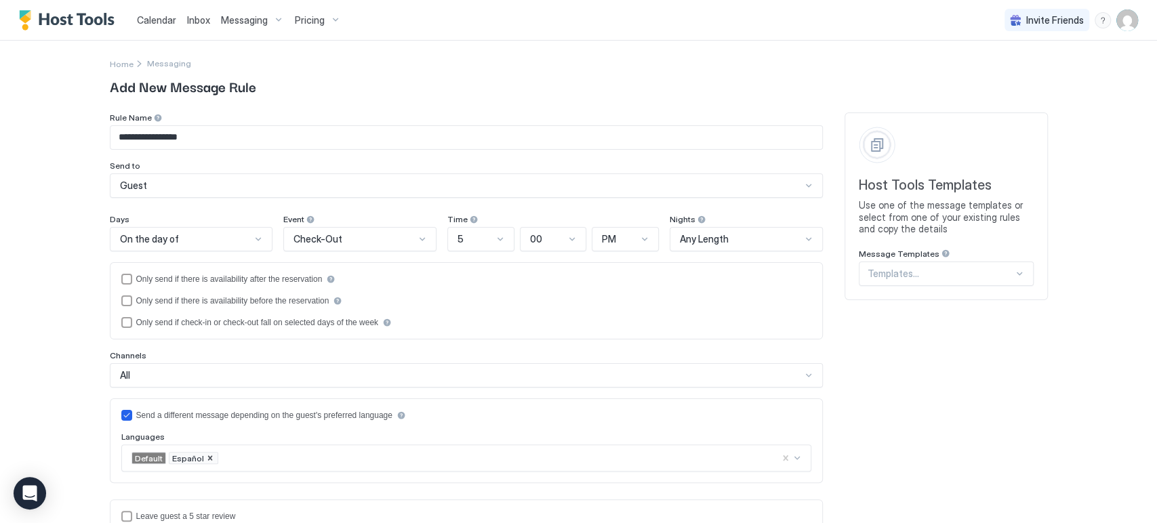
scroll to position [0, 0]
click at [182, 237] on div "On the day of" at bounding box center [186, 240] width 132 height 12
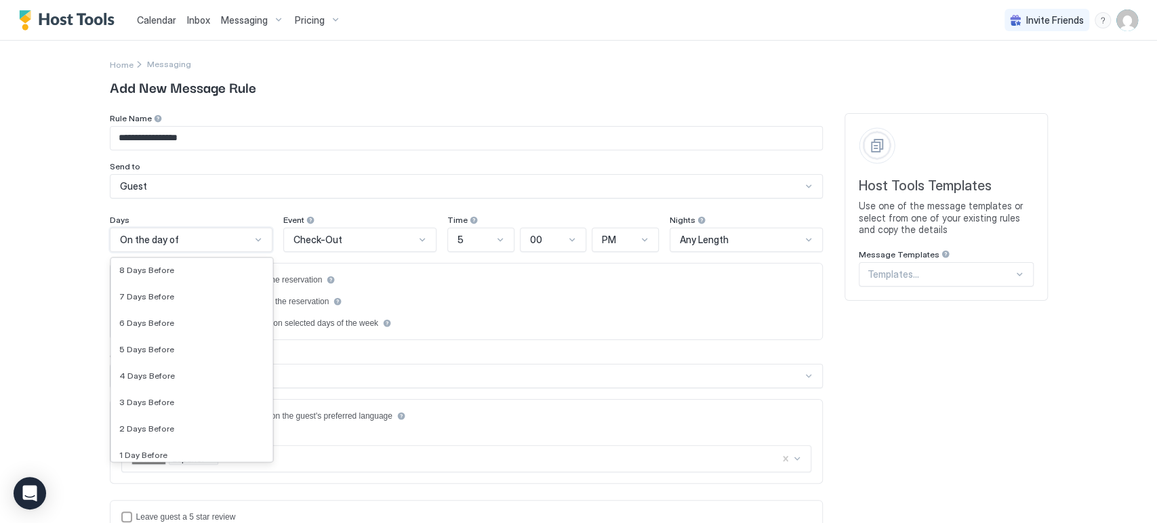
scroll to position [1925, 0]
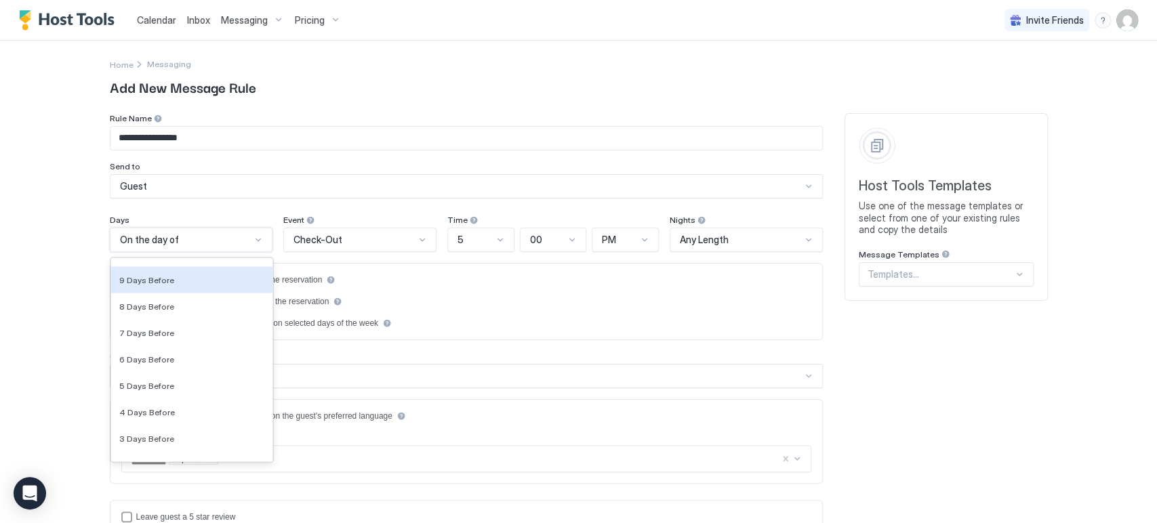
click at [72, 256] on div "**********" at bounding box center [578, 261] width 1157 height 523
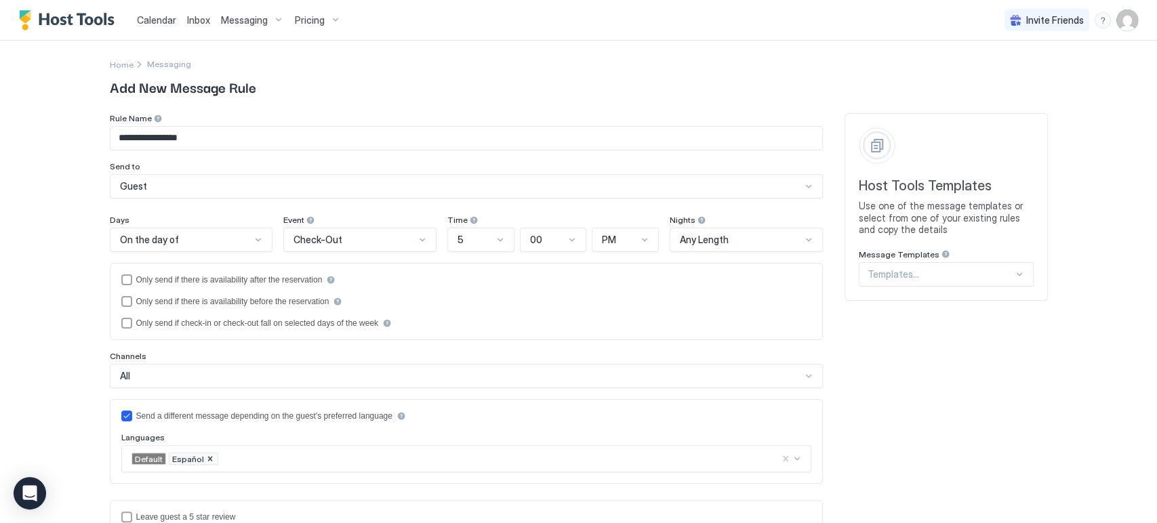
click at [201, 243] on div "On the day of" at bounding box center [186, 240] width 132 height 12
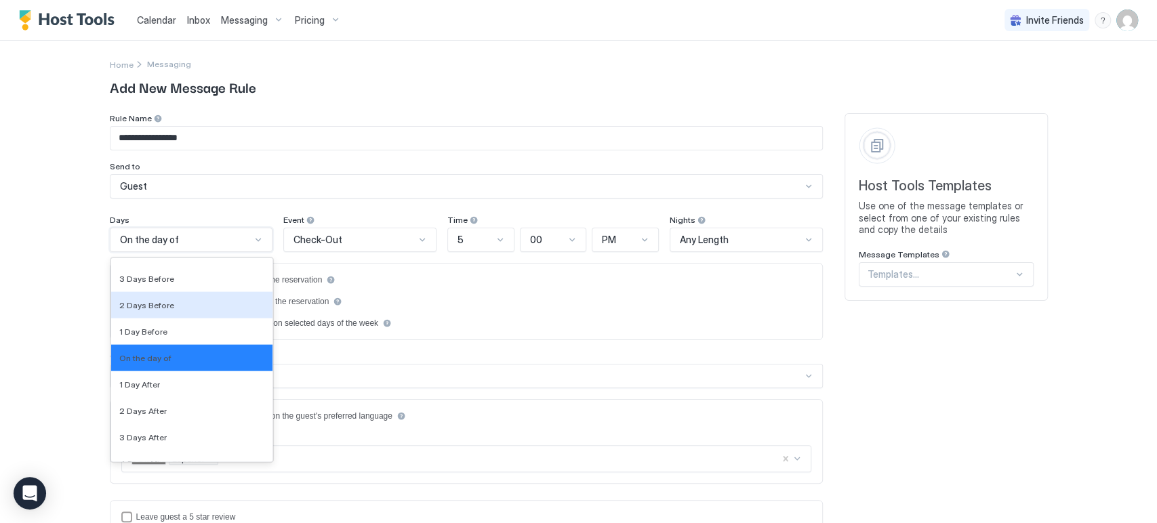
scroll to position [2102, 0]
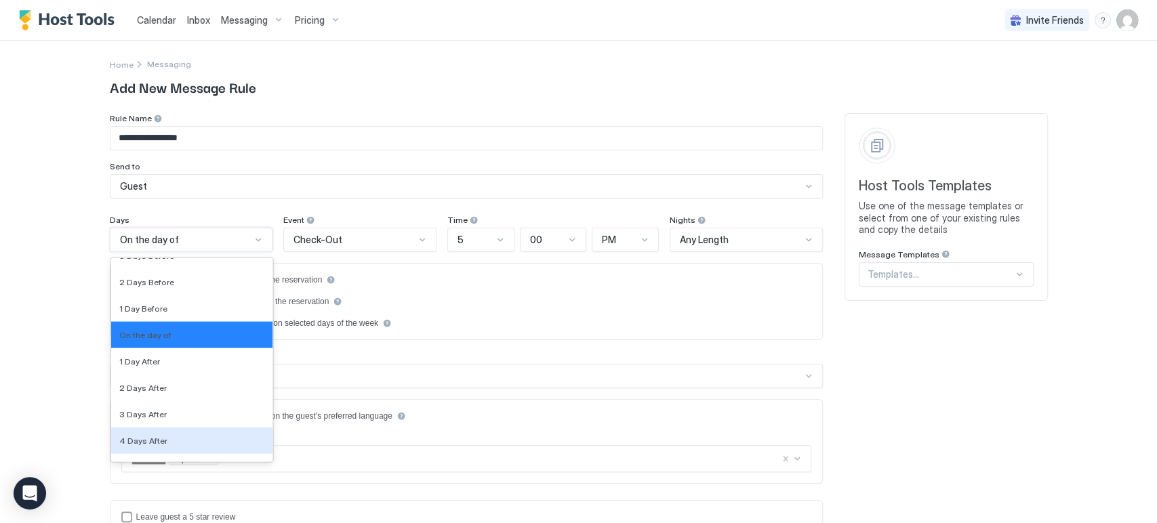
click at [173, 441] on div "4 Days After" at bounding box center [192, 441] width 146 height 10
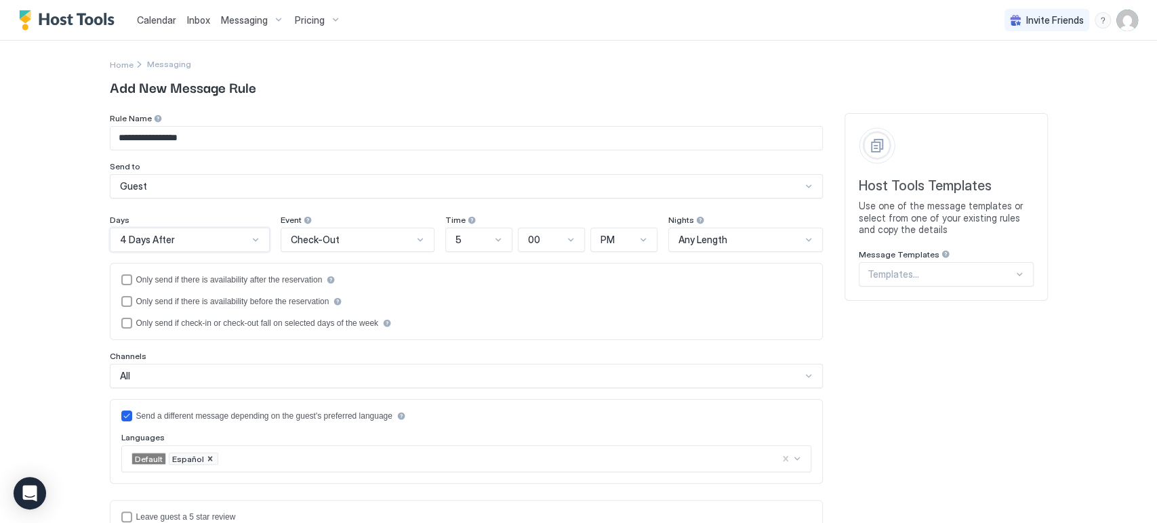
click at [456, 237] on span "5" at bounding box center [459, 240] width 6 height 12
click at [355, 245] on div at bounding box center [352, 240] width 125 height 12
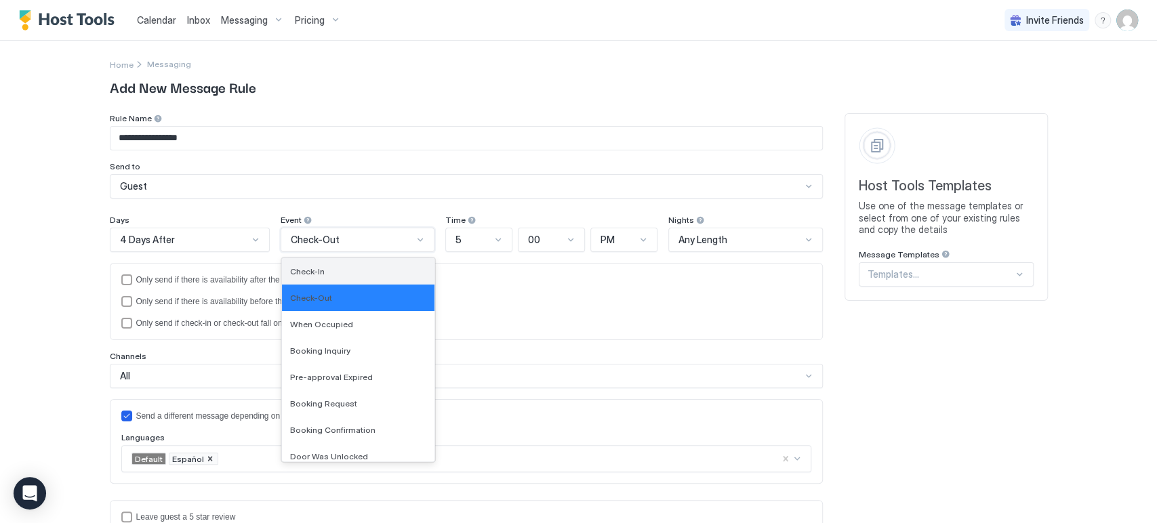
click at [335, 279] on div "Check-In" at bounding box center [358, 271] width 153 height 26
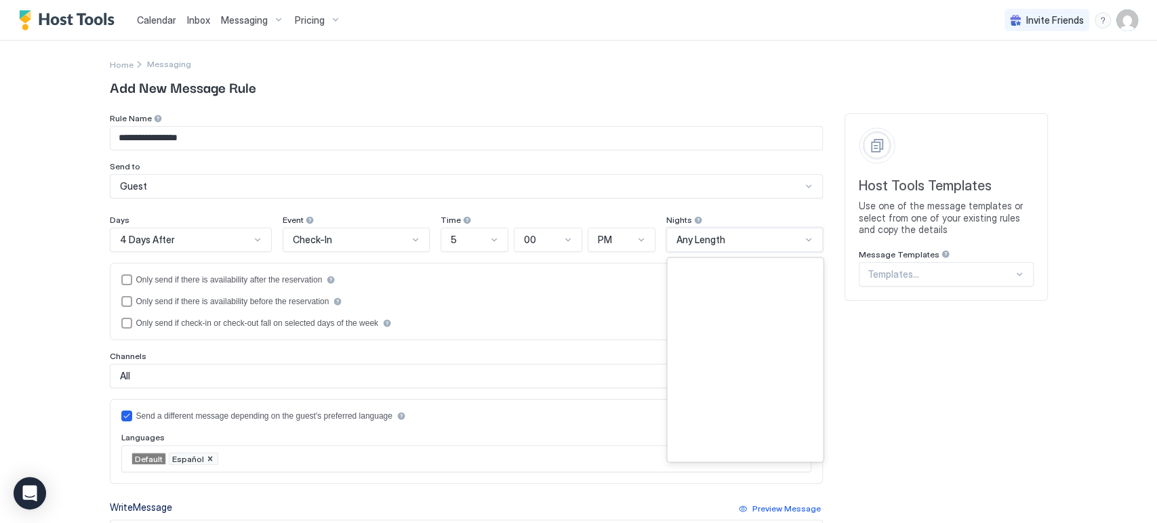
click at [726, 241] on div "Any Length" at bounding box center [739, 240] width 125 height 12
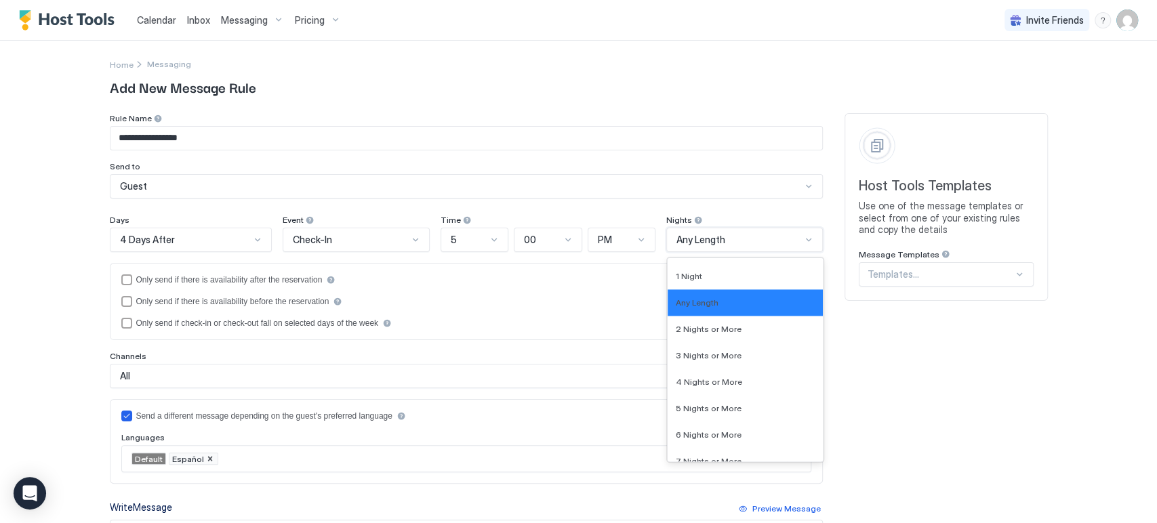
scroll to position [1465, 0]
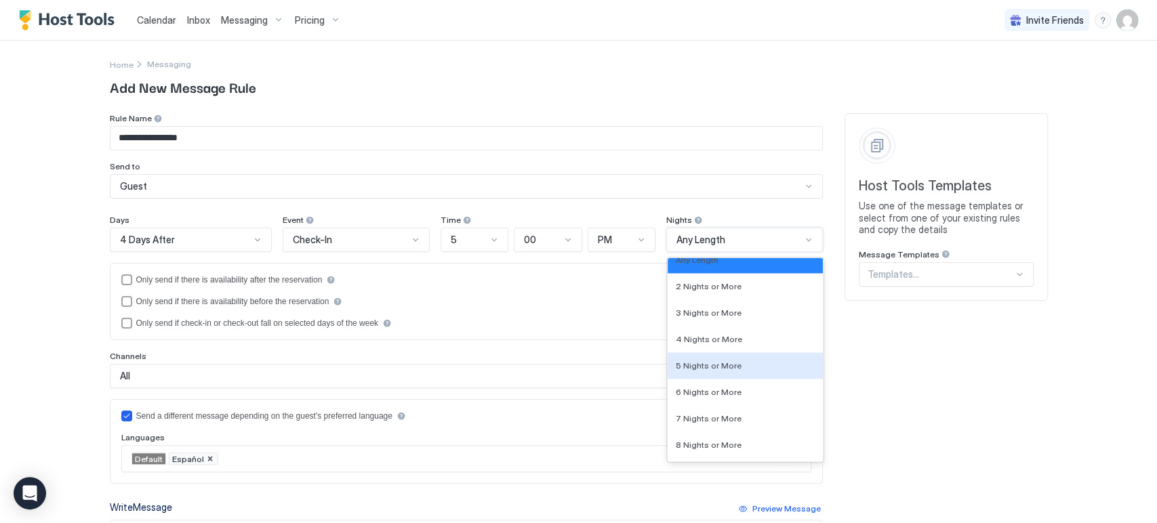
click at [715, 365] on span "5 Nights or More" at bounding box center [709, 366] width 66 height 10
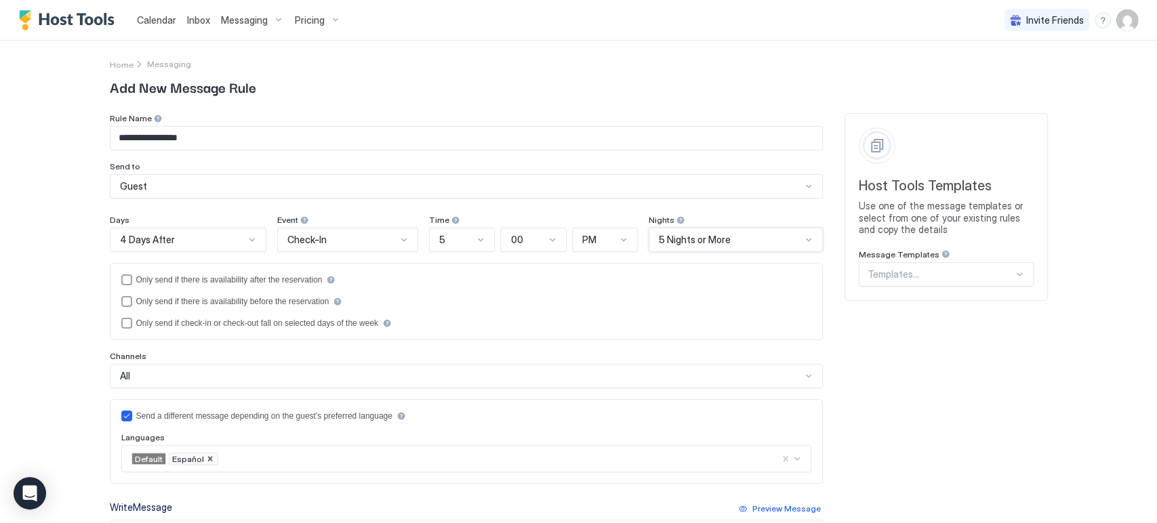
click at [0, 251] on div "**********" at bounding box center [578, 261] width 1157 height 523
click at [482, 235] on div "5" at bounding box center [462, 240] width 66 height 24
click at [455, 441] on div "7" at bounding box center [463, 430] width 64 height 26
click at [479, 247] on div "7" at bounding box center [462, 240] width 66 height 24
click at [442, 446] on div "8" at bounding box center [463, 456] width 64 height 26
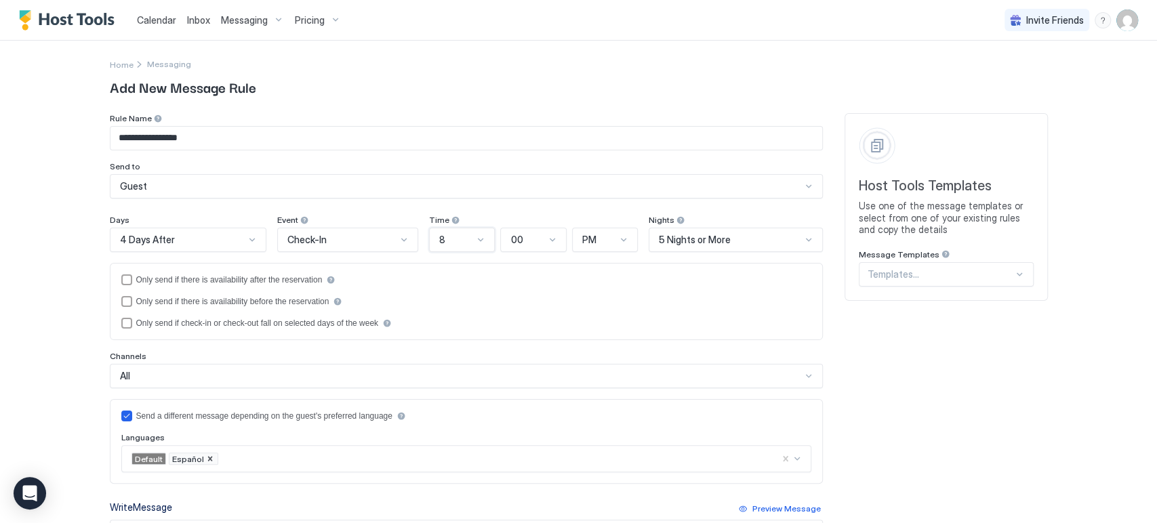
click at [525, 238] on div "00" at bounding box center [528, 240] width 34 height 12
click at [584, 238] on span "PM" at bounding box center [589, 240] width 14 height 12
click at [591, 270] on div "AM" at bounding box center [606, 271] width 48 height 10
click at [22, 298] on div "**********" at bounding box center [578, 261] width 1157 height 523
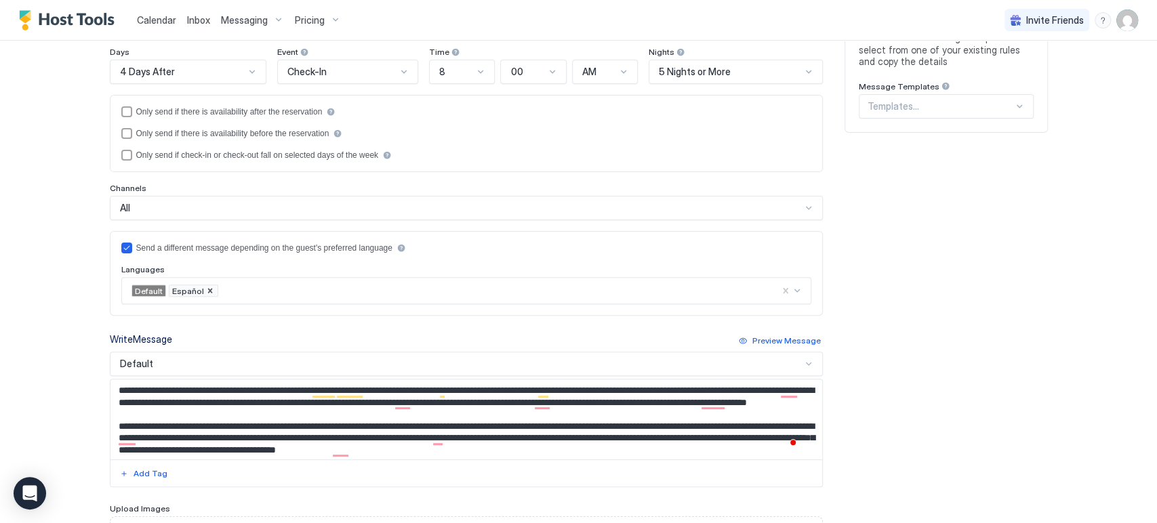
scroll to position [156, 0]
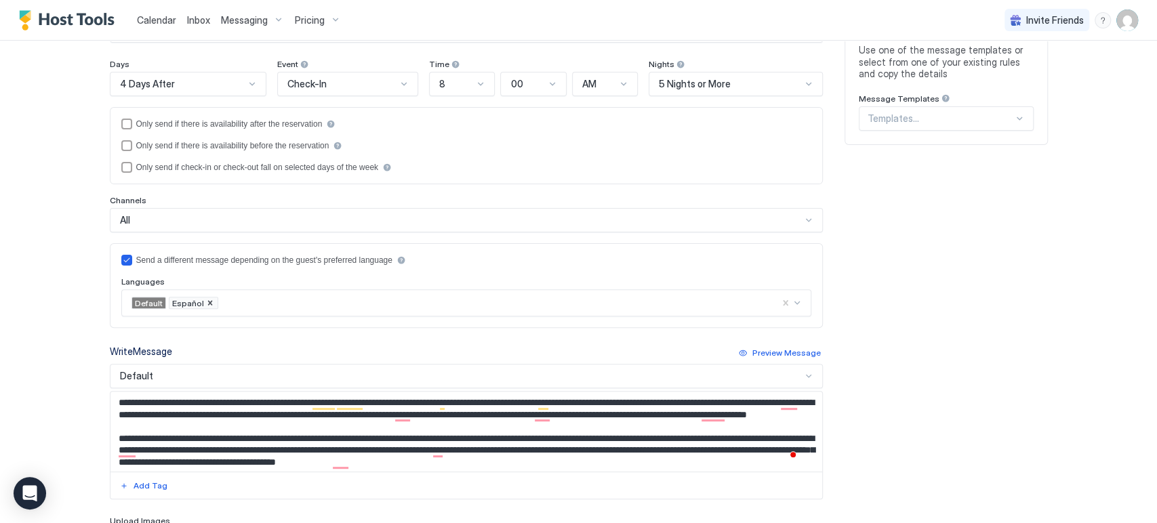
click at [213, 371] on div "Default" at bounding box center [460, 376] width 681 height 12
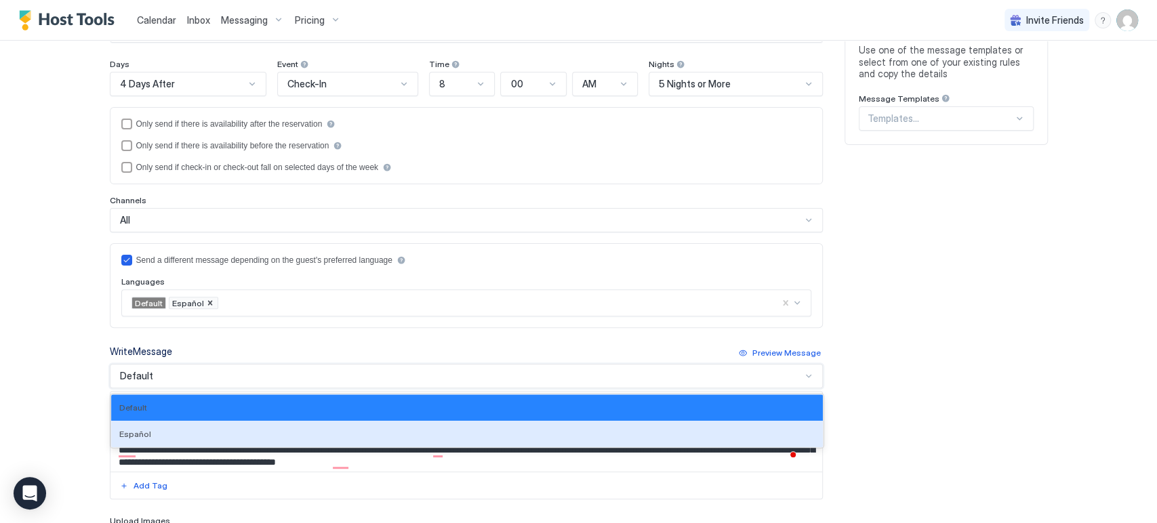
drag, startPoint x: 183, startPoint y: 427, endPoint x: 180, endPoint y: 412, distance: 15.2
click at [183, 429] on div "Español" at bounding box center [467, 434] width 696 height 10
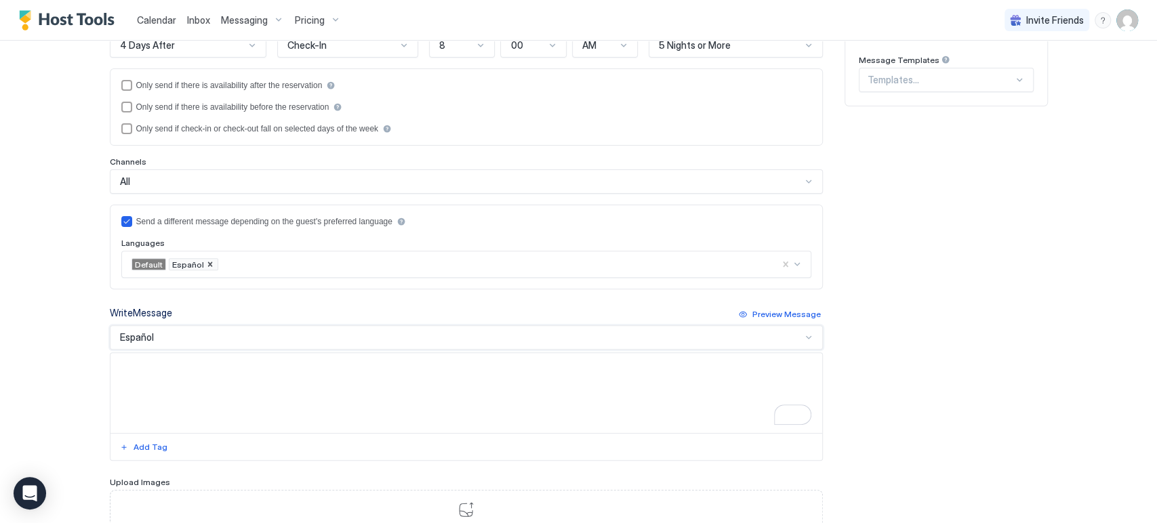
scroll to position [231, 0]
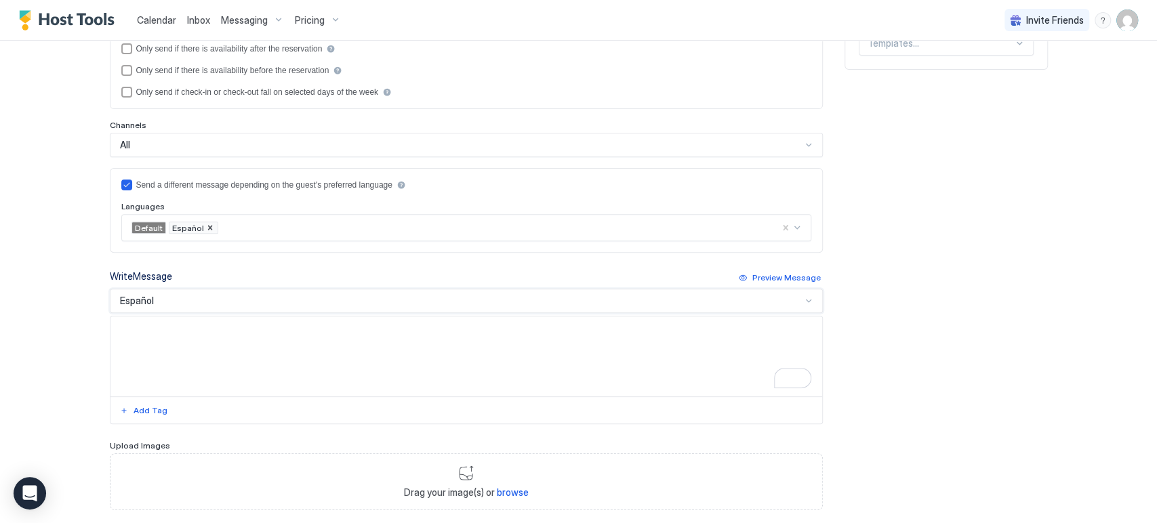
click at [179, 346] on textarea "To enrich screen reader interactions, please activate Accessibility in Grammarl…" at bounding box center [467, 357] width 712 height 80
paste textarea "**********"
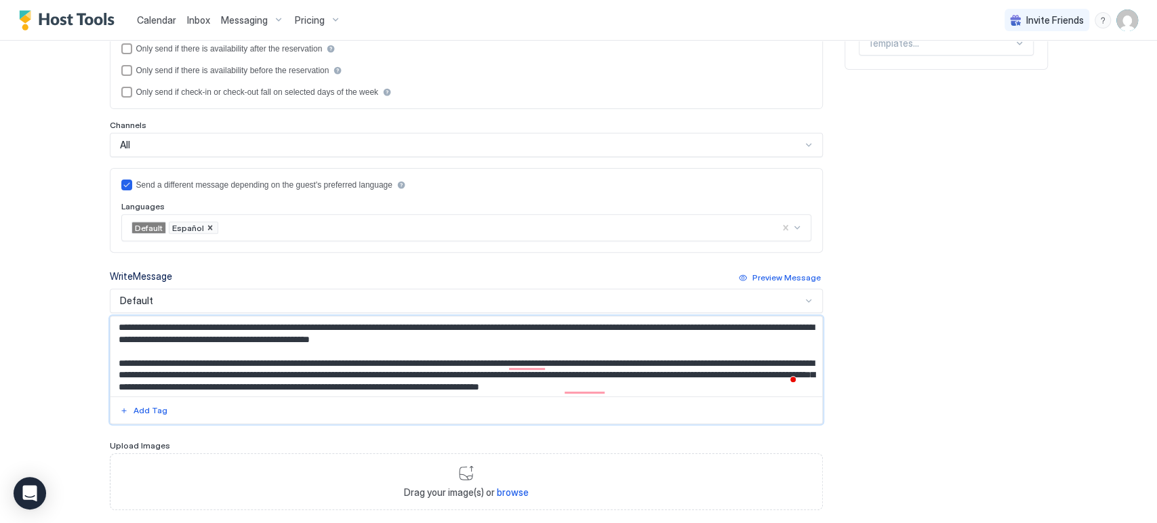
scroll to position [11, 0]
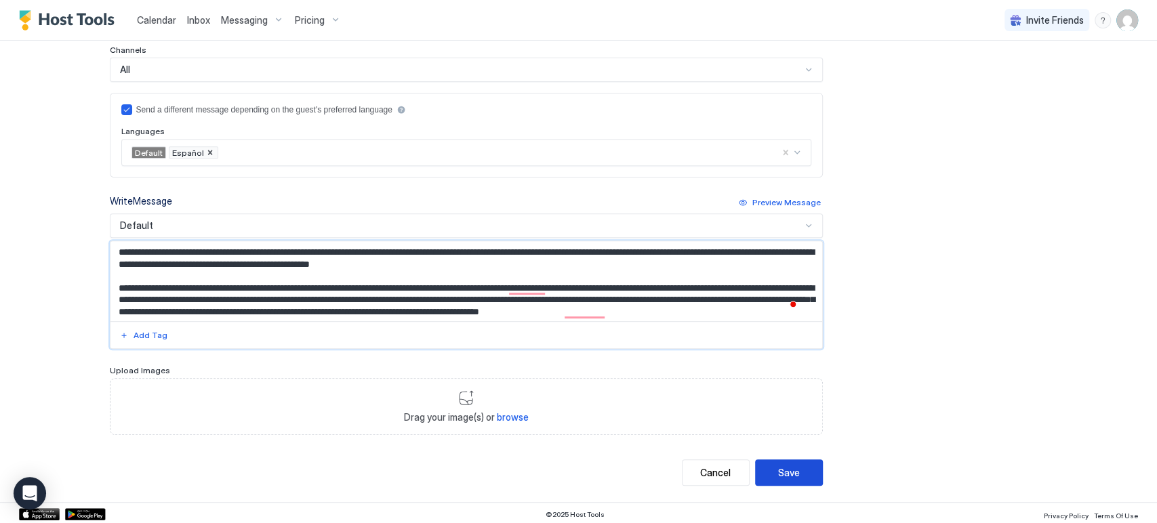
type textarea "**********"
click at [768, 476] on button "Save" at bounding box center [789, 473] width 68 height 26
